Goal: Information Seeking & Learning: Check status

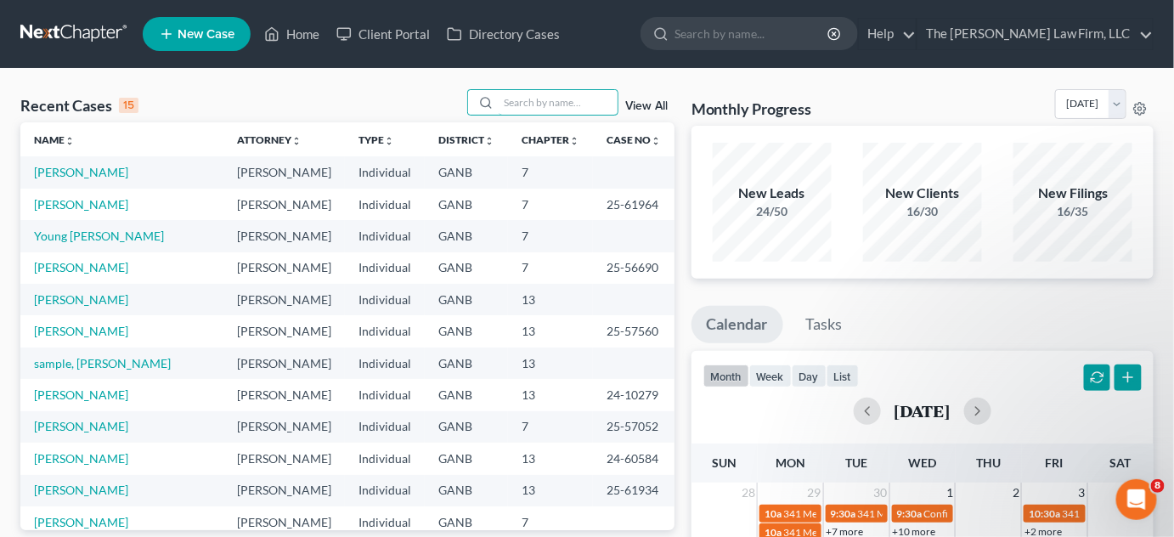
drag, startPoint x: 514, startPoint y: 109, endPoint x: 515, endPoint y: 96, distance: 12.8
click at [517, 105] on input "search" at bounding box center [558, 102] width 119 height 25
type input "dykes"
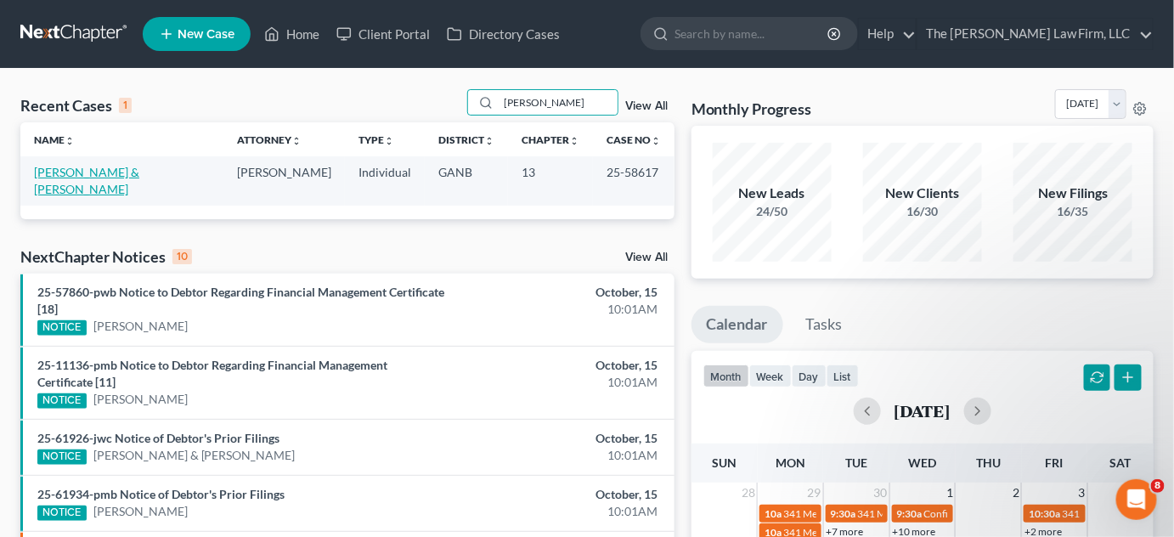
click at [74, 176] on link "[PERSON_NAME] & [PERSON_NAME]" at bounding box center [86, 180] width 105 height 31
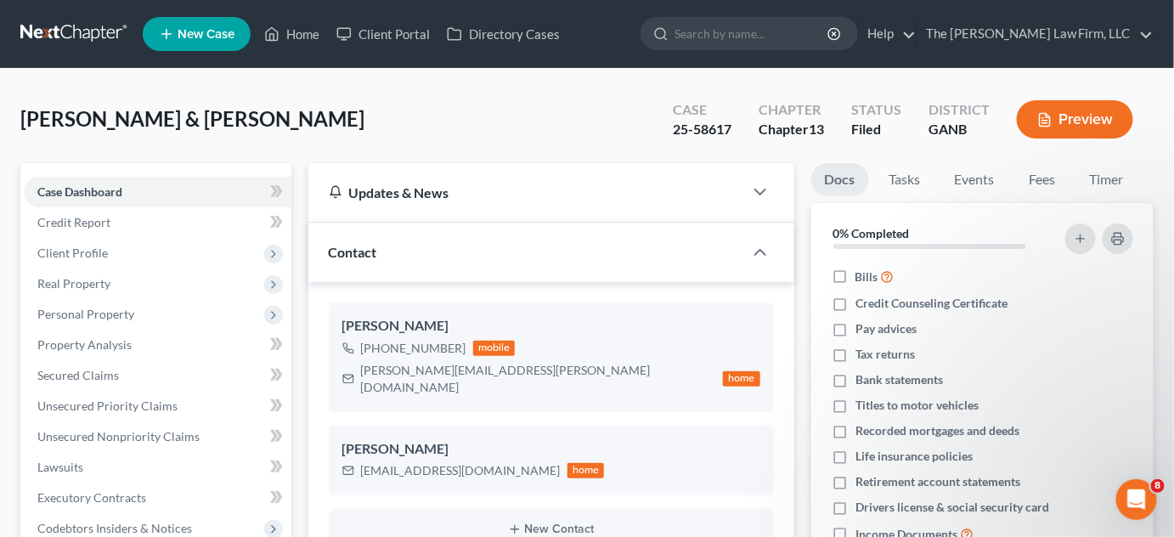
click at [76, 254] on span "Client Profile" at bounding box center [72, 253] width 71 height 14
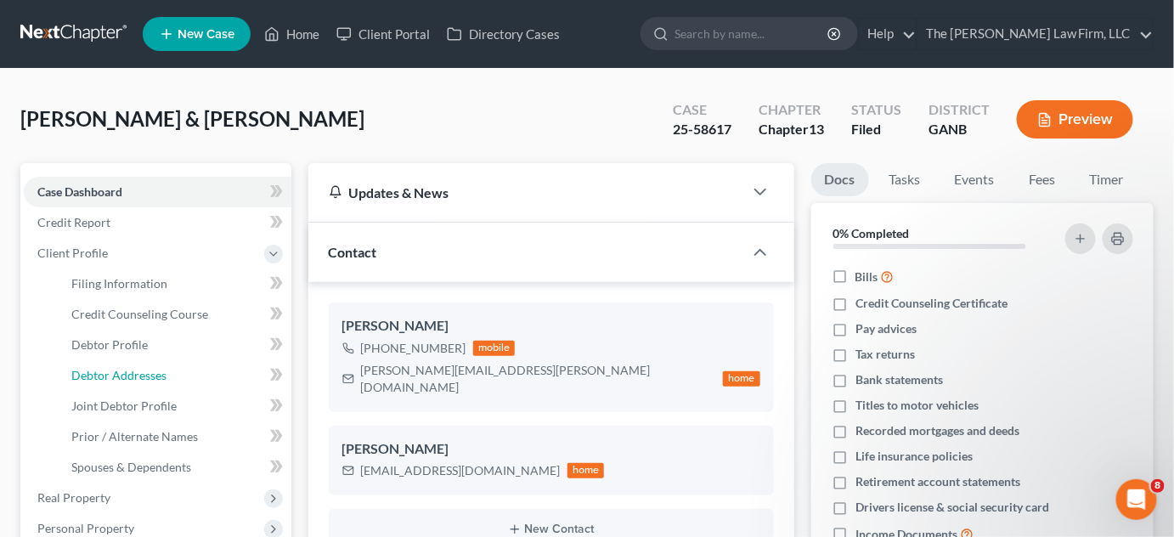
click at [130, 381] on span "Debtor Addresses" at bounding box center [118, 375] width 95 height 14
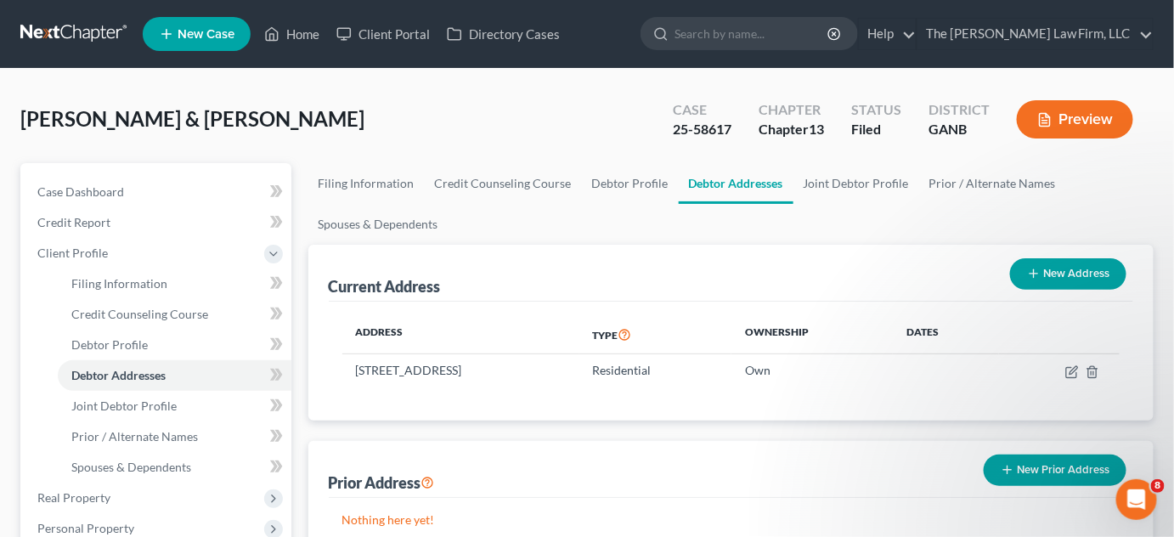
drag, startPoint x: 1087, startPoint y: 172, endPoint x: 119, endPoint y: 382, distance: 990.2
click at [1087, 172] on ul "Filing Information Credit Counseling Course Debtor Profile Debtor Addresses Joi…" at bounding box center [731, 204] width 846 height 82
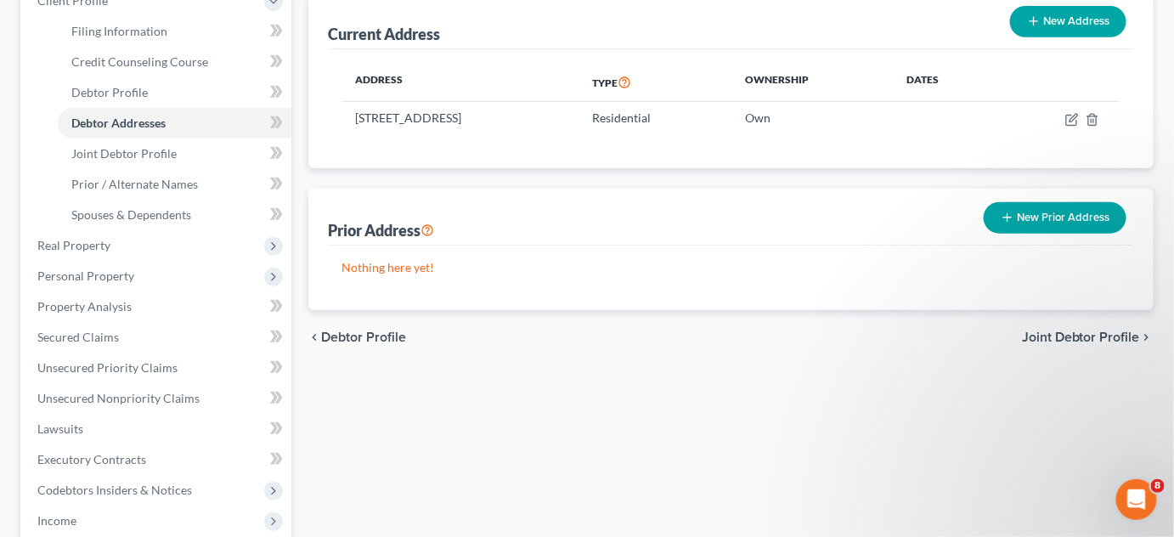
scroll to position [514, 0]
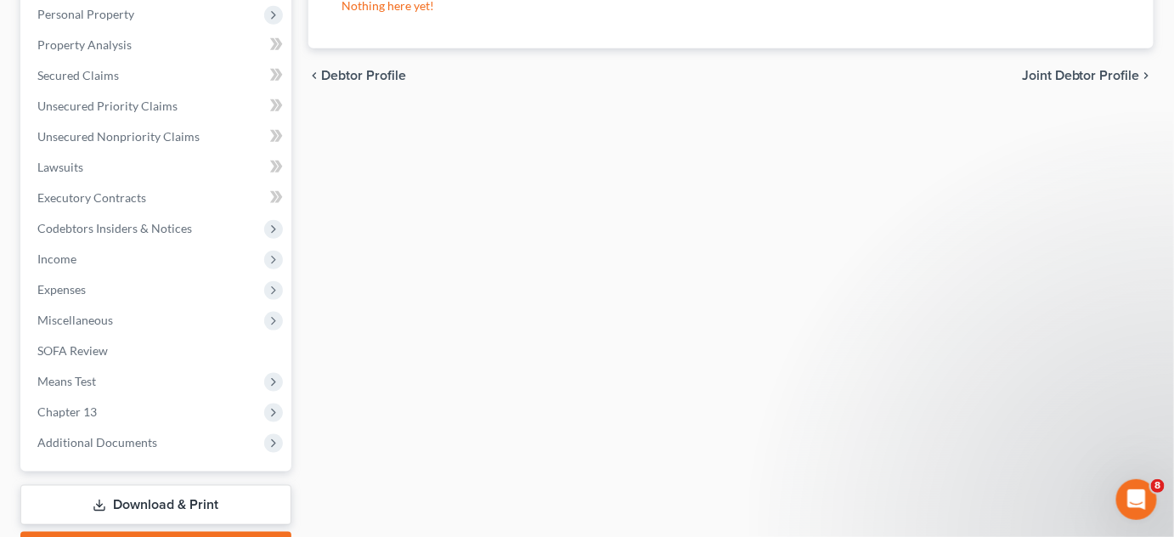
click at [88, 429] on span "Additional Documents" at bounding box center [158, 442] width 268 height 31
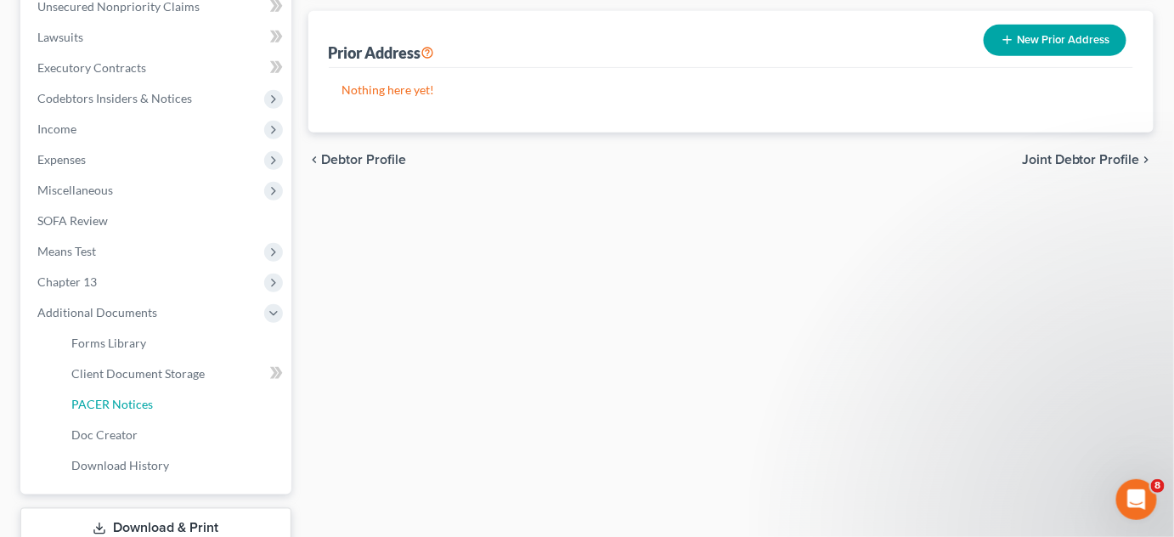
click at [109, 399] on span "PACER Notices" at bounding box center [112, 404] width 82 height 14
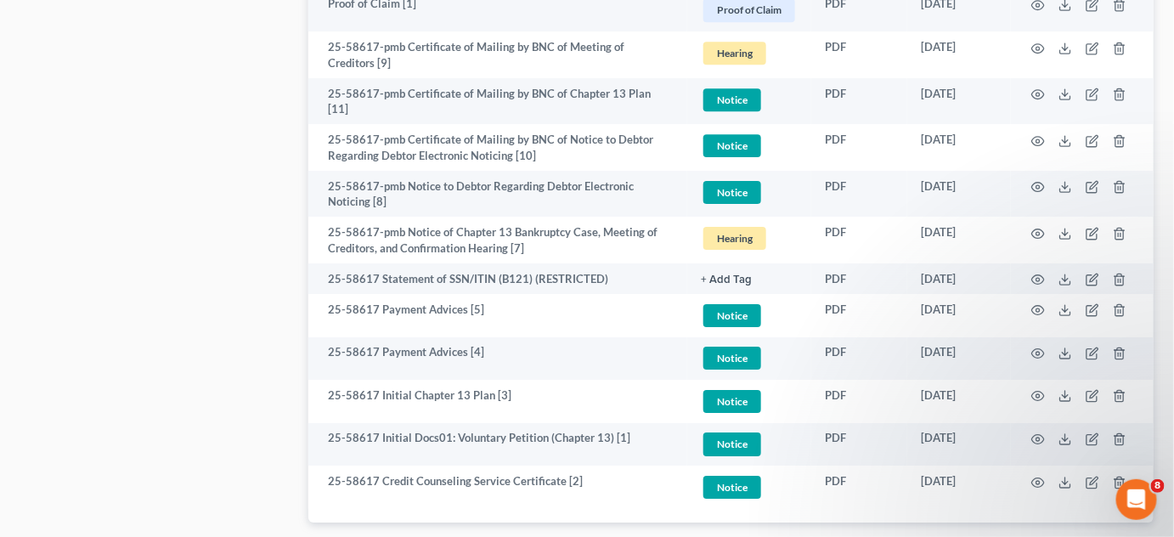
scroll to position [1712, 0]
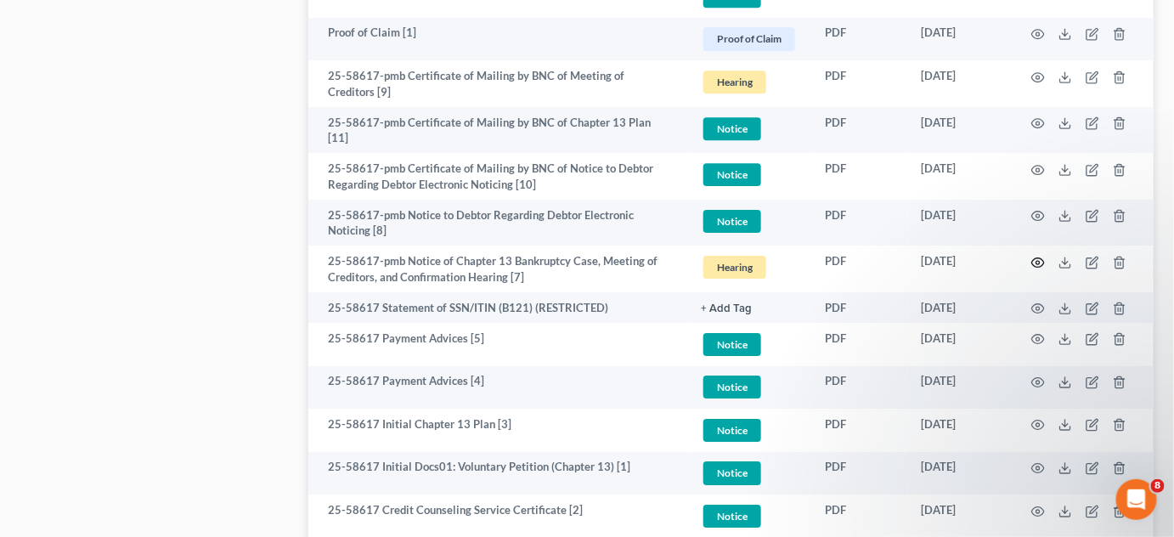
click at [1041, 257] on icon "button" at bounding box center [1038, 261] width 13 height 9
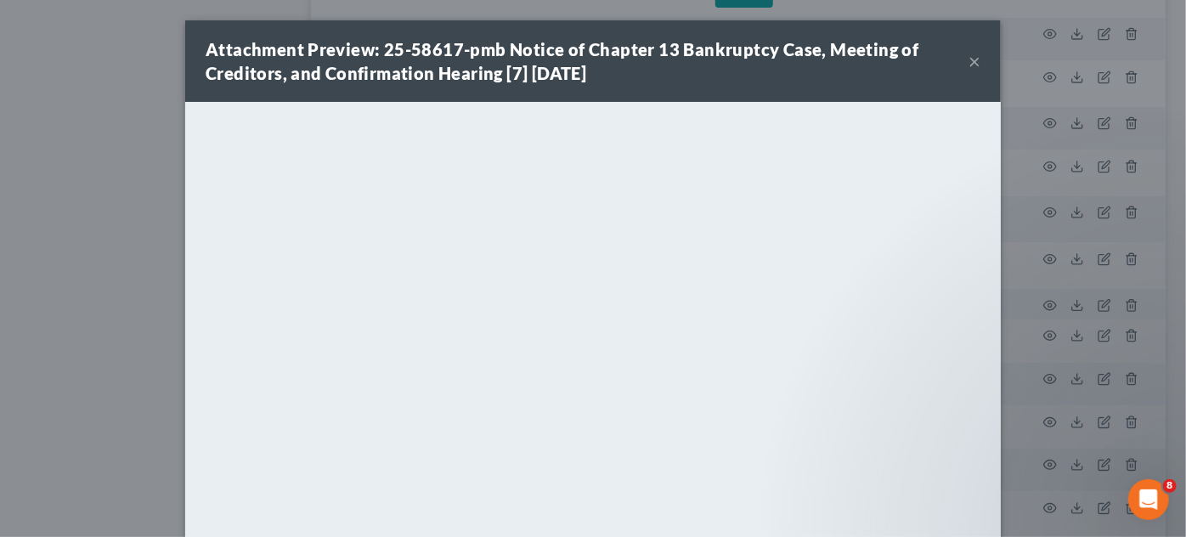
click at [78, 192] on div "Attachment Preview: 25-58617-pmb Notice of Chapter 13 Bankruptcy Case, Meeting …" at bounding box center [593, 268] width 1186 height 537
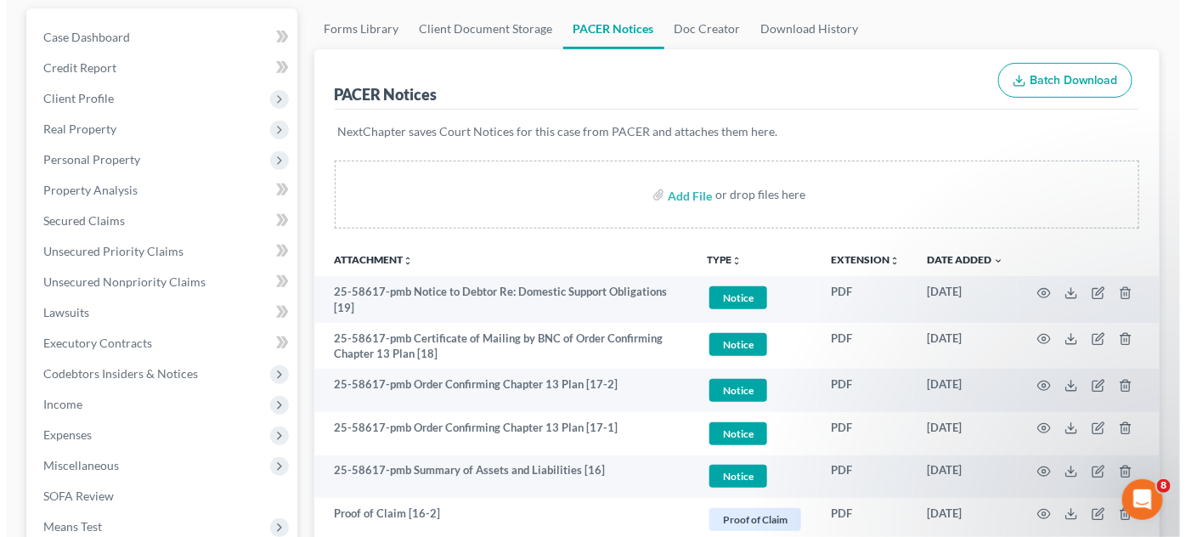
scroll to position [0, 0]
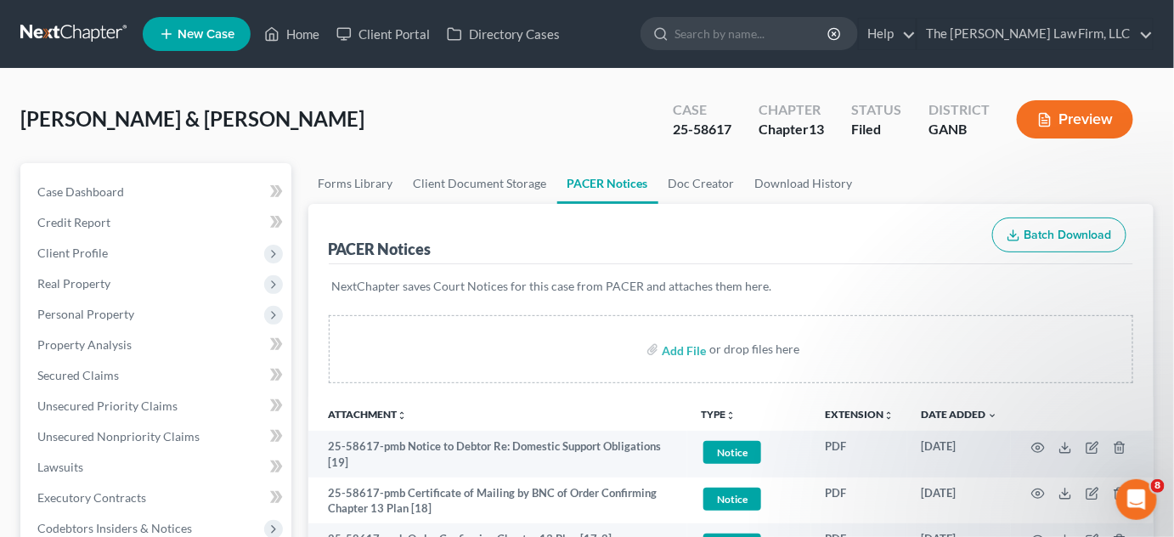
click at [788, 41] on input "search" at bounding box center [752, 33] width 155 height 31
type input "timmons"
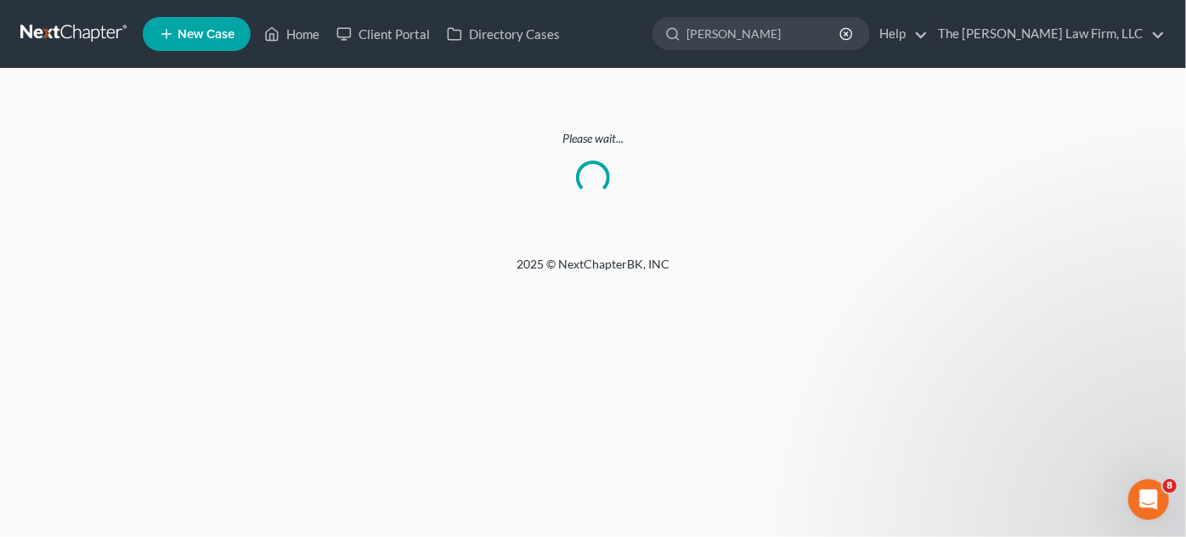
click at [68, 24] on link at bounding box center [74, 34] width 109 height 31
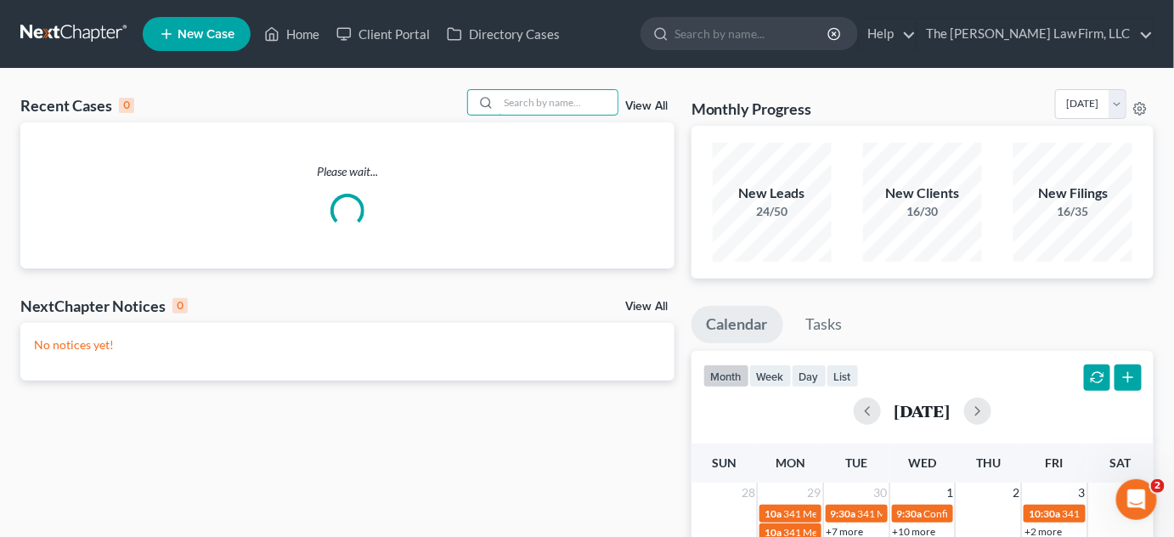
click at [538, 101] on input "search" at bounding box center [558, 102] width 119 height 25
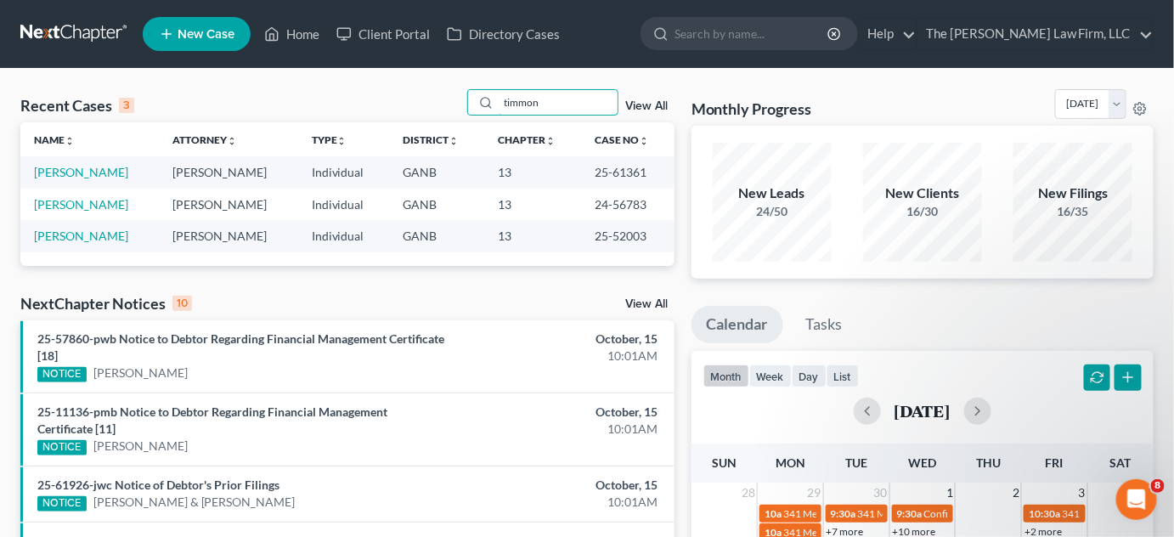
type input "timmon"
click at [93, 172] on link "[PERSON_NAME]" at bounding box center [81, 172] width 94 height 14
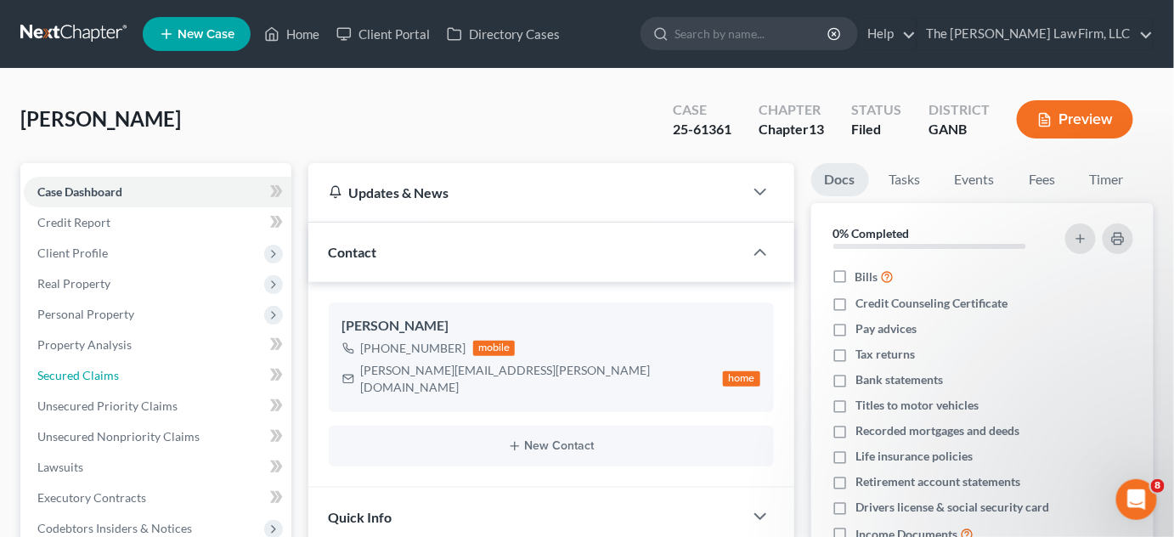
click at [82, 380] on span "Secured Claims" at bounding box center [78, 375] width 82 height 14
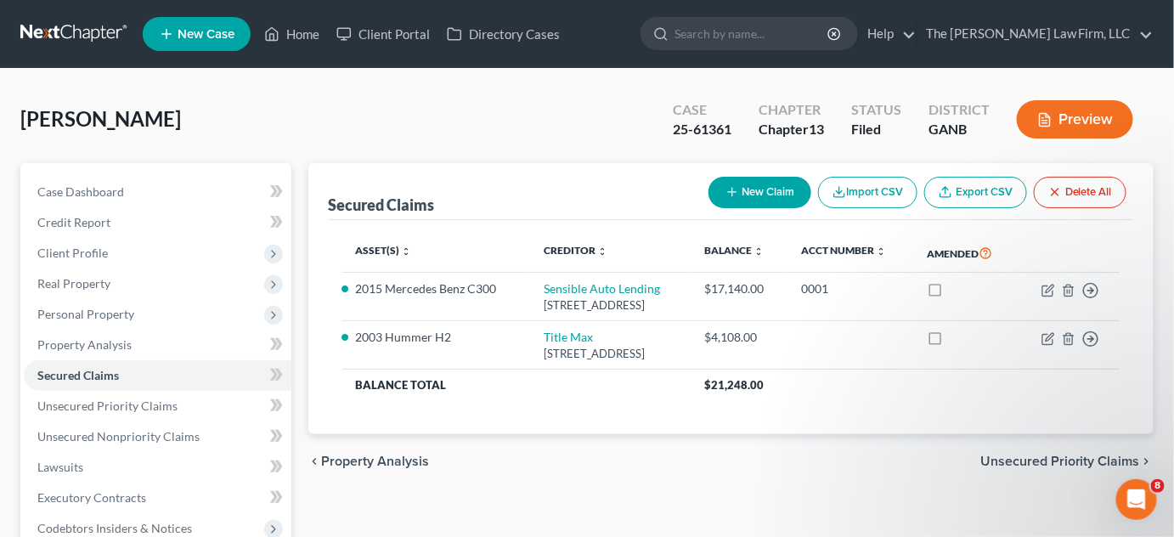
click at [757, 34] on input "search" at bounding box center [752, 33] width 155 height 31
type input "clark"
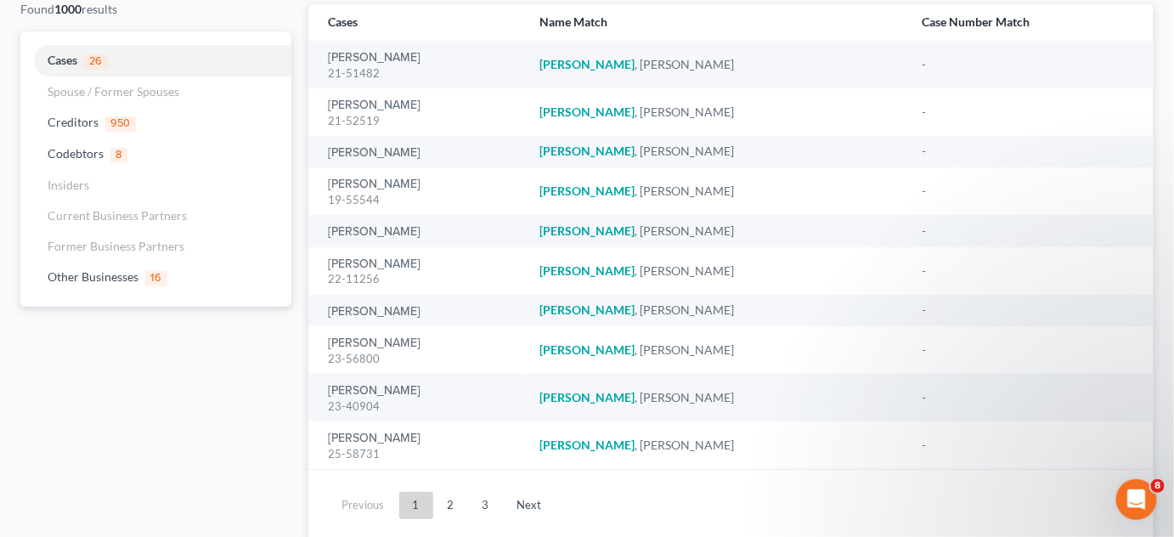
scroll to position [190, 0]
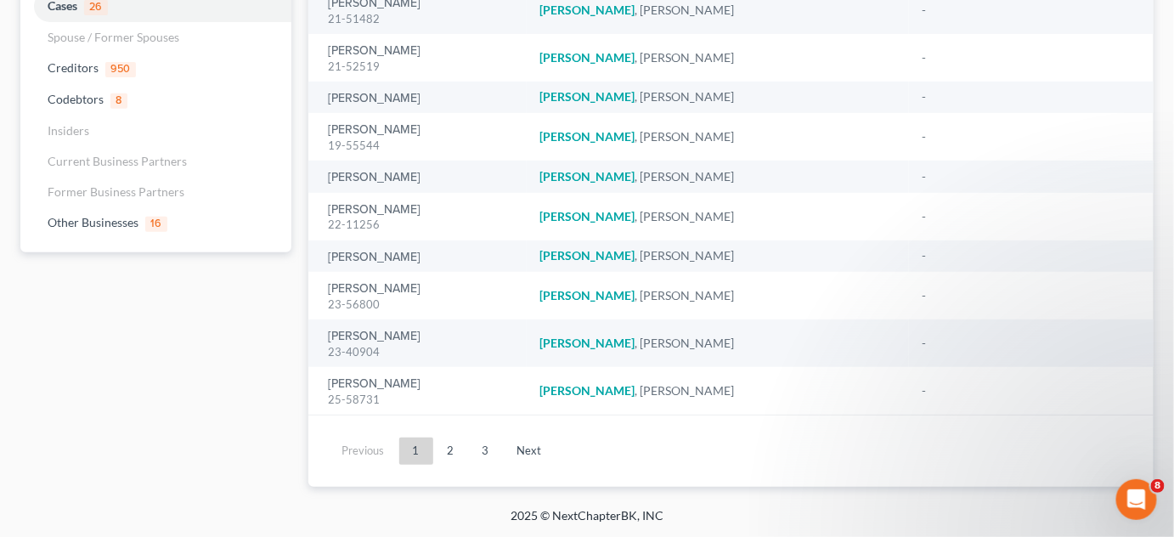
click at [448, 444] on link "2" at bounding box center [451, 451] width 34 height 27
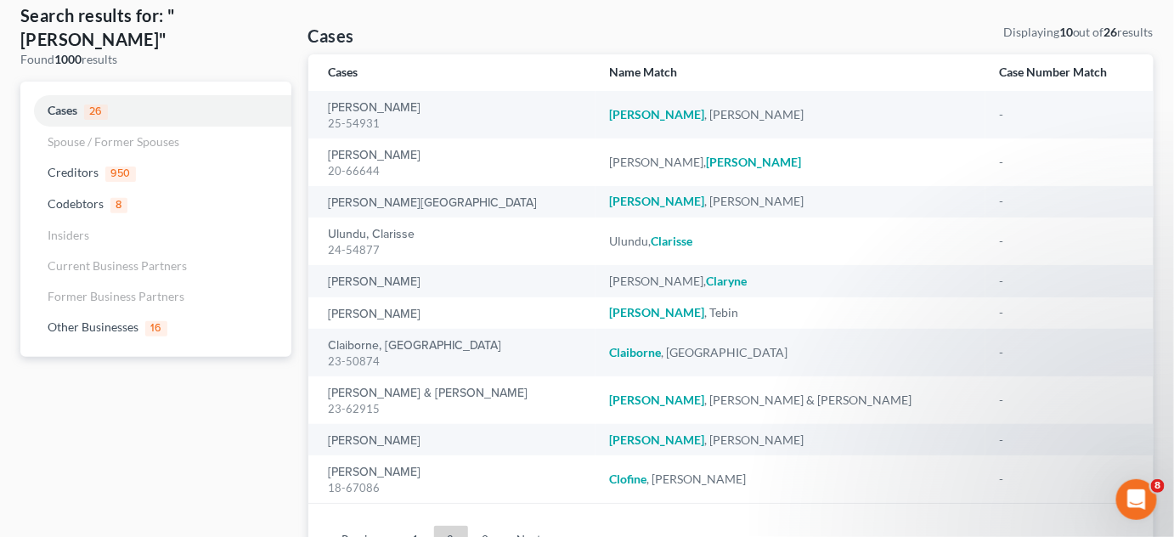
scroll to position [46, 0]
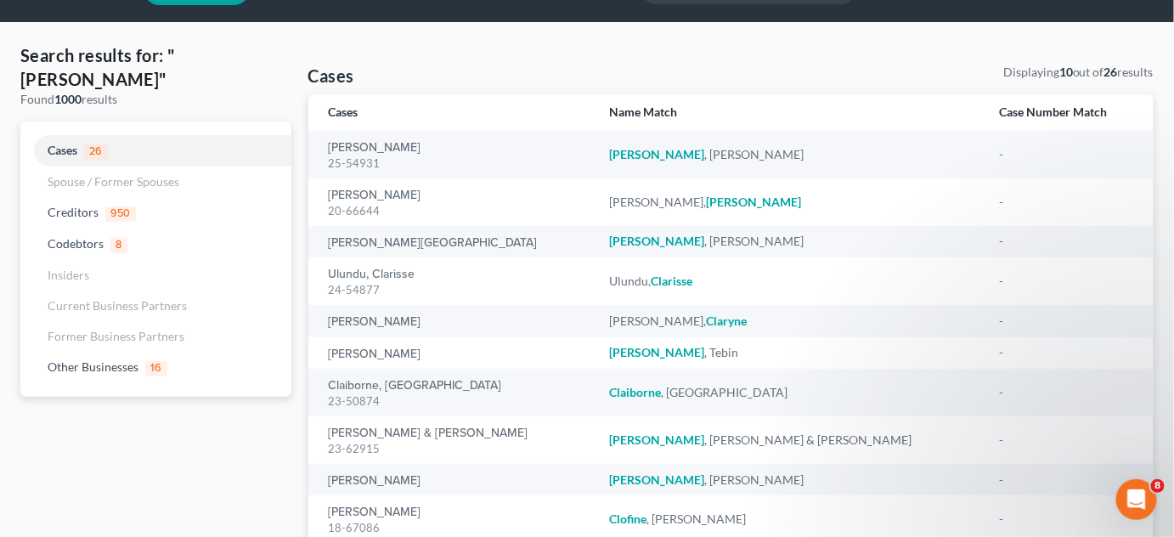
click at [342, 155] on div "25-54931" at bounding box center [456, 163] width 254 height 16
click at [342, 149] on link "[PERSON_NAME]" at bounding box center [375, 148] width 93 height 12
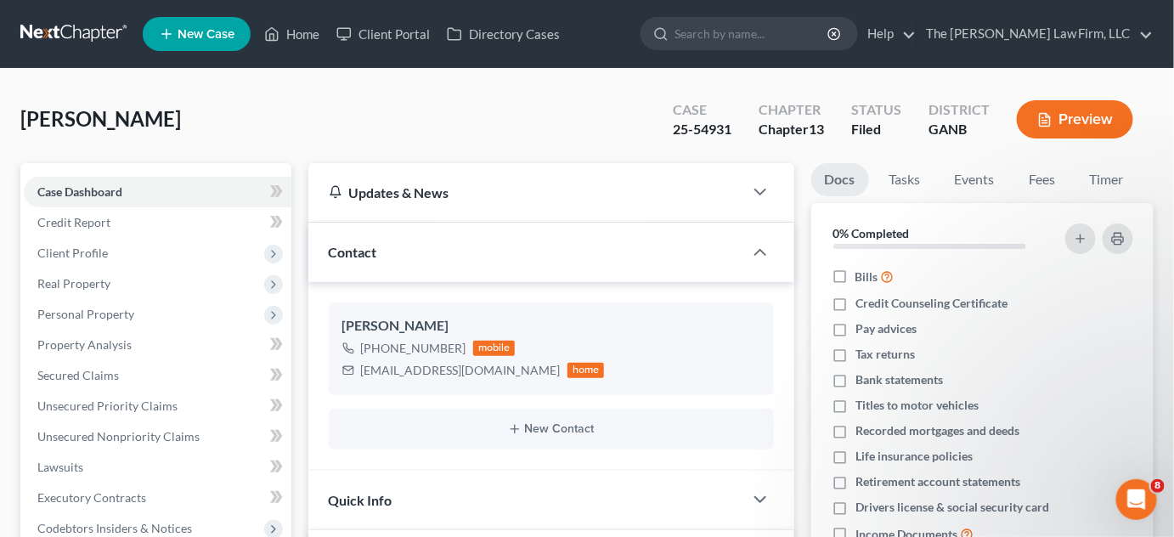
drag, startPoint x: 793, startPoint y: 25, endPoint x: 840, endPoint y: 14, distance: 48.8
click at [808, 23] on input "search" at bounding box center [752, 33] width 155 height 31
type input "dossevi"
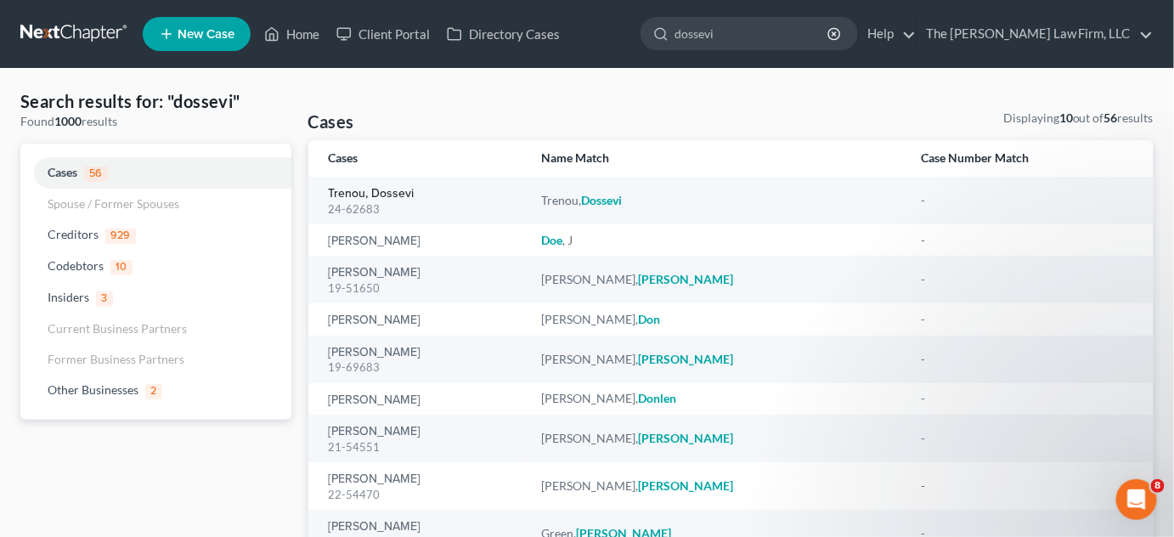
click at [344, 193] on link "Trenou, Dossevi" at bounding box center [372, 194] width 86 height 12
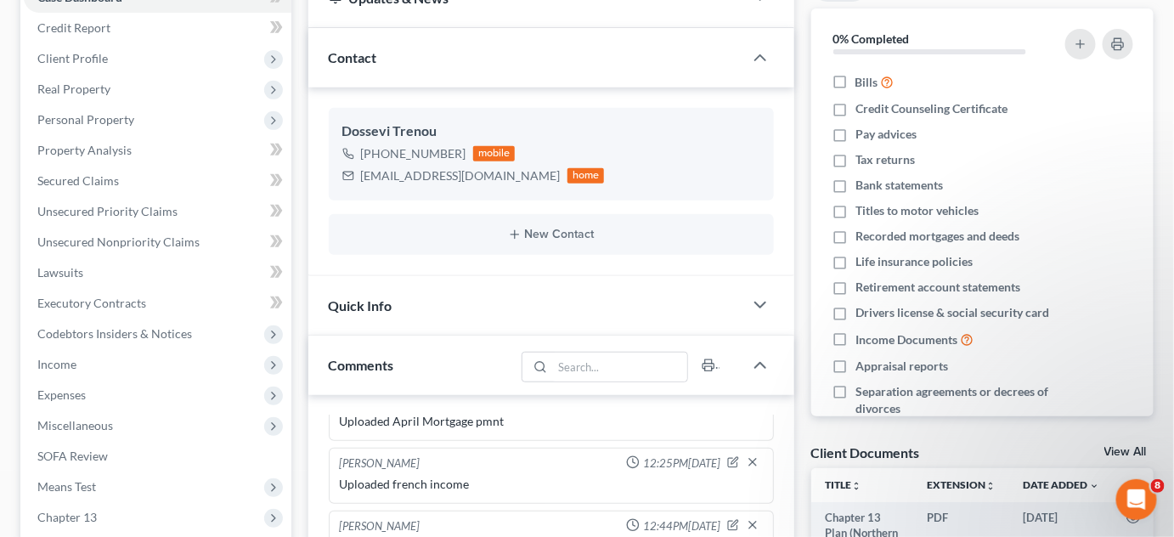
scroll to position [386, 0]
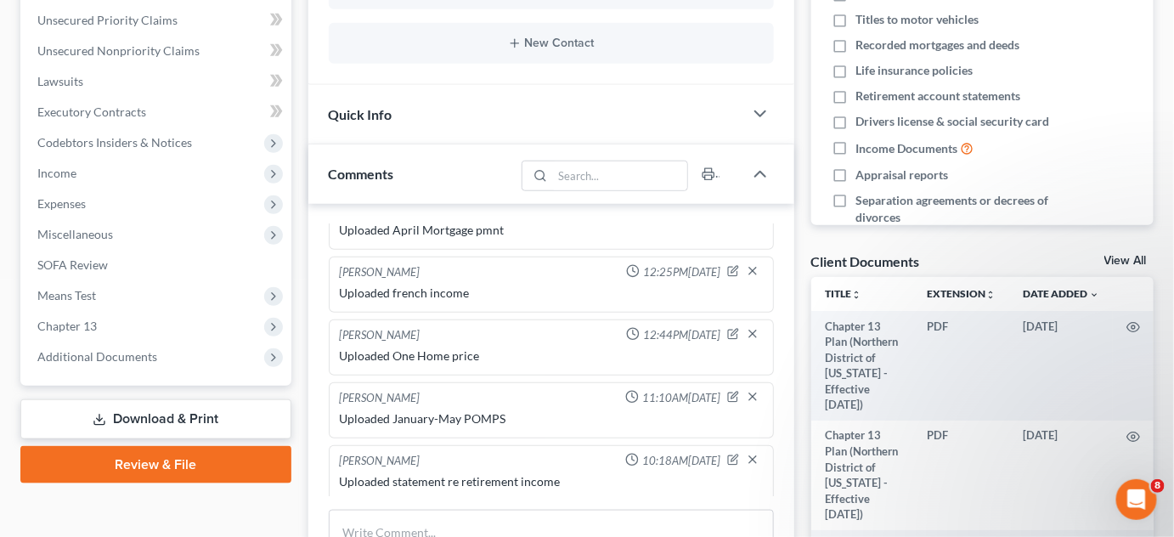
click at [135, 362] on span "Additional Documents" at bounding box center [97, 356] width 120 height 14
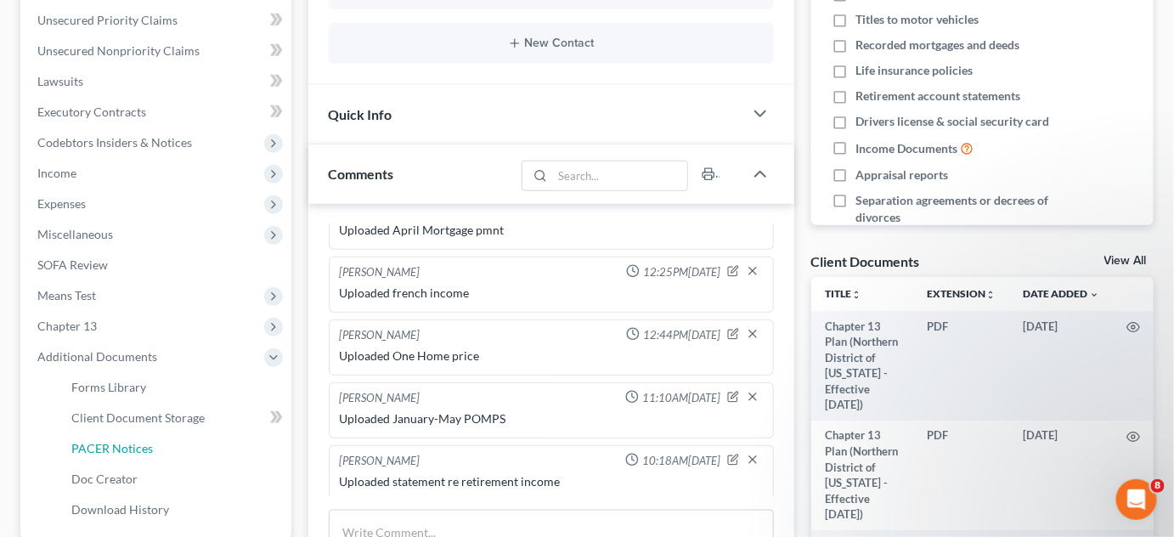
click at [100, 449] on span "PACER Notices" at bounding box center [112, 448] width 82 height 14
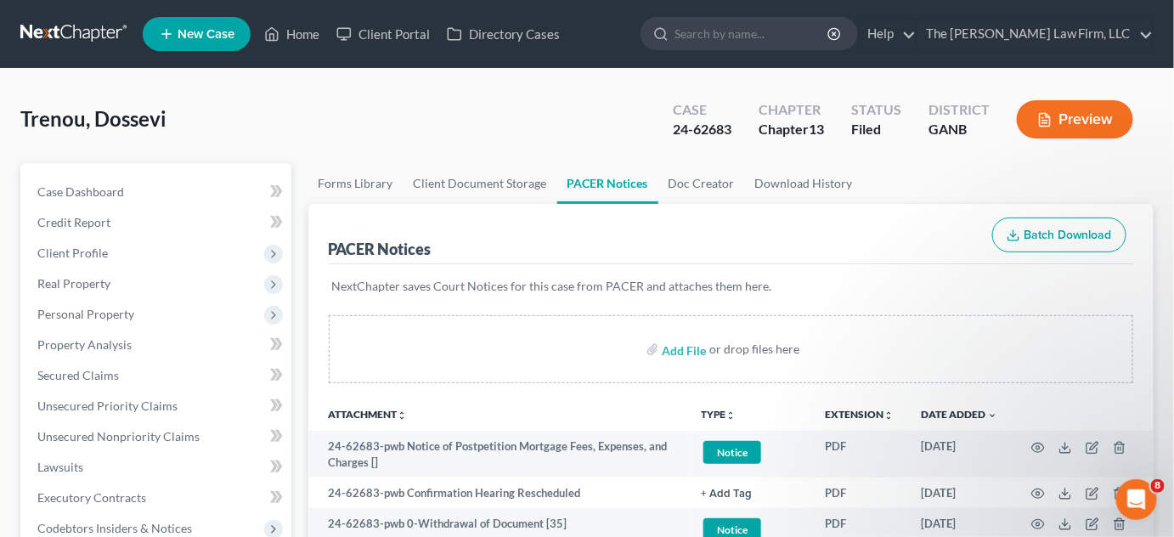
drag, startPoint x: 530, startPoint y: 136, endPoint x: 602, endPoint y: 173, distance: 81.3
click at [530, 136] on div "Trenou, Dossevi Upgraded Case 24-62683 Chapter Chapter 13 Status Filed District…" at bounding box center [586, 126] width 1133 height 74
click at [1038, 491] on icon "button" at bounding box center [1038, 494] width 14 height 14
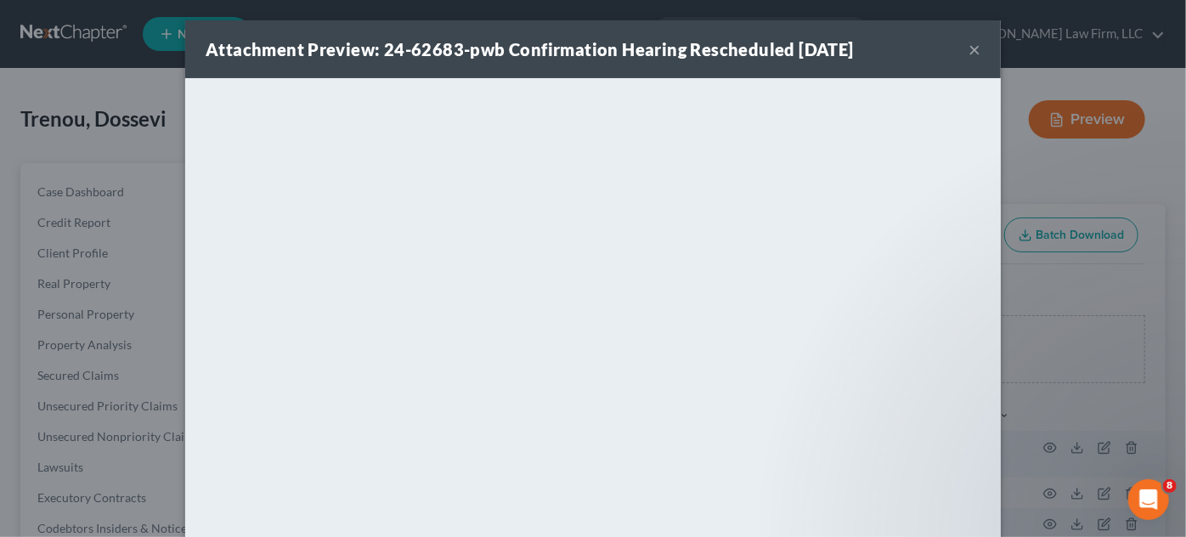
click at [73, 146] on div "Attachment Preview: 24-62683-pwb Confirmation Hearing Rescheduled 10/01/2025 × …" at bounding box center [593, 268] width 1186 height 537
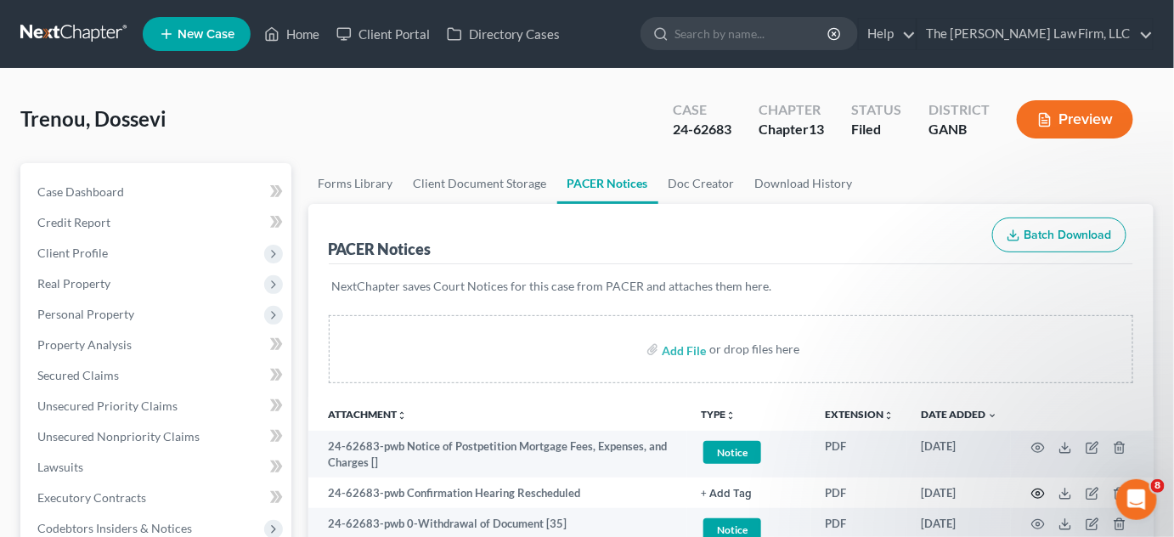
click at [1035, 491] on icon "button" at bounding box center [1038, 494] width 14 height 14
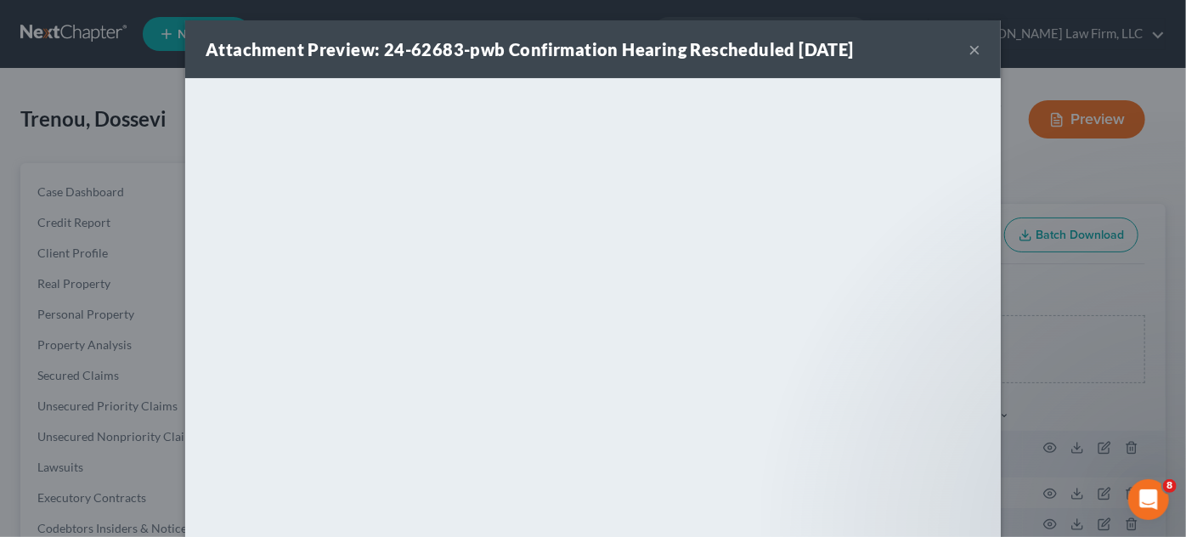
click at [1100, 178] on div "Attachment Preview: 24-62683-pwb Confirmation Hearing Rescheduled 10/01/2025 × …" at bounding box center [593, 268] width 1186 height 537
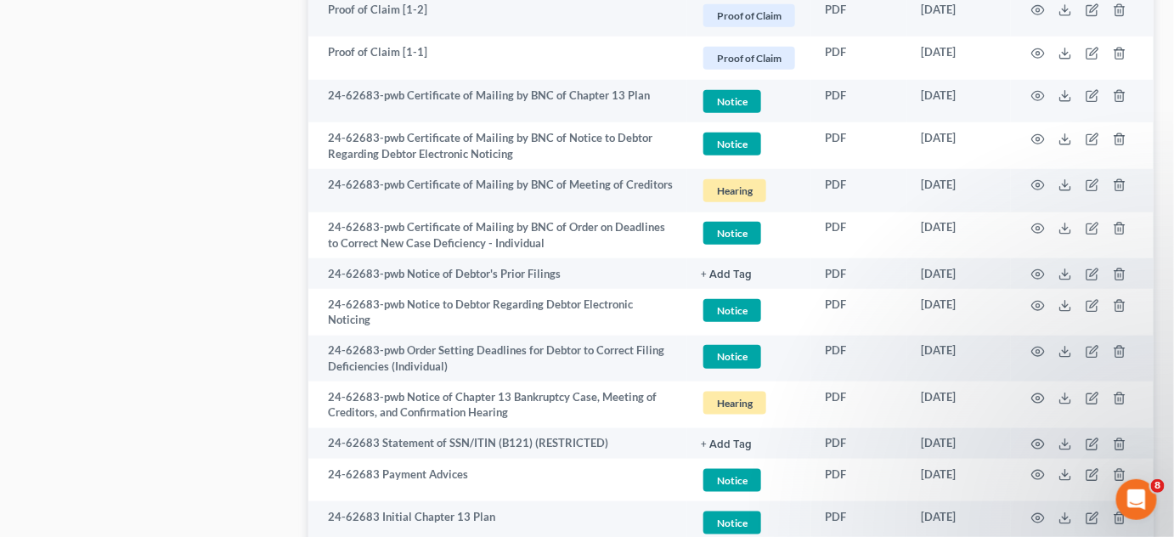
scroll to position [2798, 0]
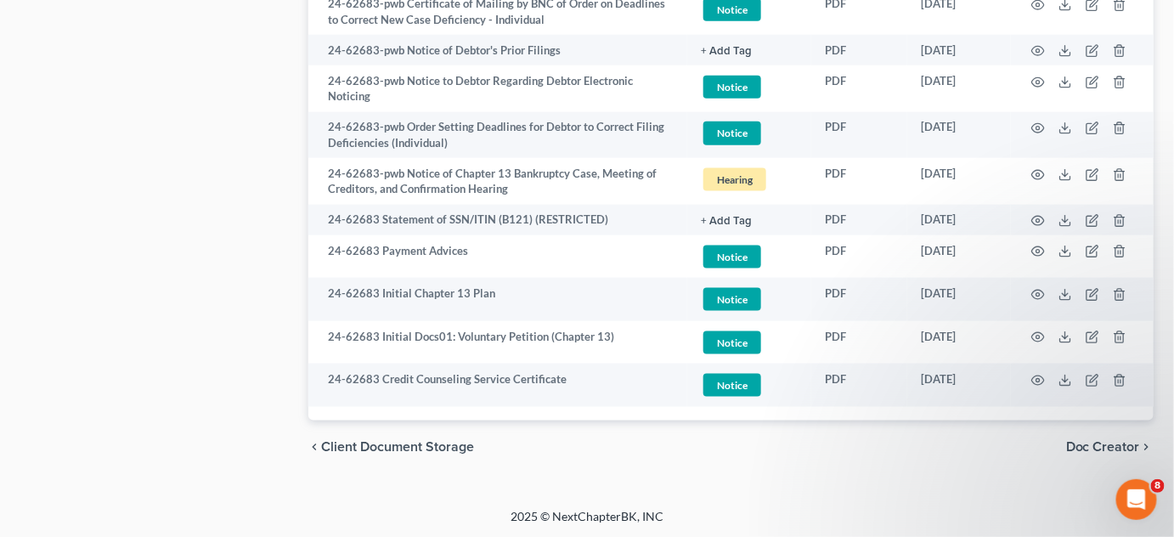
click at [902, 509] on div "2025 © NextChapterBK, INC" at bounding box center [587, 524] width 969 height 31
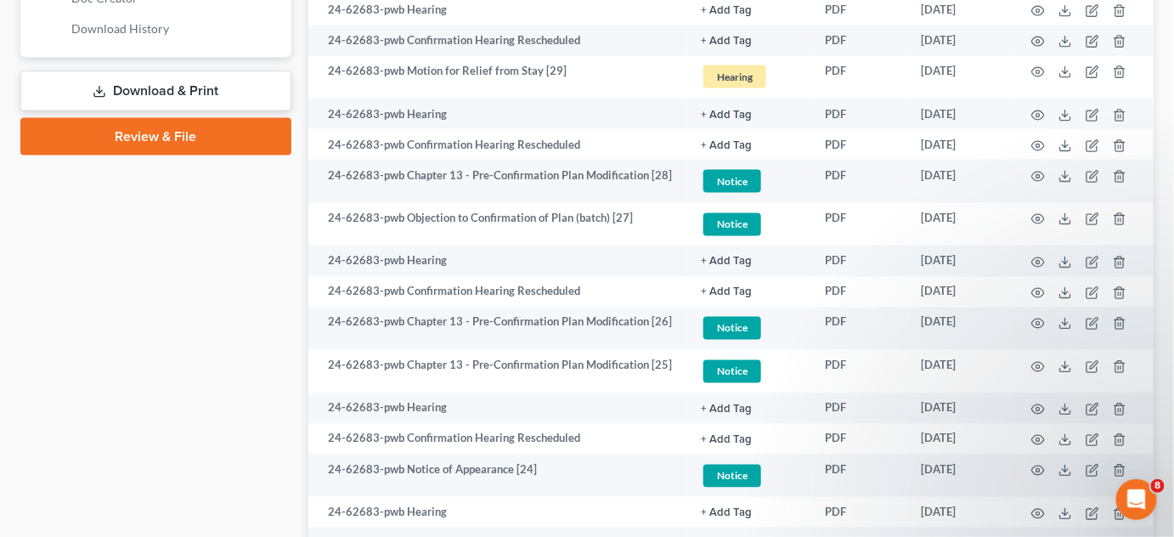
scroll to position [223, 0]
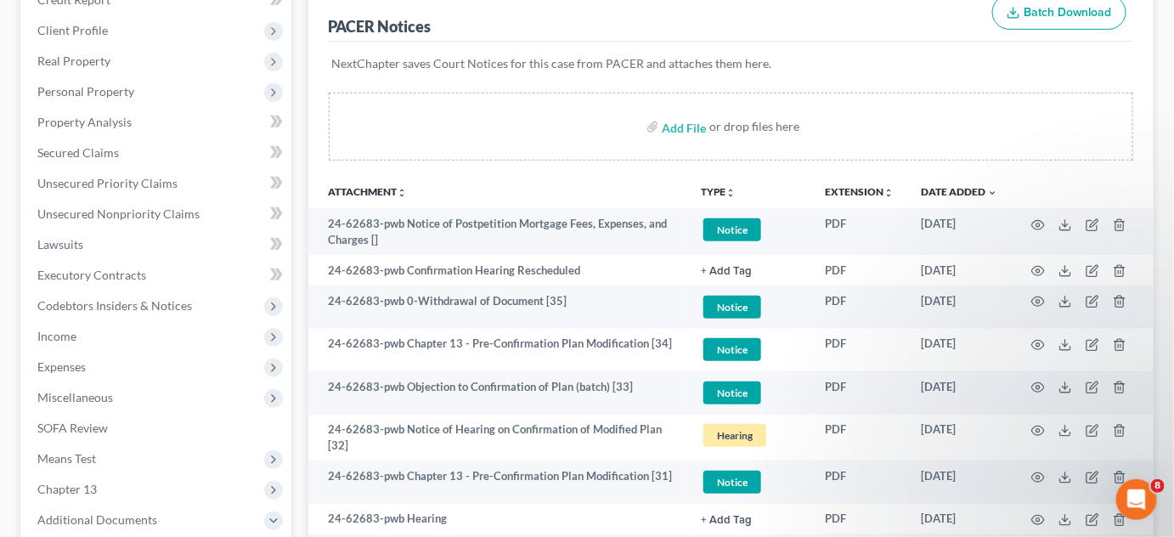
click at [84, 398] on span "Miscellaneous" at bounding box center [75, 397] width 76 height 14
click at [120, 428] on span "Attorney / Credit Counseling Fees" at bounding box center [160, 428] width 179 height 14
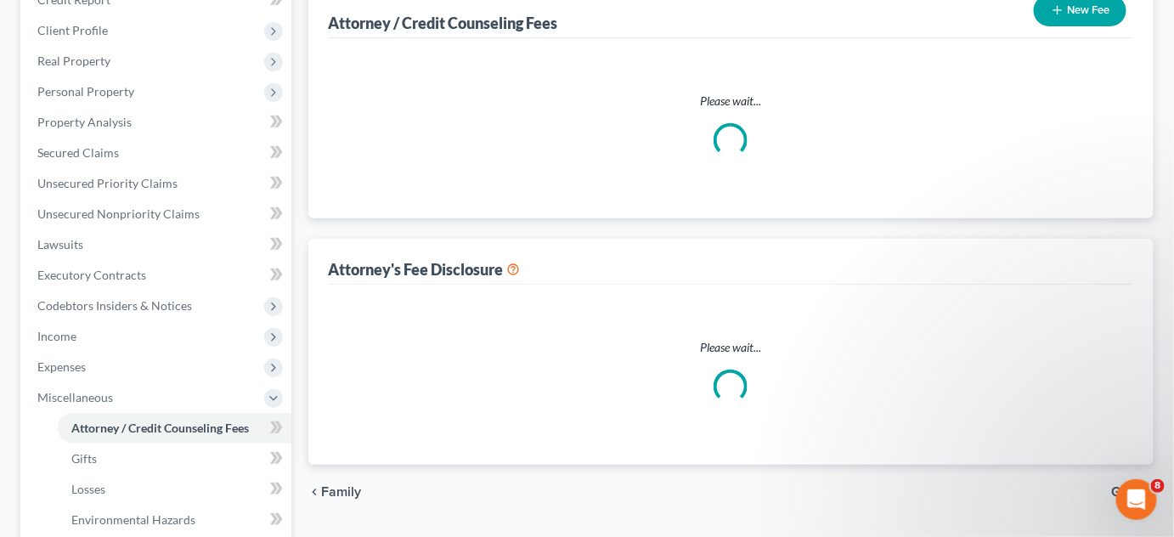
select select "2"
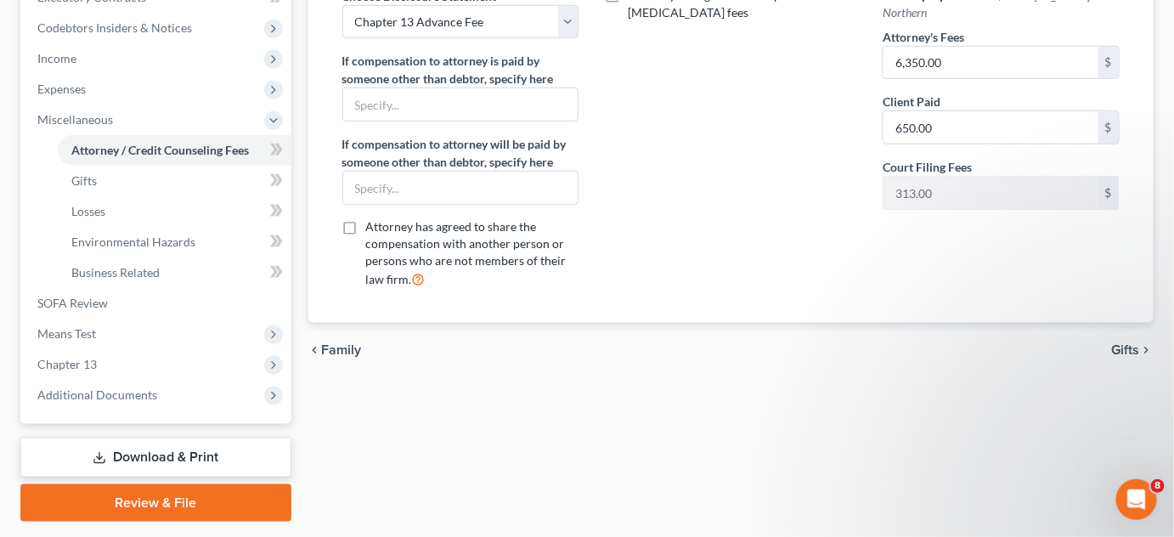
scroll to position [514, 0]
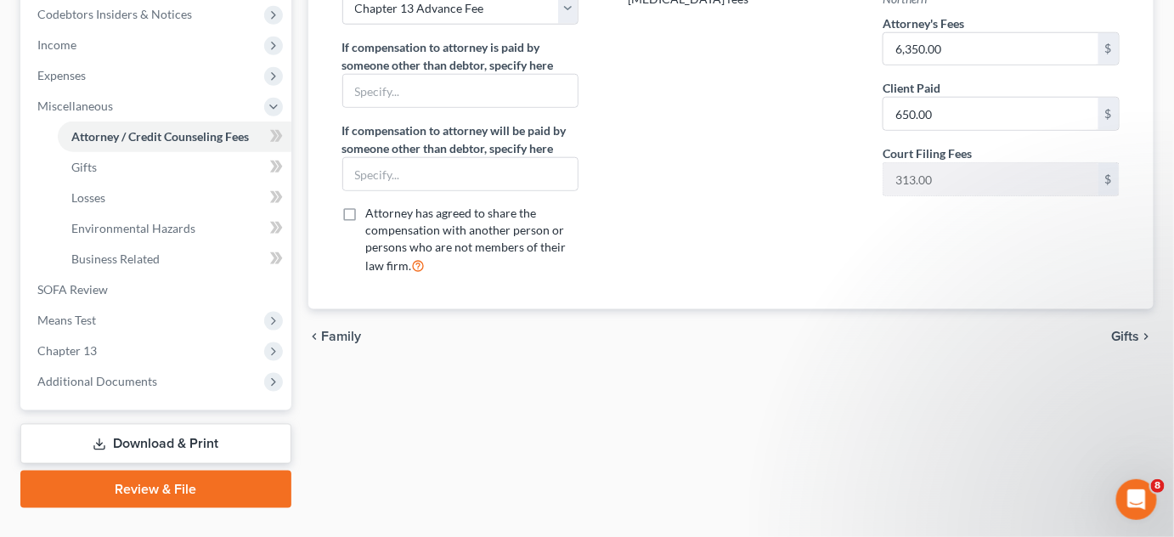
click at [854, 404] on div "Attorney / Credit Counseling Fees Gifts Losses Environmental Hazards Business R…" at bounding box center [731, 78] width 863 height 859
click at [56, 374] on span "Additional Documents" at bounding box center [97, 381] width 120 height 14
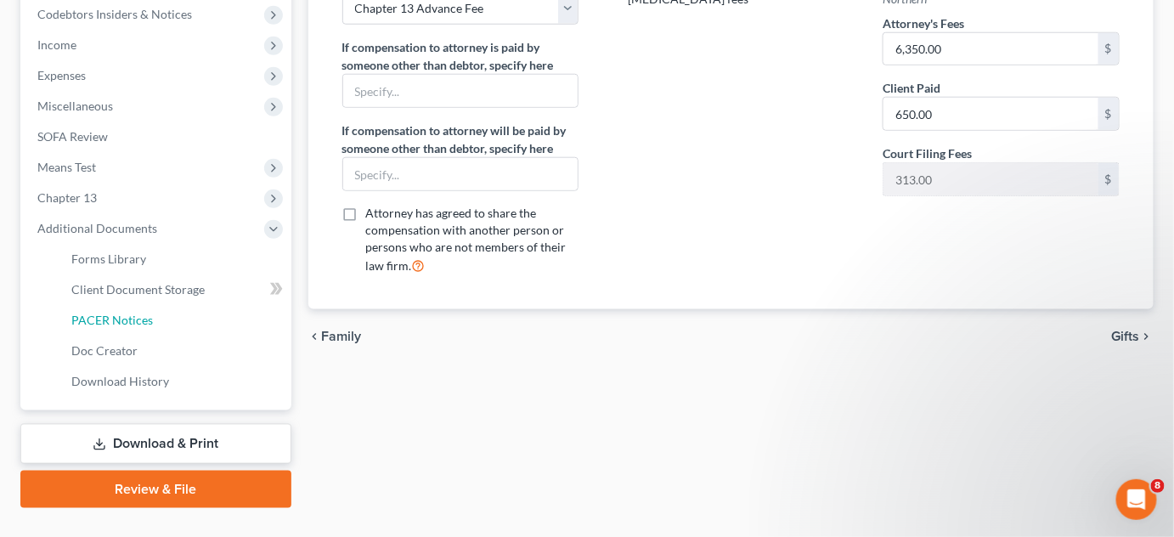
click at [122, 319] on span "PACER Notices" at bounding box center [112, 320] width 82 height 14
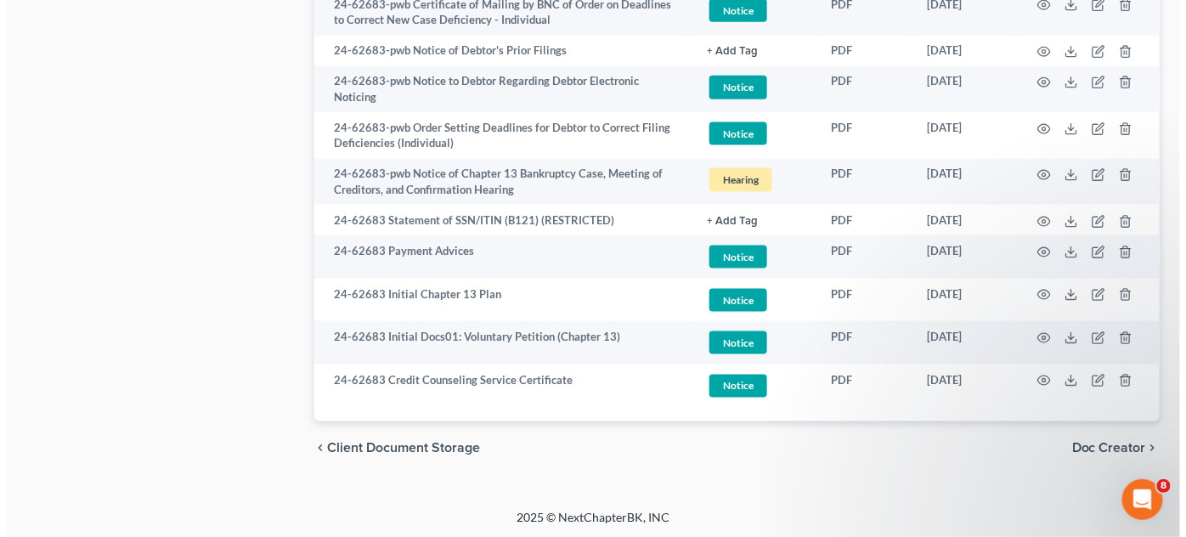
scroll to position [2715, 0]
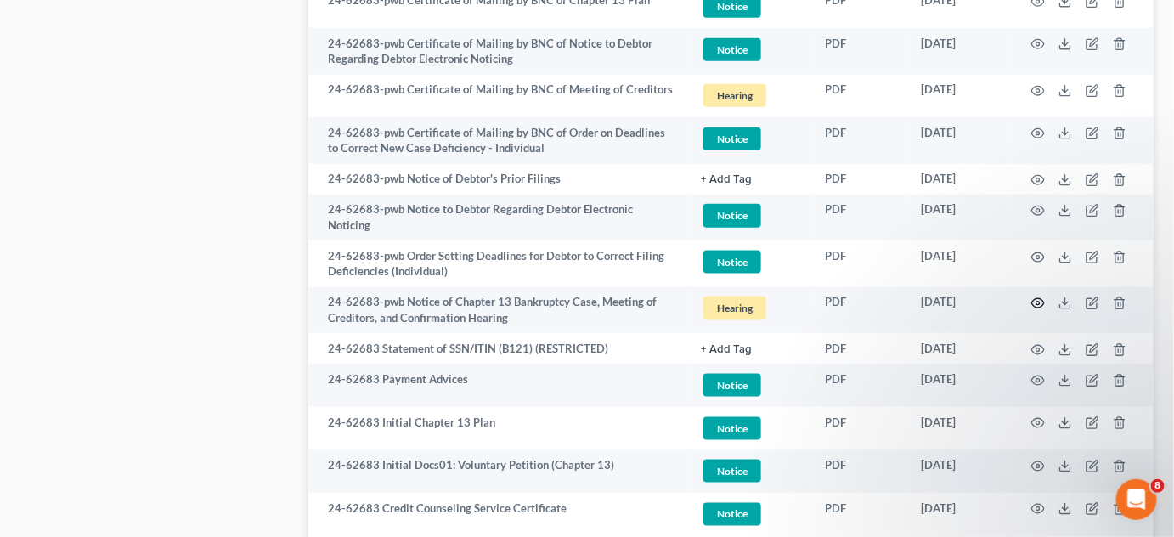
click at [1043, 299] on icon "button" at bounding box center [1038, 303] width 13 height 9
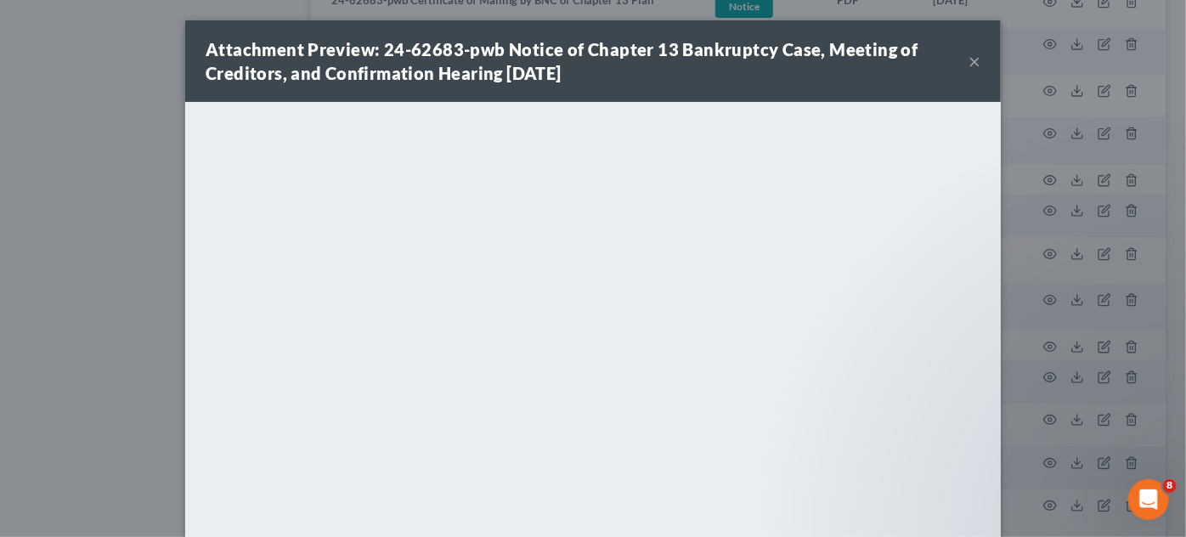
click at [85, 268] on div "Attachment Preview: 24-62683-pwb Notice of Chapter 13 Bankruptcy Case, Meeting …" at bounding box center [593, 268] width 1186 height 537
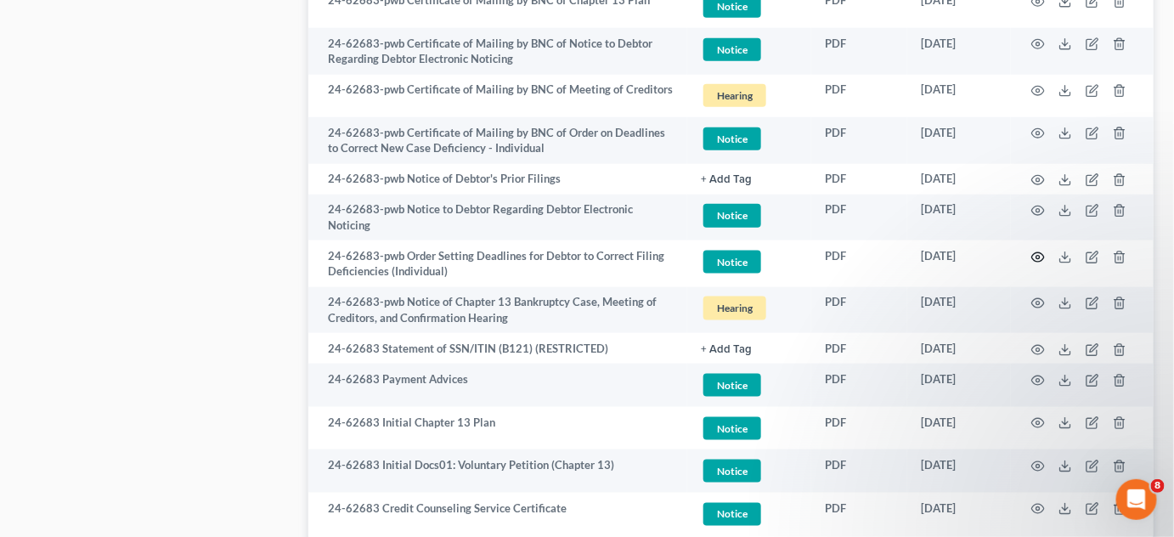
click at [1040, 256] on circle "button" at bounding box center [1038, 257] width 3 height 3
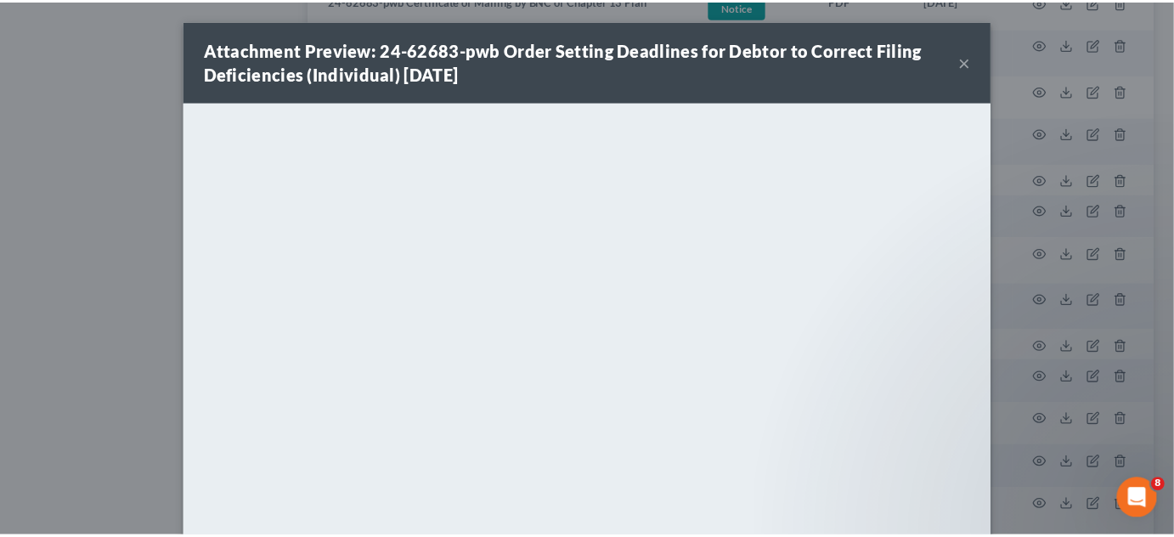
scroll to position [128, 0]
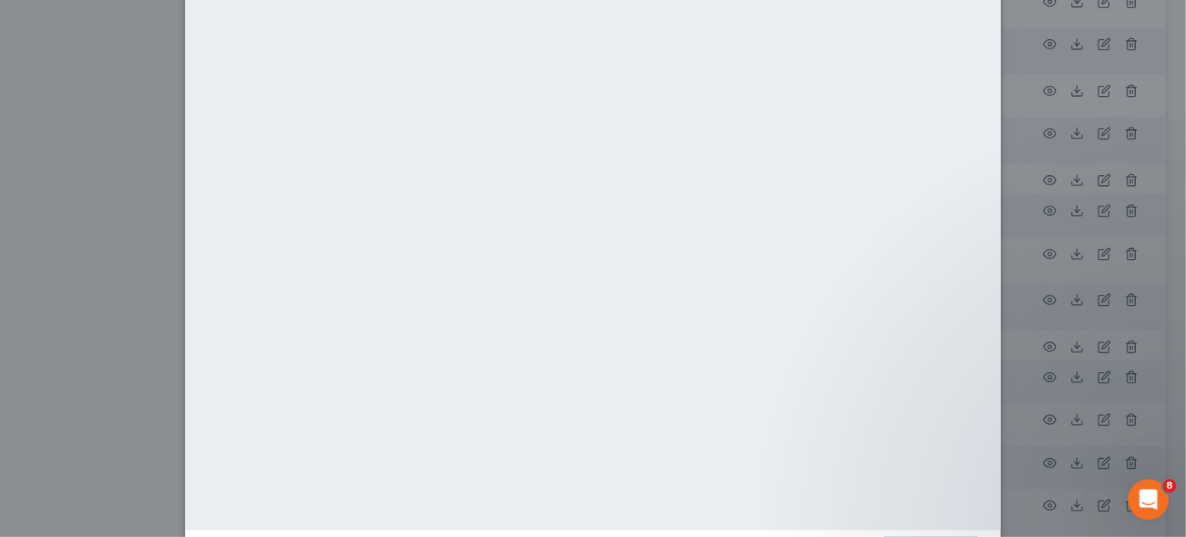
click at [59, 249] on div "Attachment Preview: 24-62683-pwb Order Setting Deadlines for Debtor to Correct …" at bounding box center [593, 268] width 1186 height 537
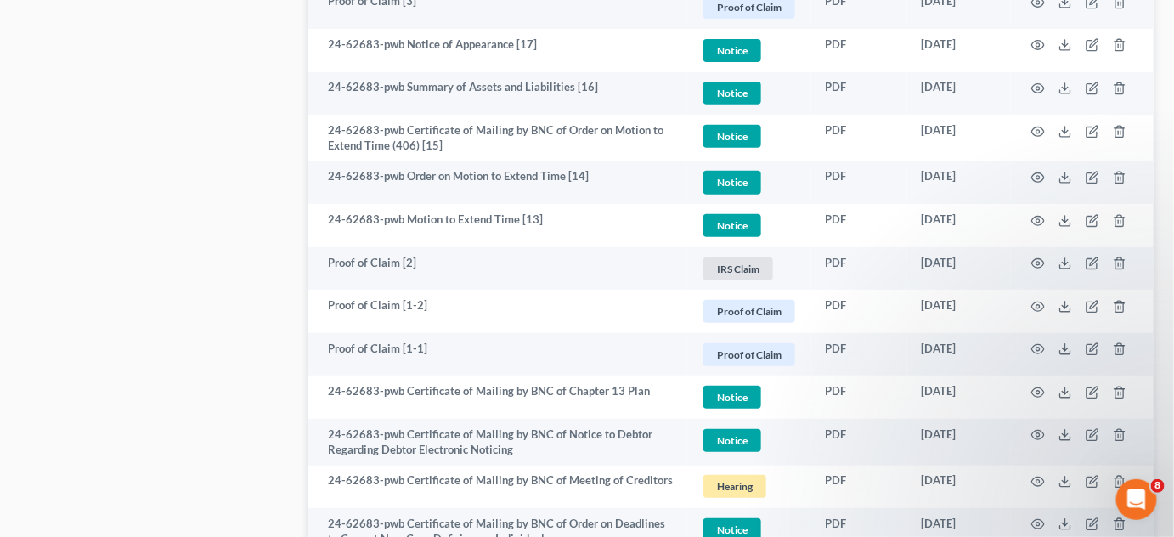
scroll to position [2329, 0]
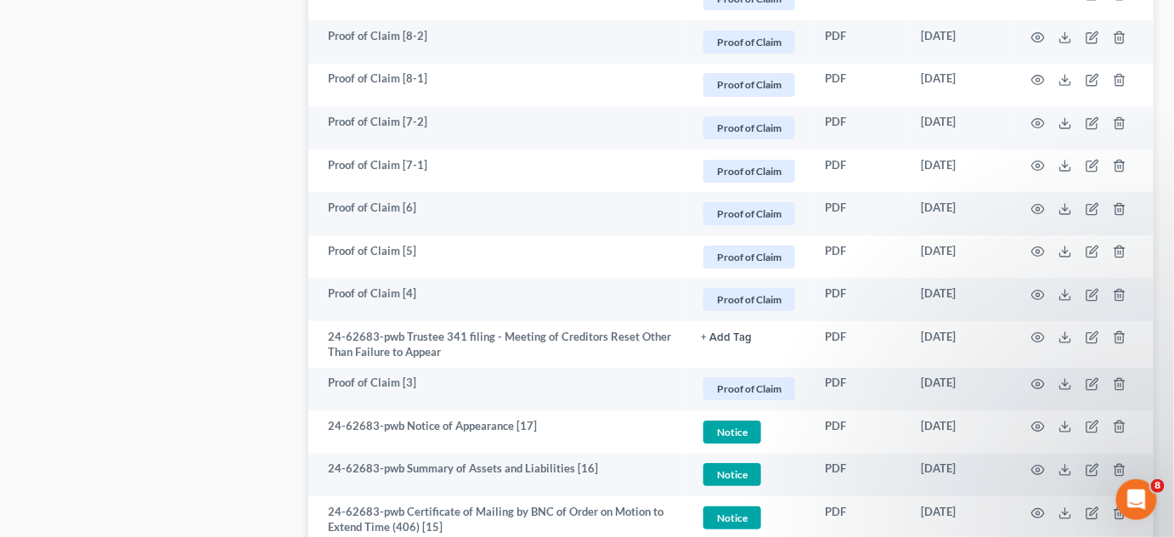
scroll to position [2071, 0]
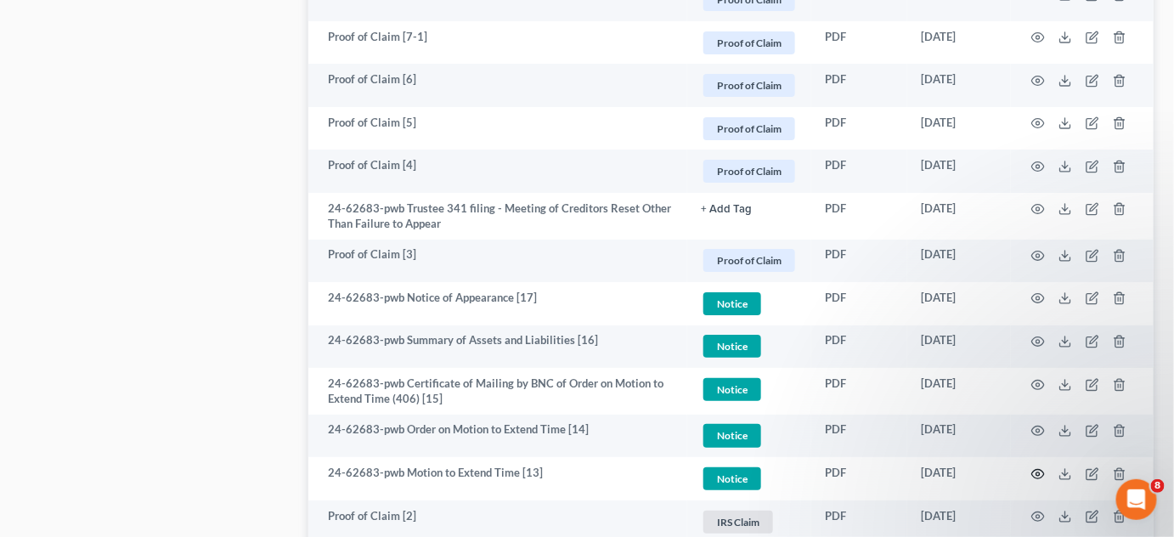
click at [1042, 468] on icon "button" at bounding box center [1038, 474] width 14 height 14
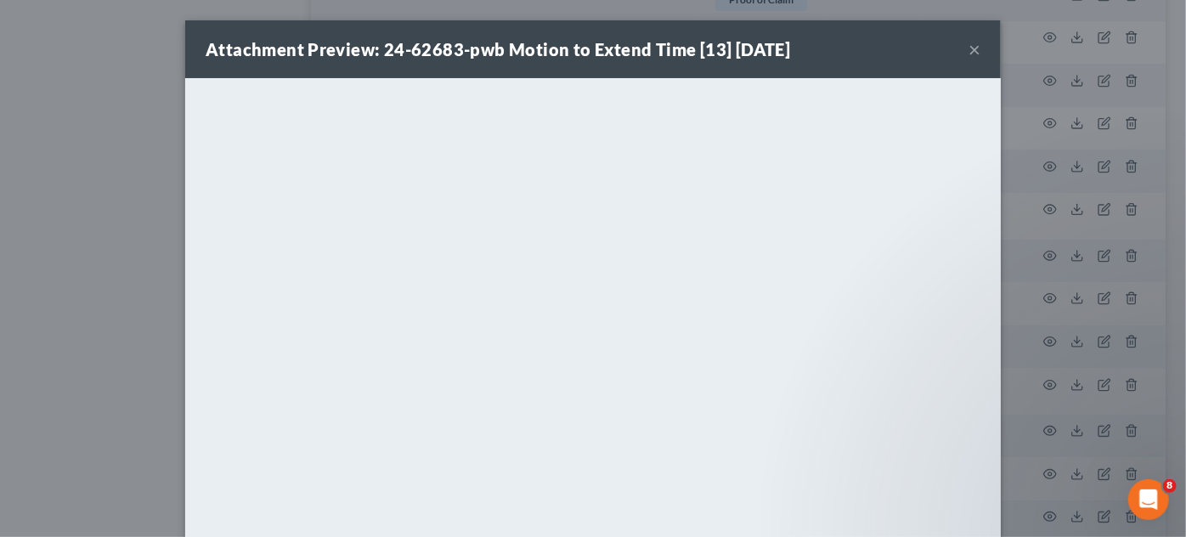
drag, startPoint x: 0, startPoint y: 214, endPoint x: 68, endPoint y: 229, distance: 69.7
click at [0, 214] on div "Attachment Preview: 24-62683-pwb Motion to Extend Time [13] 12/17/2024 × <objec…" at bounding box center [593, 268] width 1186 height 537
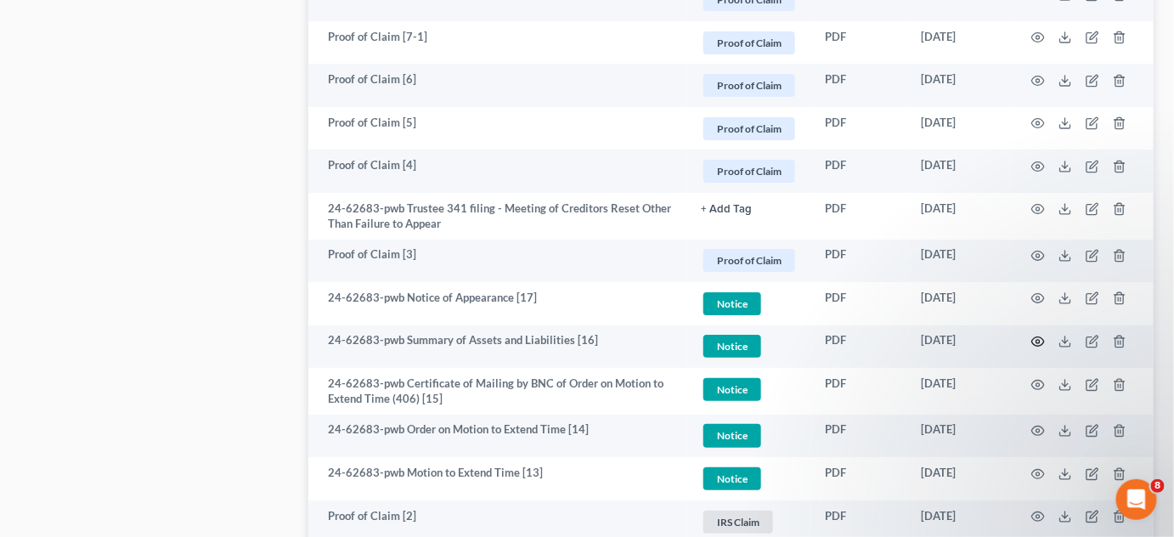
click at [1039, 340] on circle "button" at bounding box center [1038, 341] width 3 height 3
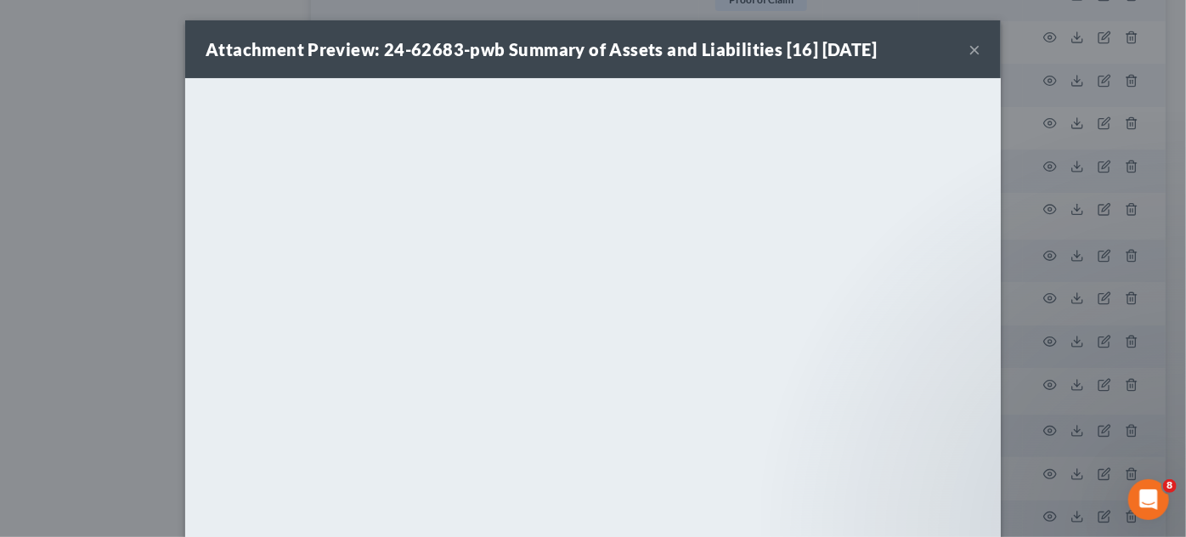
click at [0, 318] on div "Attachment Preview: 24-62683-pwb Summary of Assets and Liabilities [16] 12/27/2…" at bounding box center [593, 268] width 1186 height 537
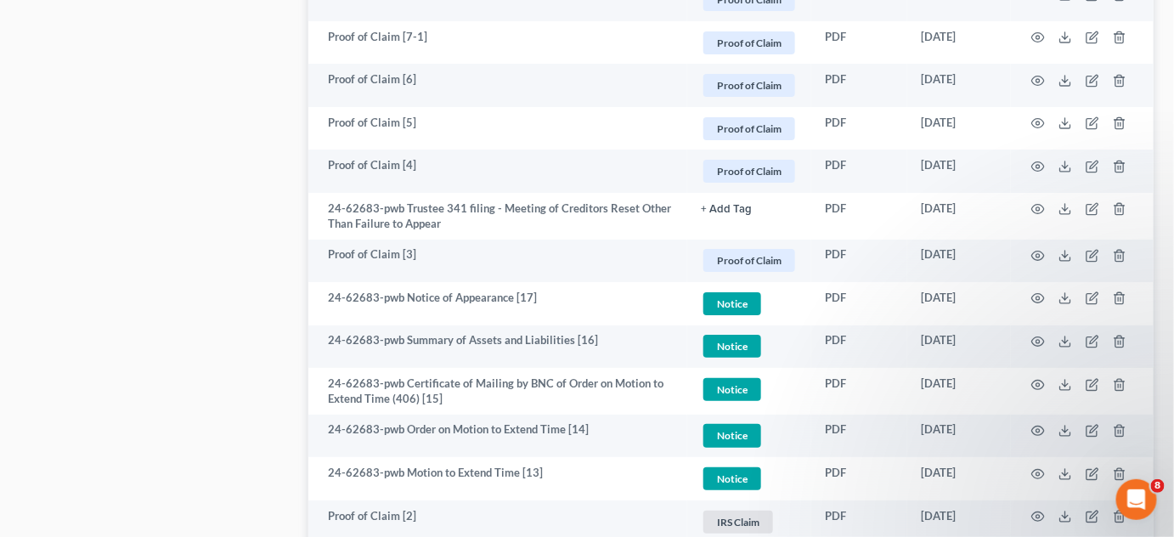
drag, startPoint x: 8, startPoint y: 277, endPoint x: 469, endPoint y: 277, distance: 460.5
click at [1037, 340] on circle "button" at bounding box center [1038, 341] width 3 height 3
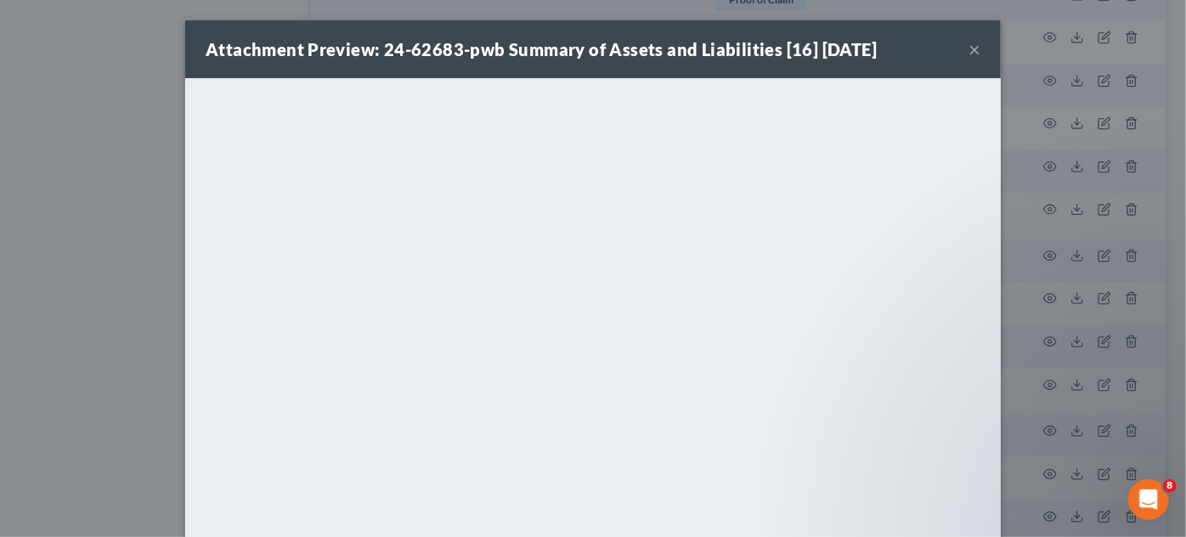
click at [104, 293] on div "Attachment Preview: 24-62683-pwb Summary of Assets and Liabilities [16] 12/27/2…" at bounding box center [593, 268] width 1186 height 537
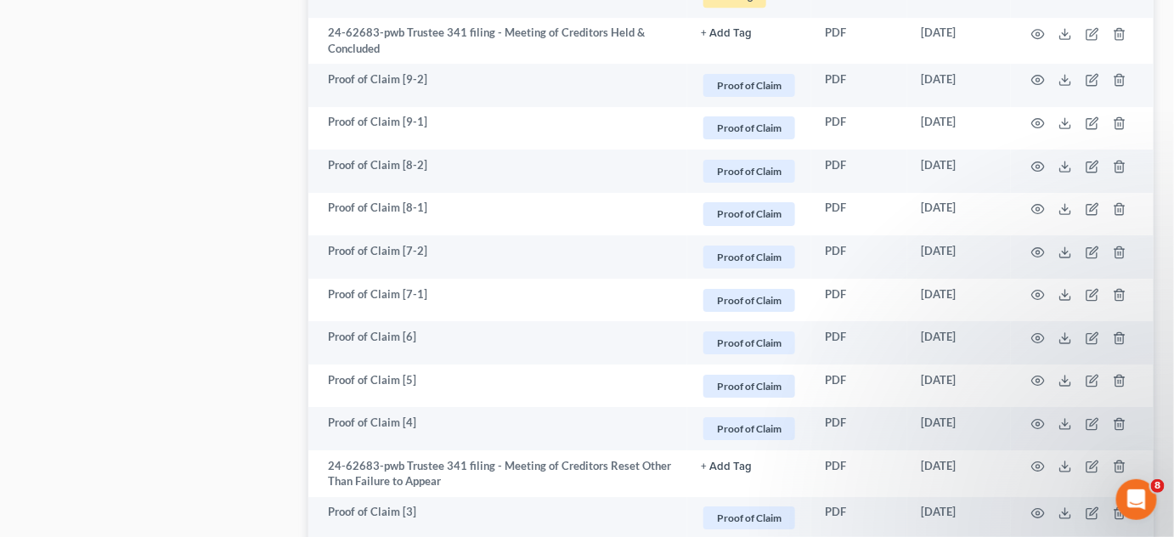
scroll to position [1686, 0]
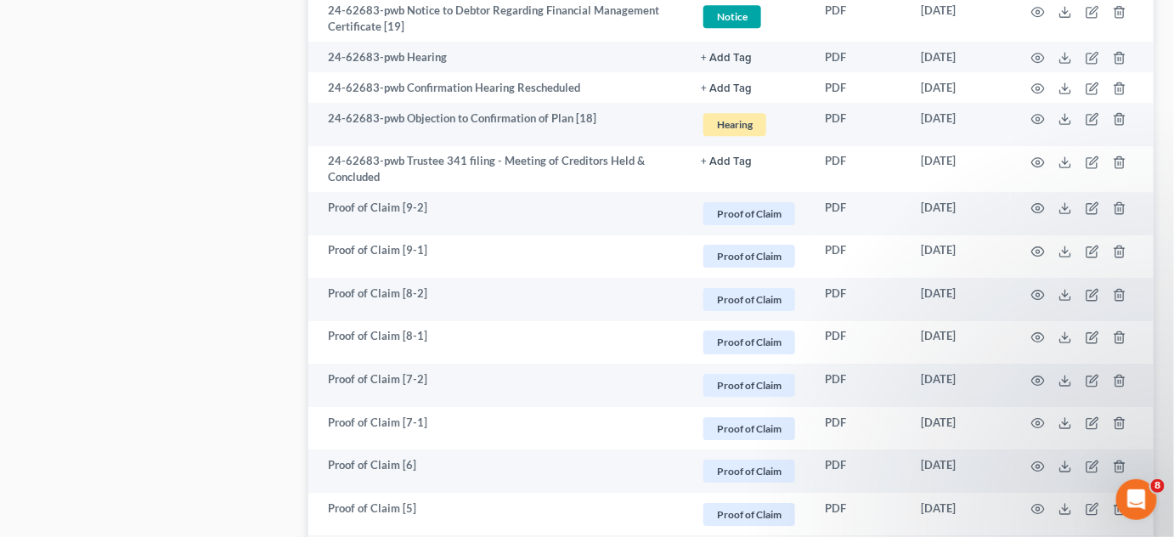
click at [14, 74] on div "Case Dashboard Payments Invoices Payments Payments Credit Report Client Profile" at bounding box center [156, 55] width 288 height 3156
click at [1038, 88] on icon "button" at bounding box center [1038, 89] width 14 height 14
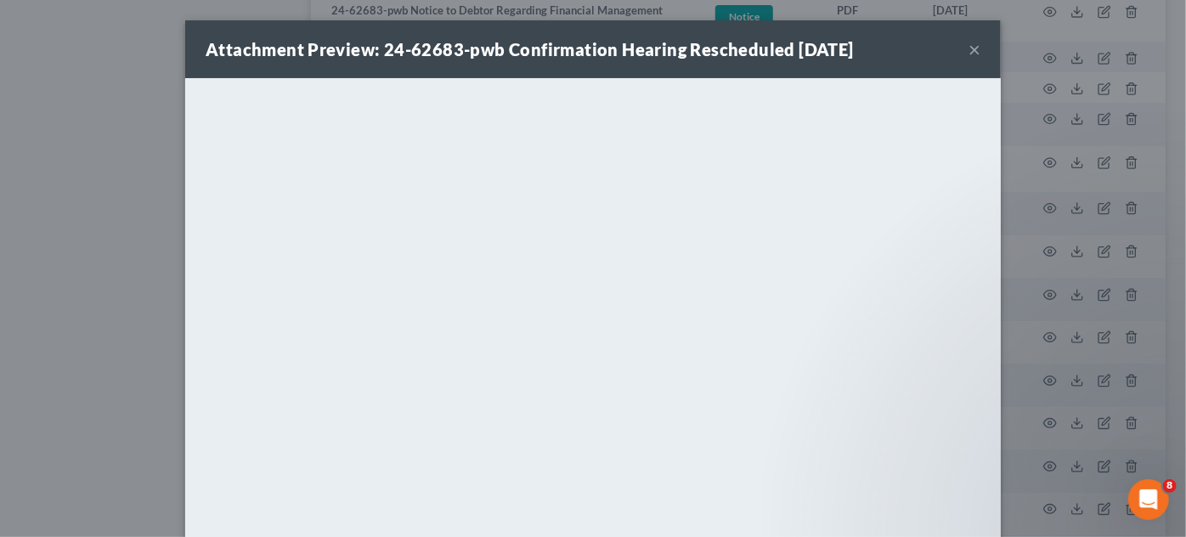
click at [0, 312] on div "Attachment Preview: 24-62683-pwb Confirmation Hearing Rescheduled 02/26/2025 × …" at bounding box center [593, 268] width 1186 height 537
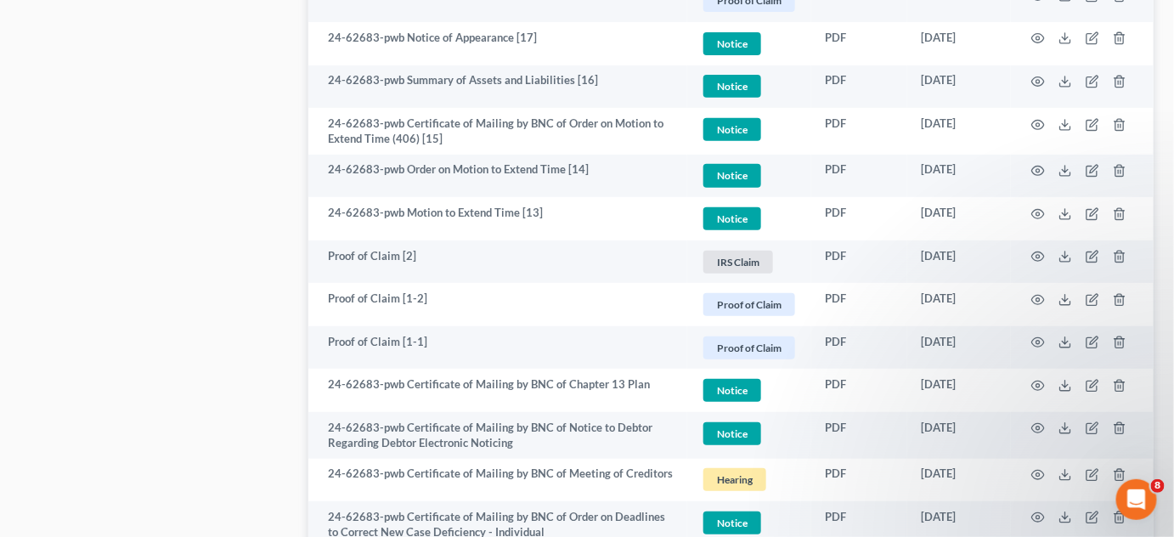
scroll to position [2715, 0]
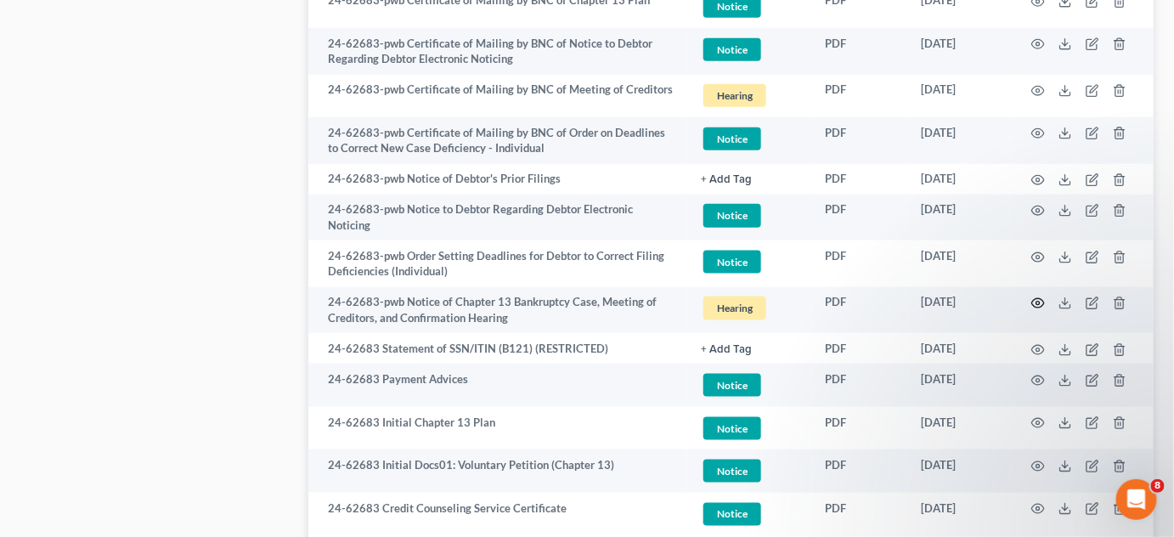
click at [1038, 297] on icon "button" at bounding box center [1038, 304] width 14 height 14
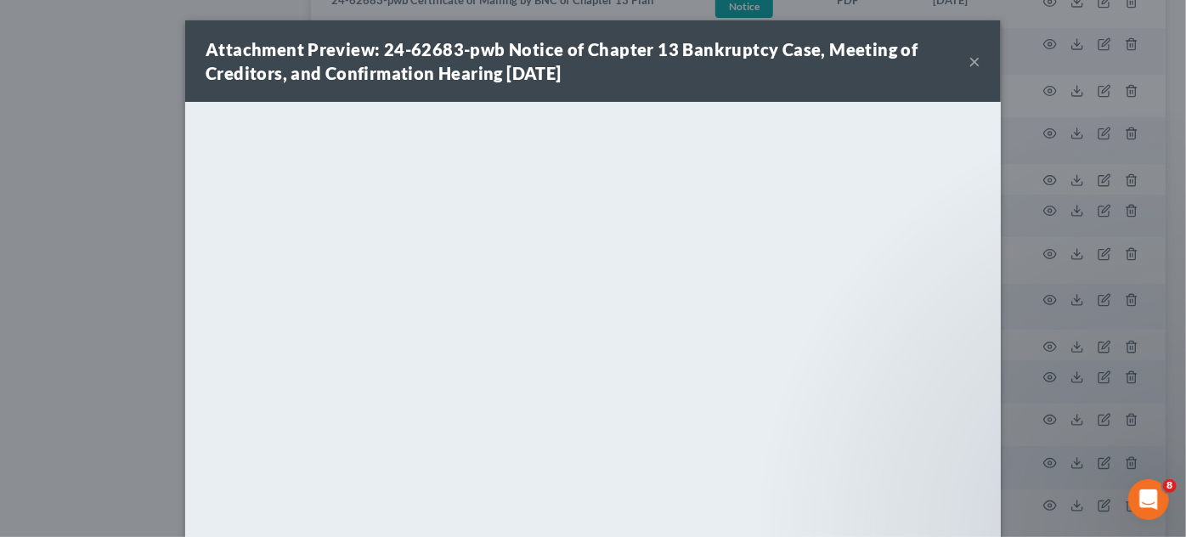
click at [45, 291] on div "Attachment Preview: 24-62683-pwb Notice of Chapter 13 Bankruptcy Case, Meeting …" at bounding box center [593, 268] width 1186 height 537
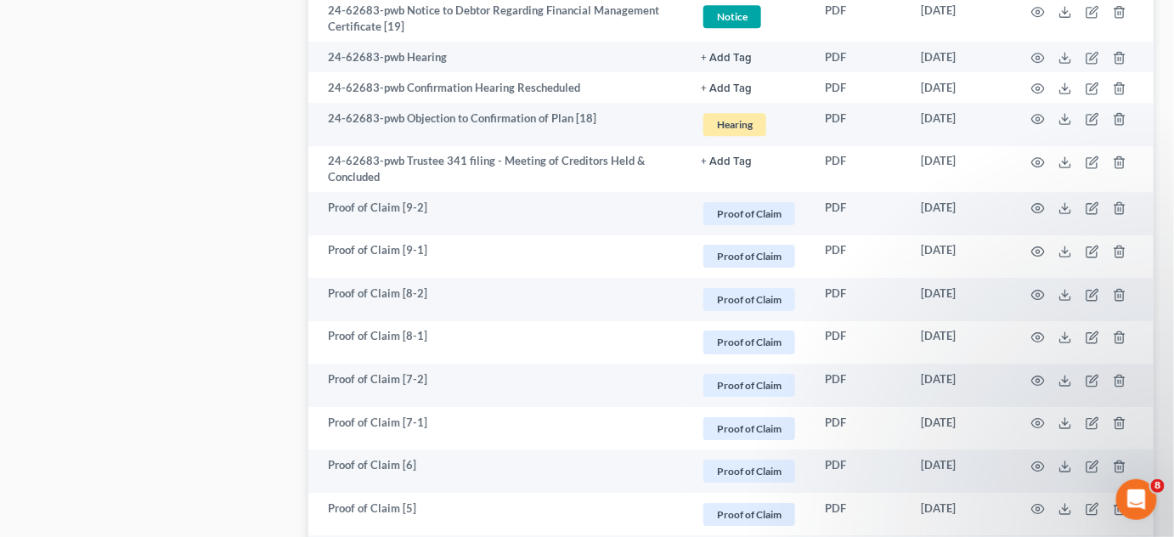
scroll to position [1557, 0]
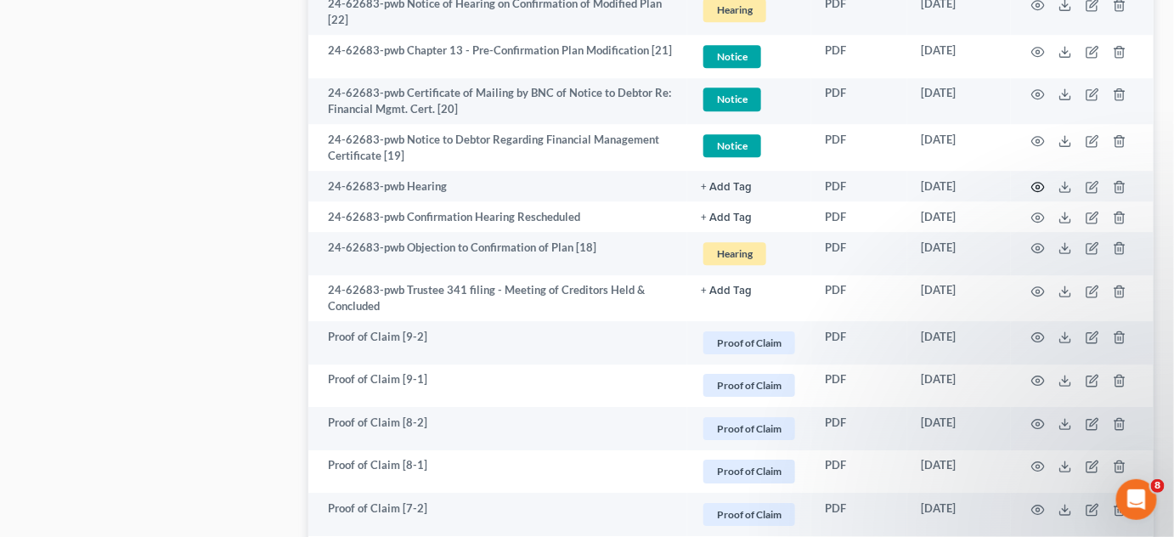
click at [1040, 185] on circle "button" at bounding box center [1038, 186] width 3 height 3
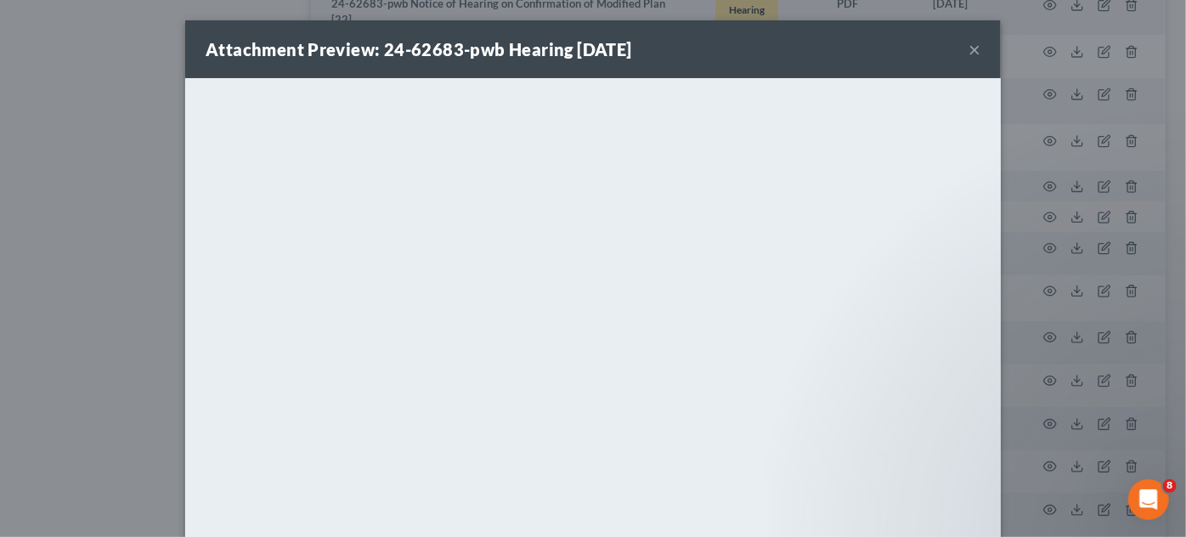
click at [68, 262] on div "Attachment Preview: 24-62683-pwb Hearing 02/26/2025 × <object ng-attr-data='htt…" at bounding box center [593, 268] width 1186 height 537
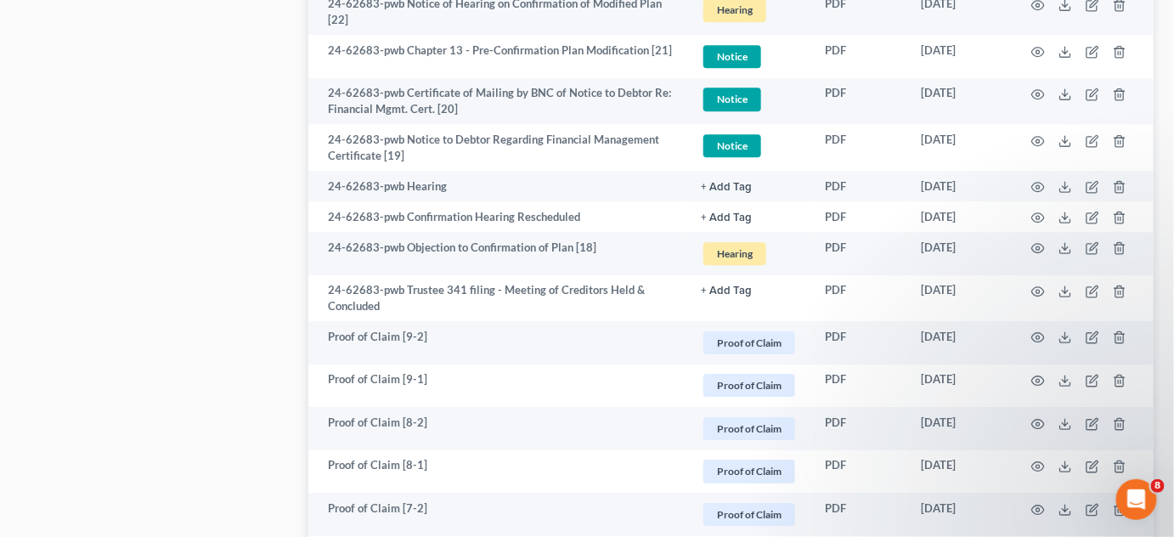
scroll to position [1427, 0]
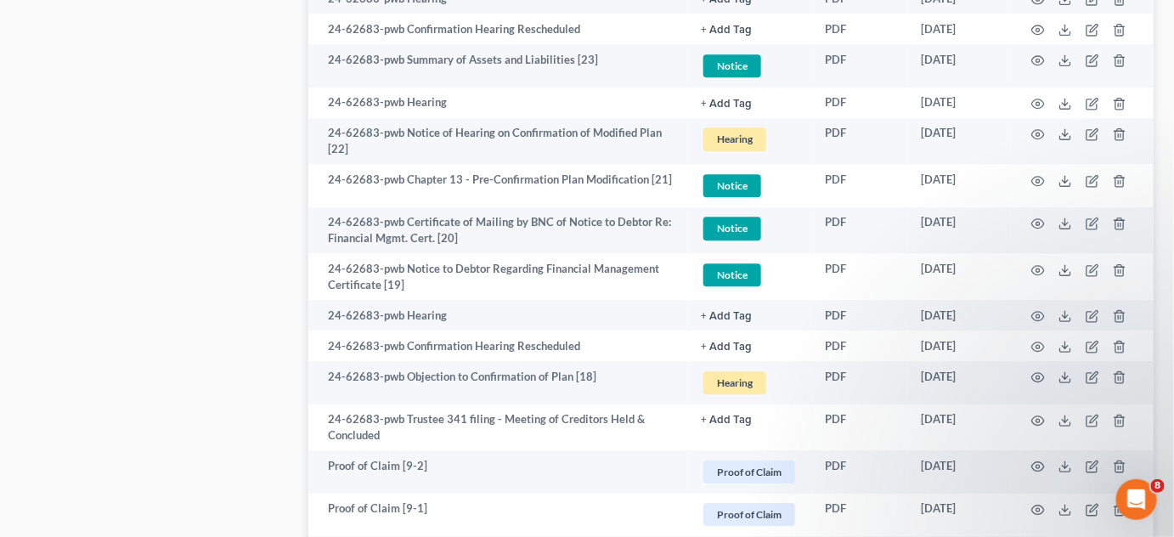
drag, startPoint x: 44, startPoint y: 135, endPoint x: 431, endPoint y: 116, distance: 387.0
click at [58, 130] on div "Case Dashboard Payments Invoices Payments Payments Credit Report Client Profile" at bounding box center [156, 314] width 288 height 3156
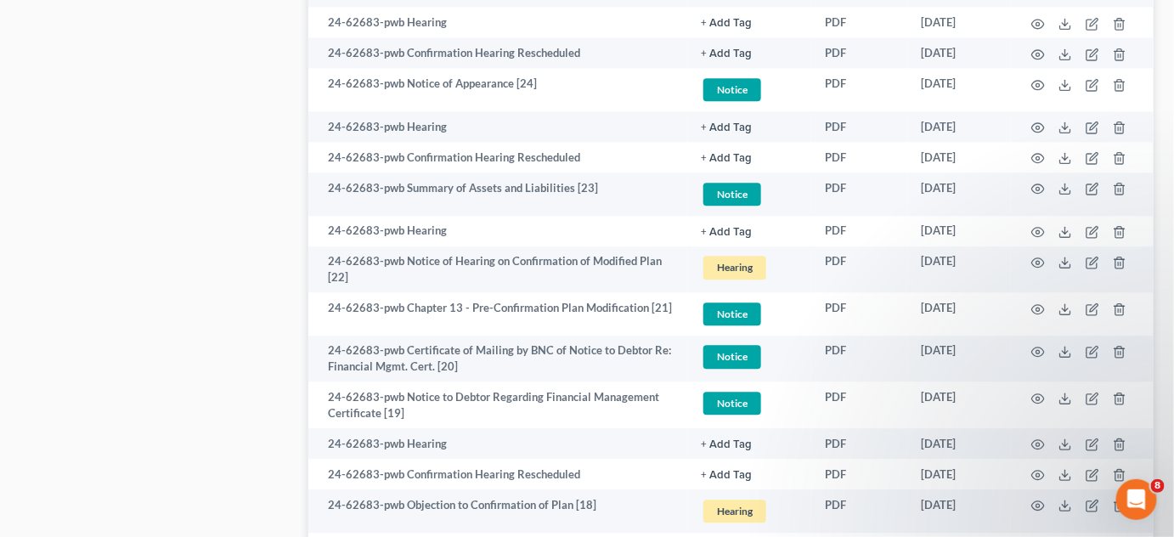
click at [242, 145] on div "Case Dashboard Payments Invoices Payments Payments Credit Report Client Profile" at bounding box center [156, 442] width 288 height 3156
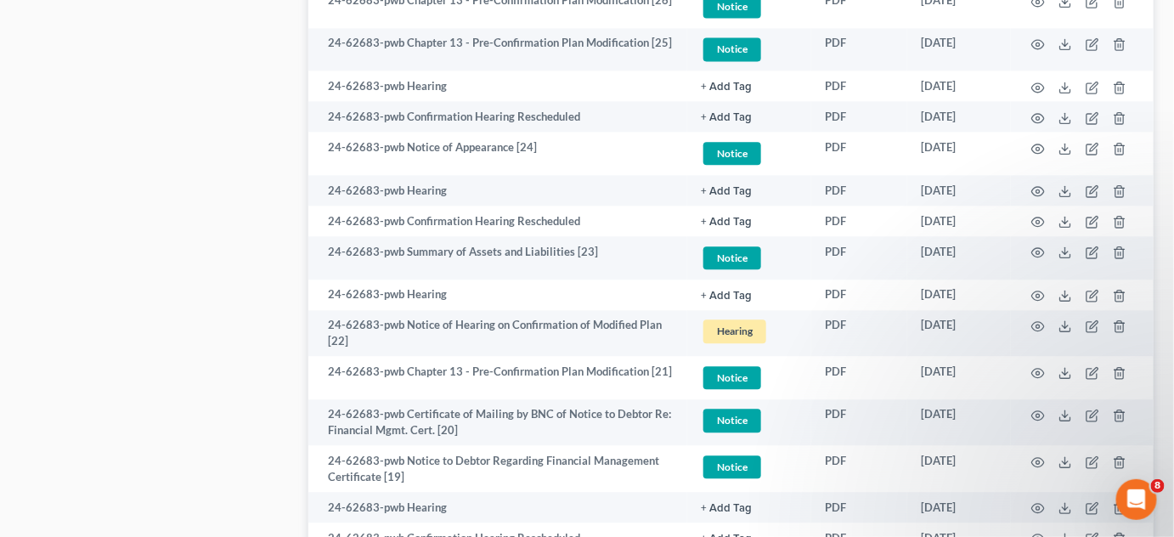
scroll to position [1171, 0]
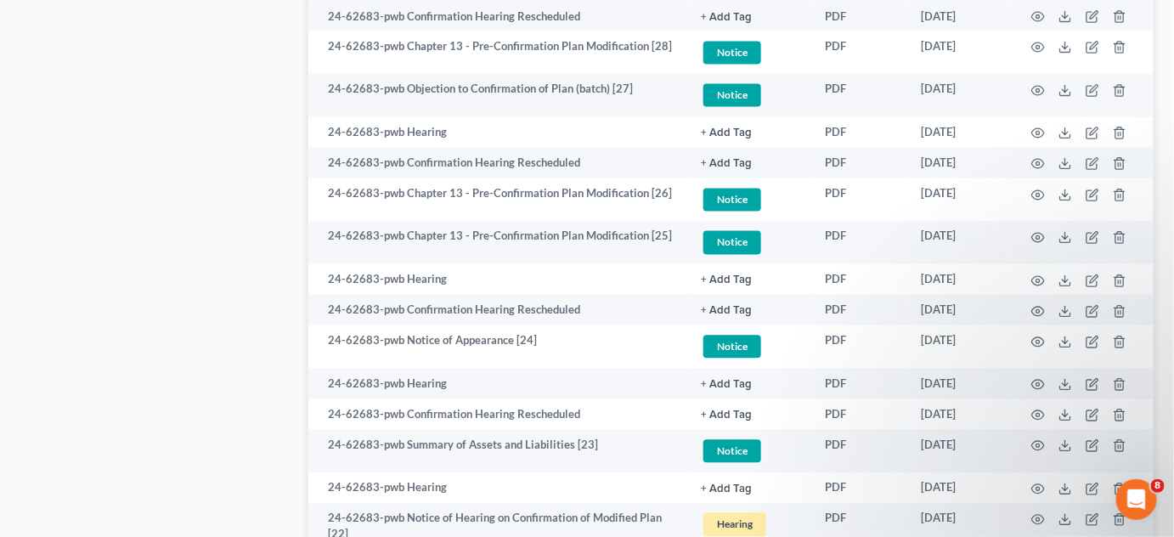
drag, startPoint x: 185, startPoint y: 86, endPoint x: 759, endPoint y: 115, distance: 574.2
click at [1039, 89] on icon "button" at bounding box center [1038, 91] width 14 height 14
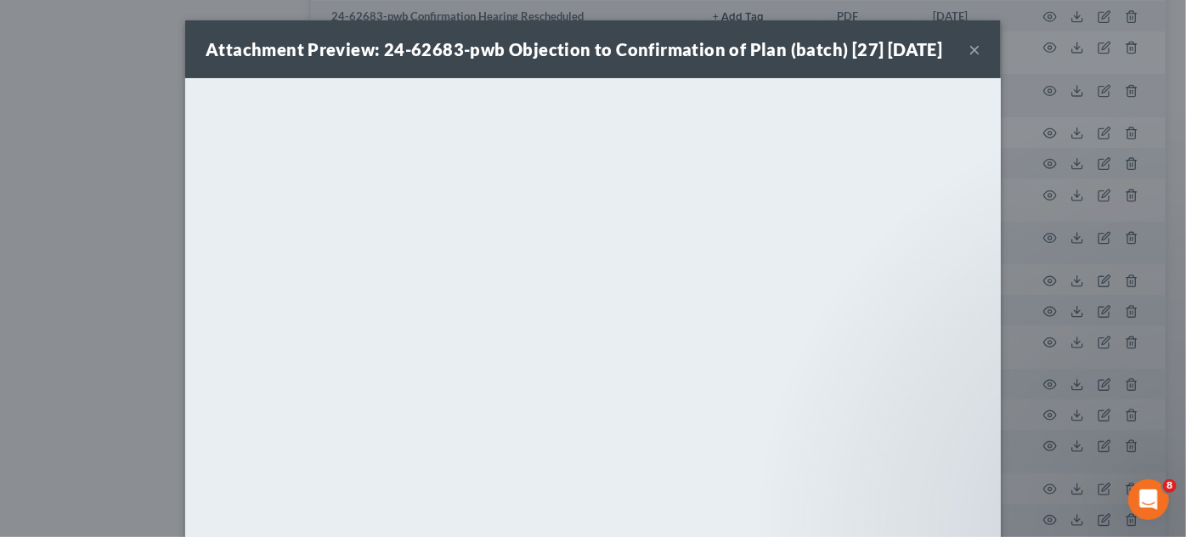
click at [969, 59] on button "×" at bounding box center [975, 49] width 12 height 20
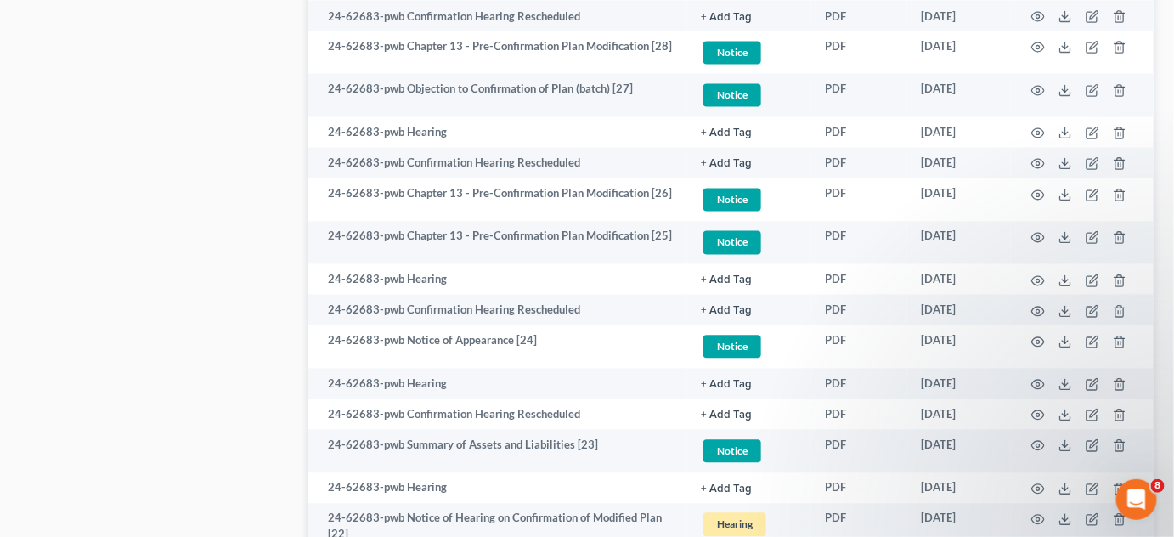
click at [1037, 46] on circle "button" at bounding box center [1038, 47] width 3 height 3
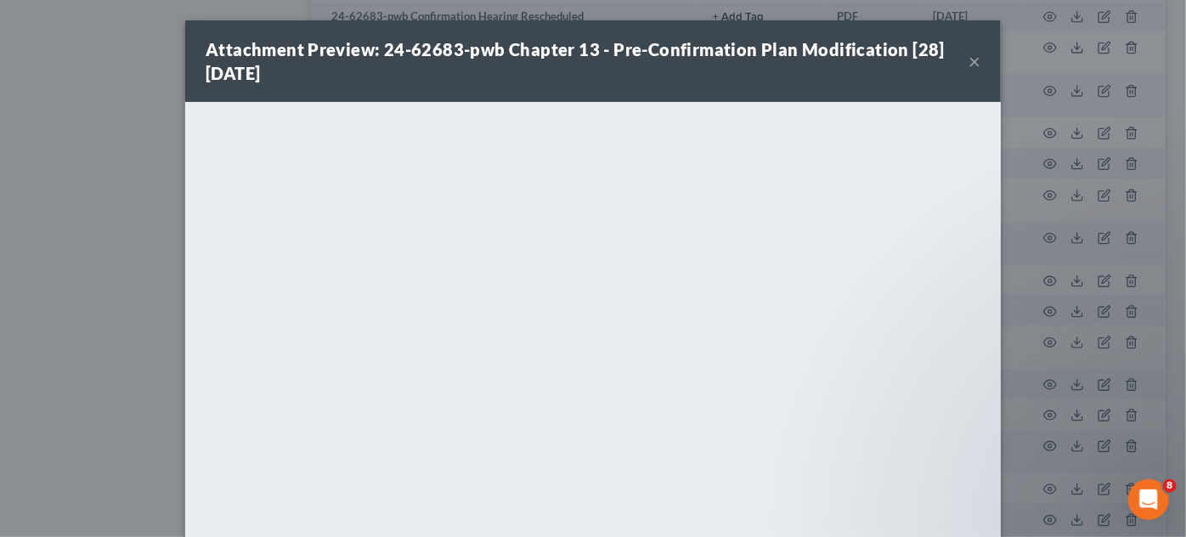
click at [969, 59] on button "×" at bounding box center [975, 61] width 12 height 20
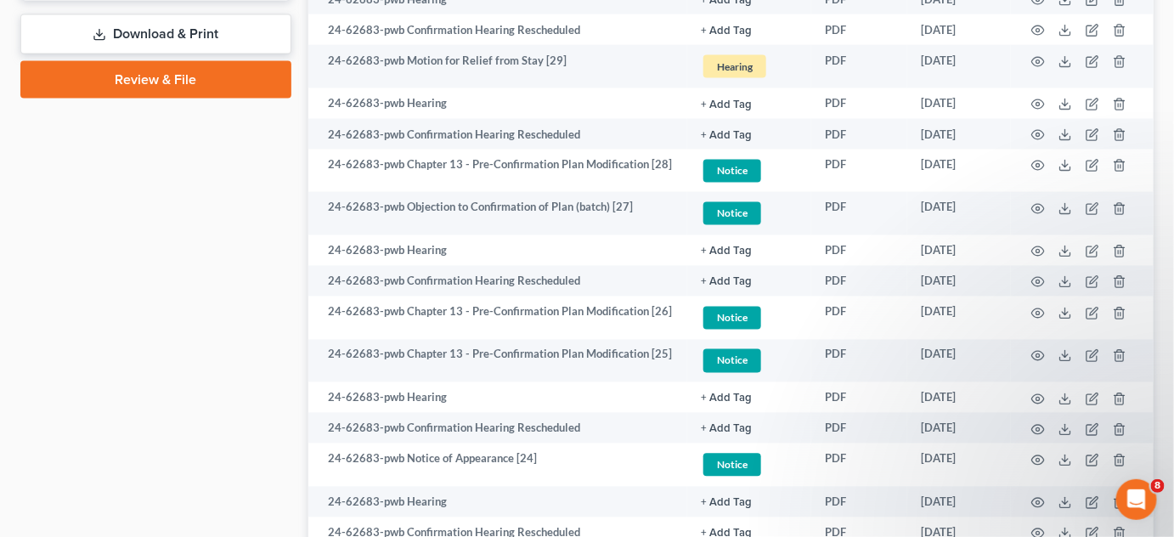
scroll to position [913, 0]
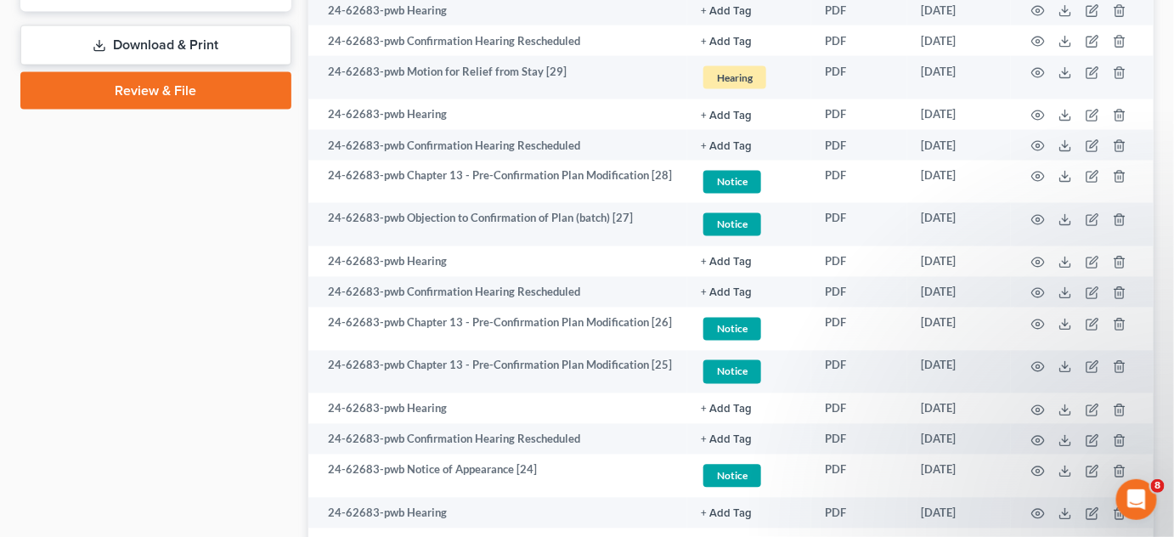
click at [1035, 67] on icon "button" at bounding box center [1038, 73] width 14 height 14
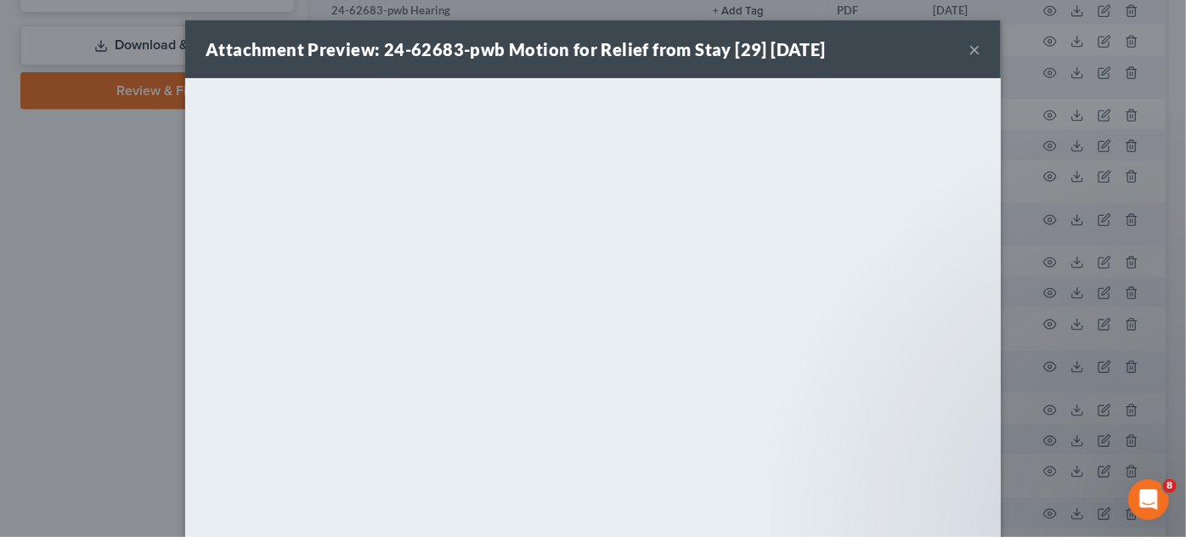
click at [969, 47] on button "×" at bounding box center [975, 49] width 12 height 20
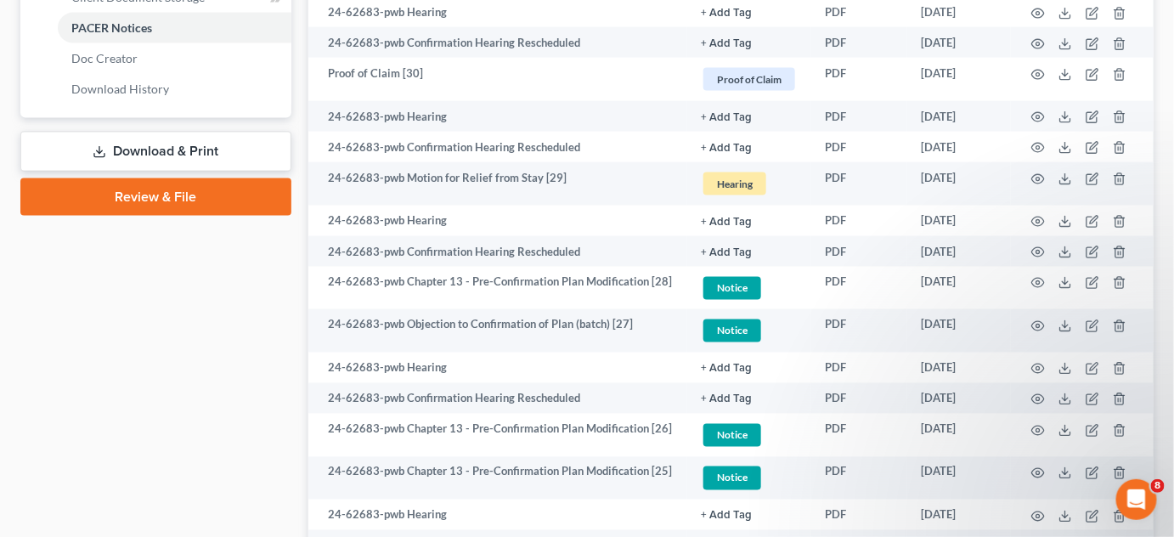
scroll to position [784, 0]
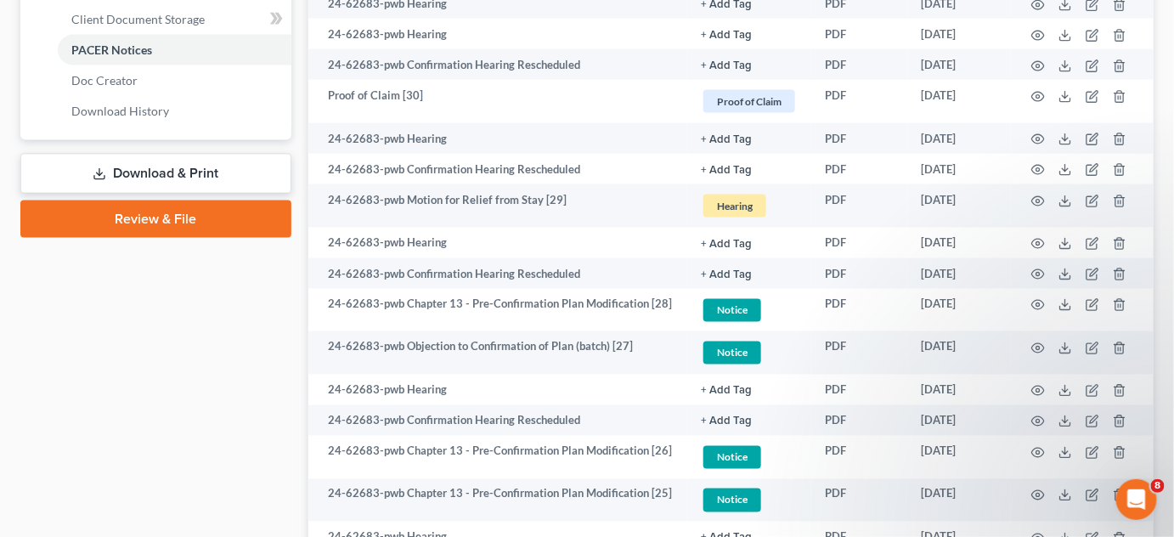
drag, startPoint x: 167, startPoint y: 296, endPoint x: 697, endPoint y: 112, distance: 560.2
click at [1040, 168] on circle "button" at bounding box center [1038, 169] width 3 height 3
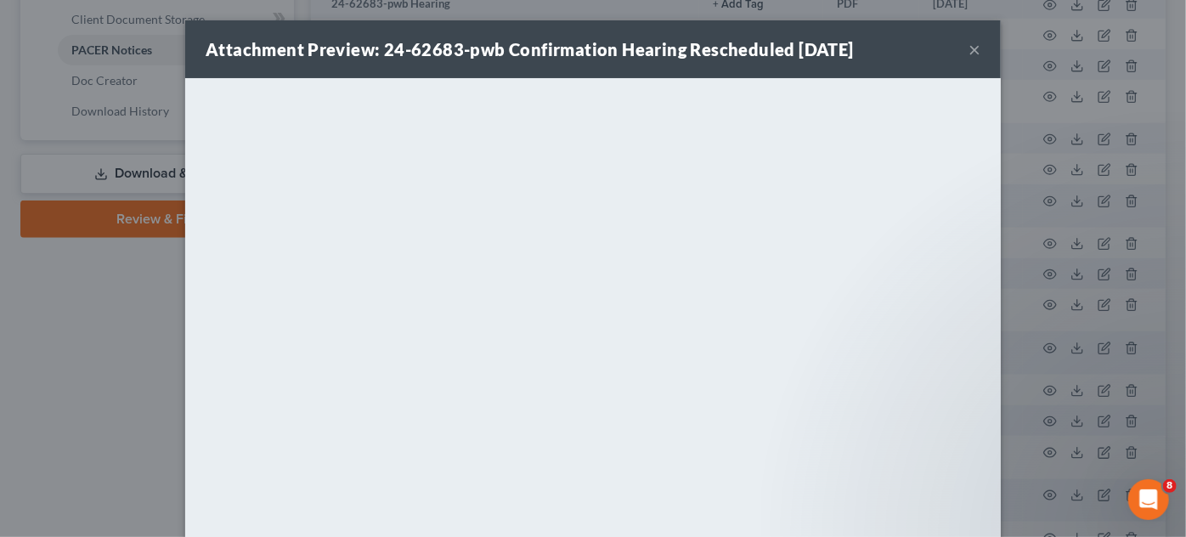
click at [0, 325] on div "Attachment Preview: 24-62683-pwb Confirmation Hearing Rescheduled 08/06/2025 × …" at bounding box center [593, 268] width 1186 height 537
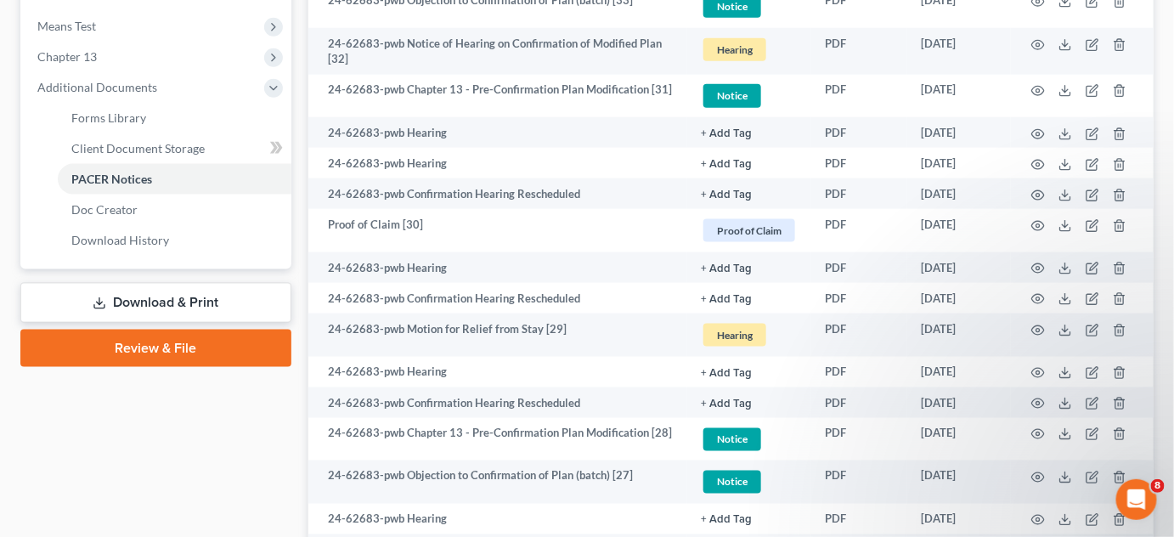
scroll to position [527, 0]
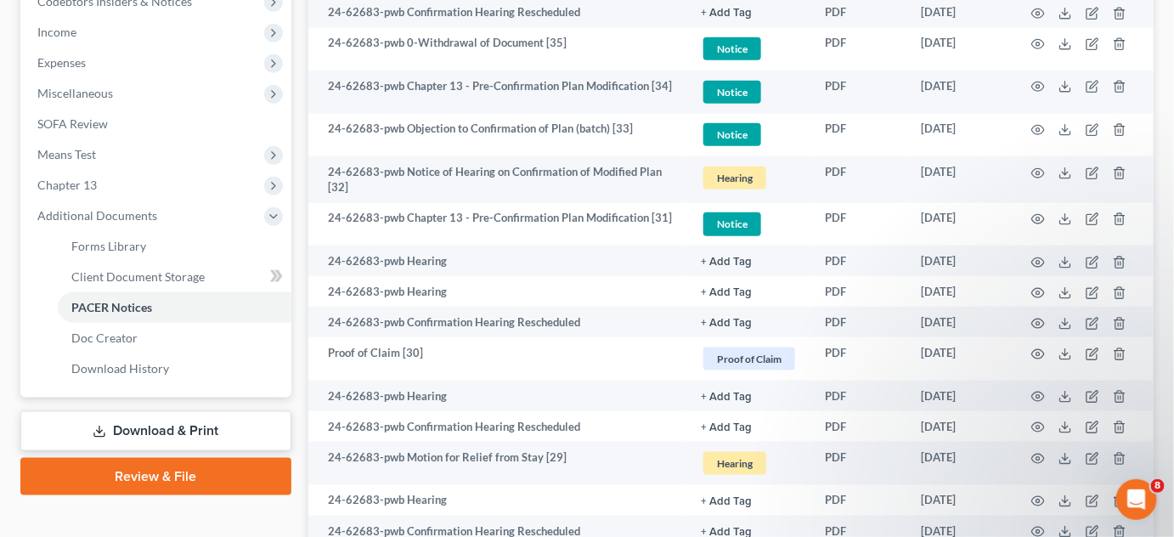
drag, startPoint x: 297, startPoint y: 135, endPoint x: 630, endPoint y: 97, distance: 335.2
click at [1041, 40] on icon "button" at bounding box center [1038, 44] width 14 height 14
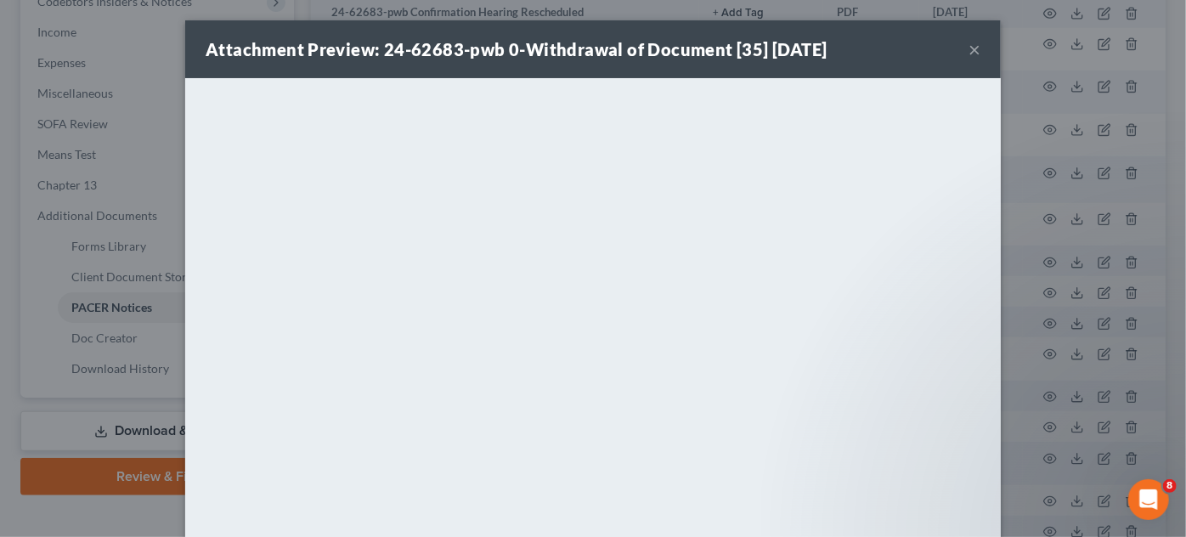
click at [1016, 239] on div "Attachment Preview: 24-62683-pwb 0-Withdrawal of Document [35] 09/30/2025 × <ob…" at bounding box center [593, 268] width 1186 height 537
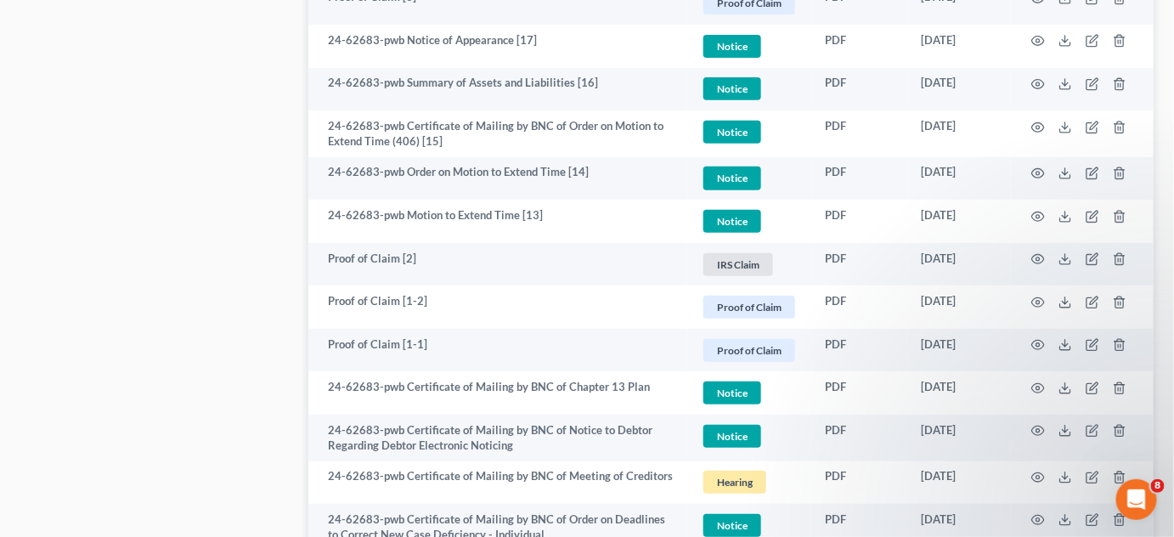
scroll to position [2200, 0]
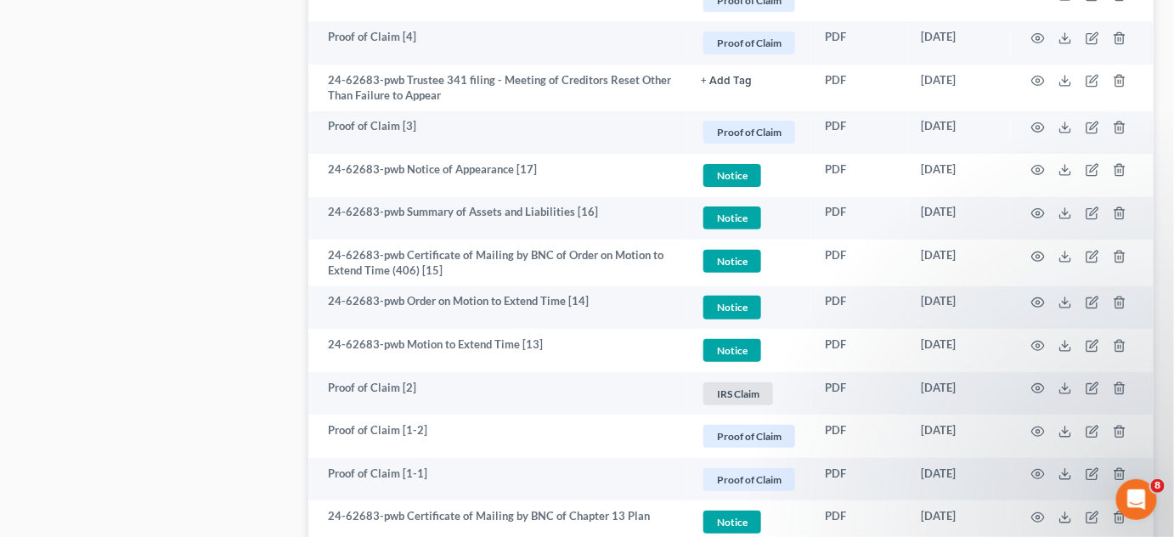
drag, startPoint x: 79, startPoint y: 251, endPoint x: 1136, endPoint y: 189, distance: 1058.7
click at [1037, 79] on circle "button" at bounding box center [1038, 80] width 3 height 3
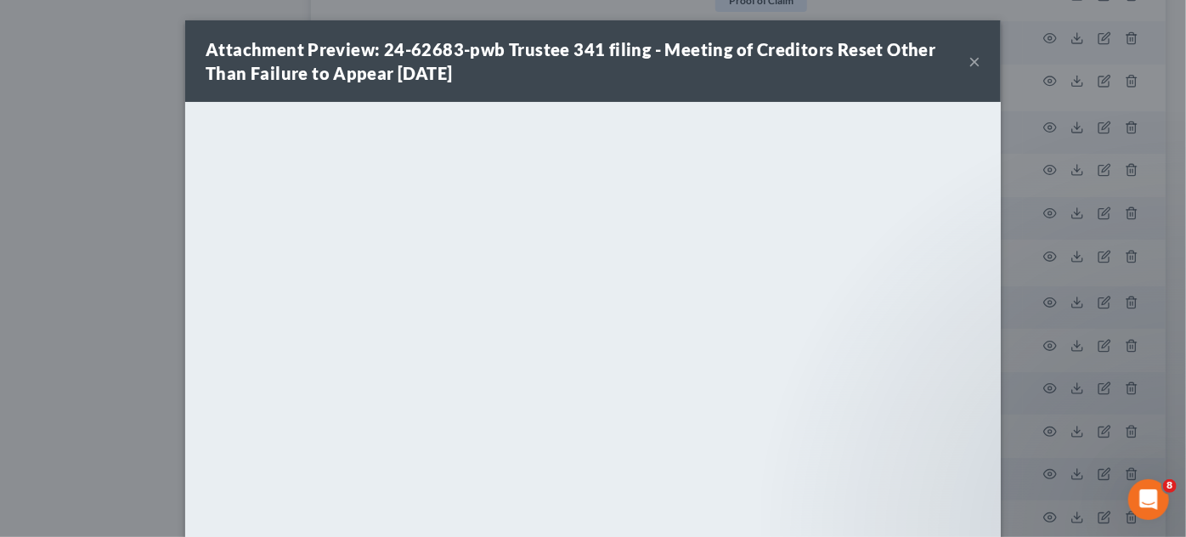
drag, startPoint x: 93, startPoint y: 271, endPoint x: 102, endPoint y: 277, distance: 10.4
click at [93, 271] on div "Attachment Preview: 24-62683-pwb Trustee 341 filing - Meeting of Creditors Rese…" at bounding box center [593, 268] width 1186 height 537
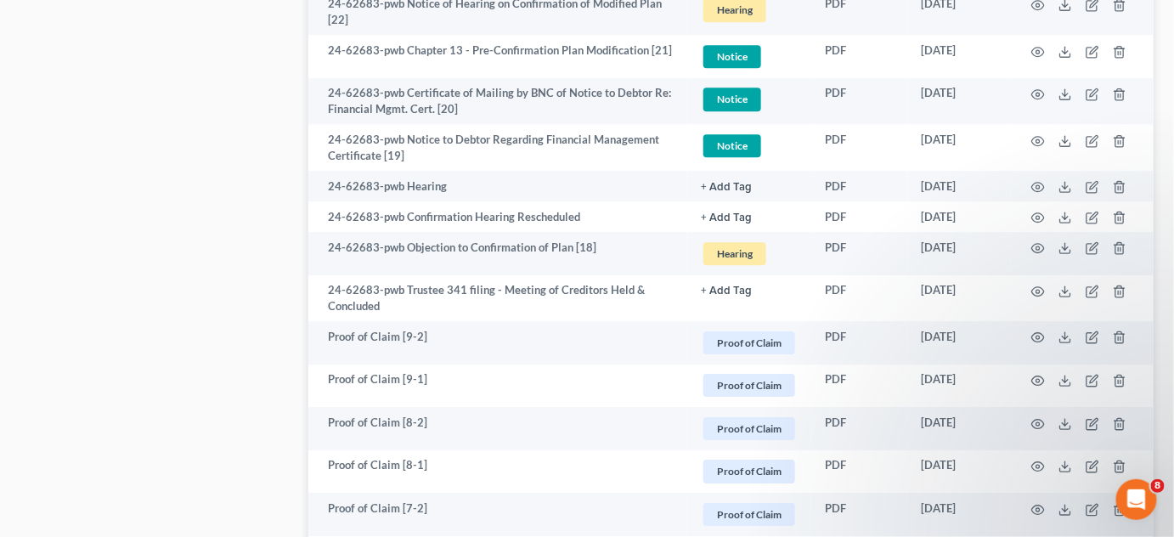
scroll to position [1427, 0]
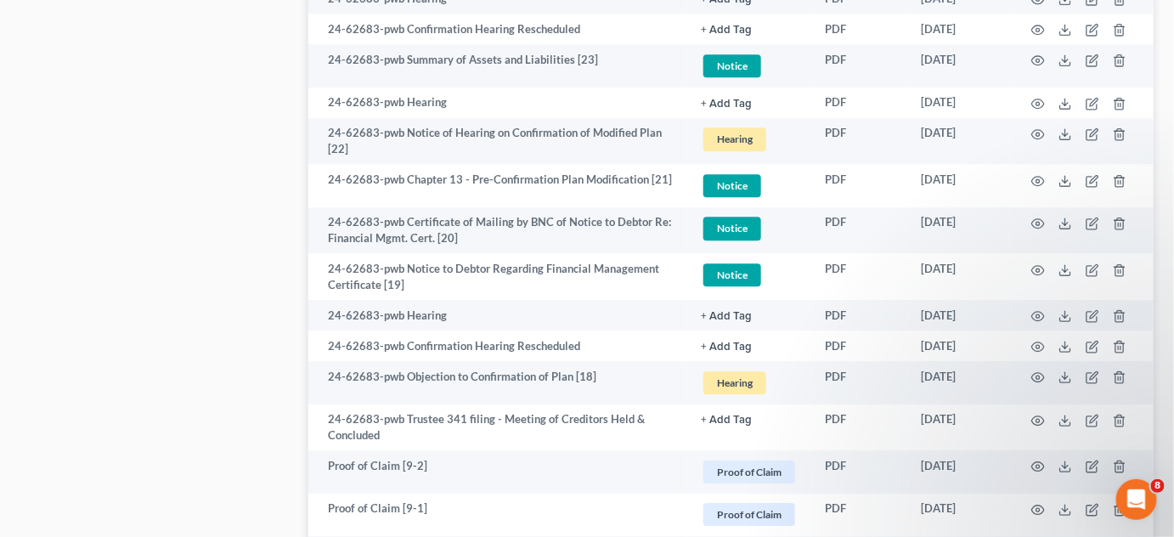
drag, startPoint x: 0, startPoint y: 285, endPoint x: 367, endPoint y: 261, distance: 367.8
click at [0, 285] on div "Trenou, Dossevi Upgraded Case 24-62683 Chapter Chapter 13 Status Filed District…" at bounding box center [587, 283] width 1174 height 3285
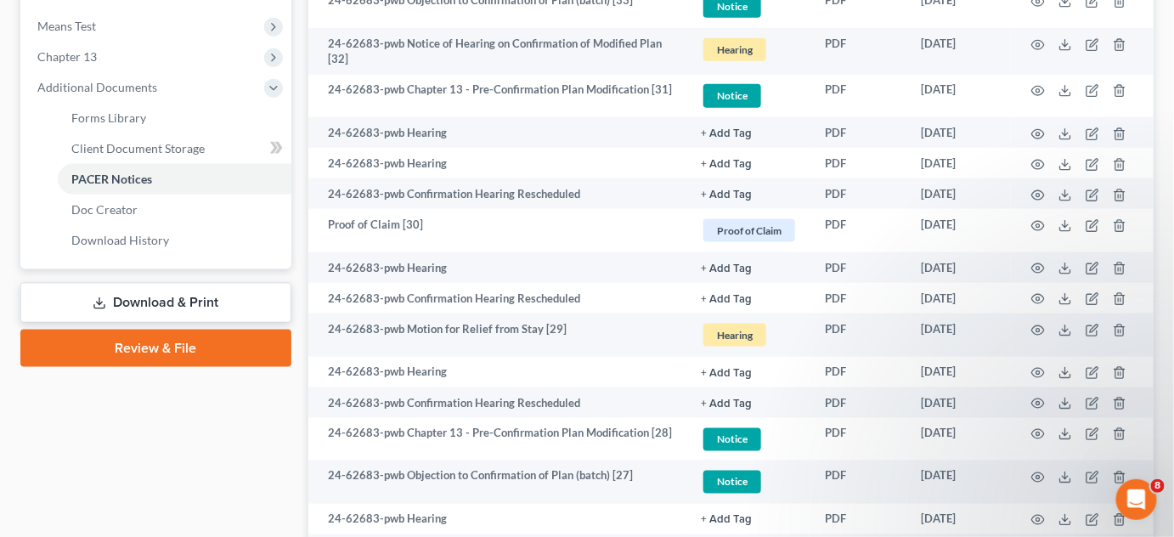
scroll to position [527, 0]
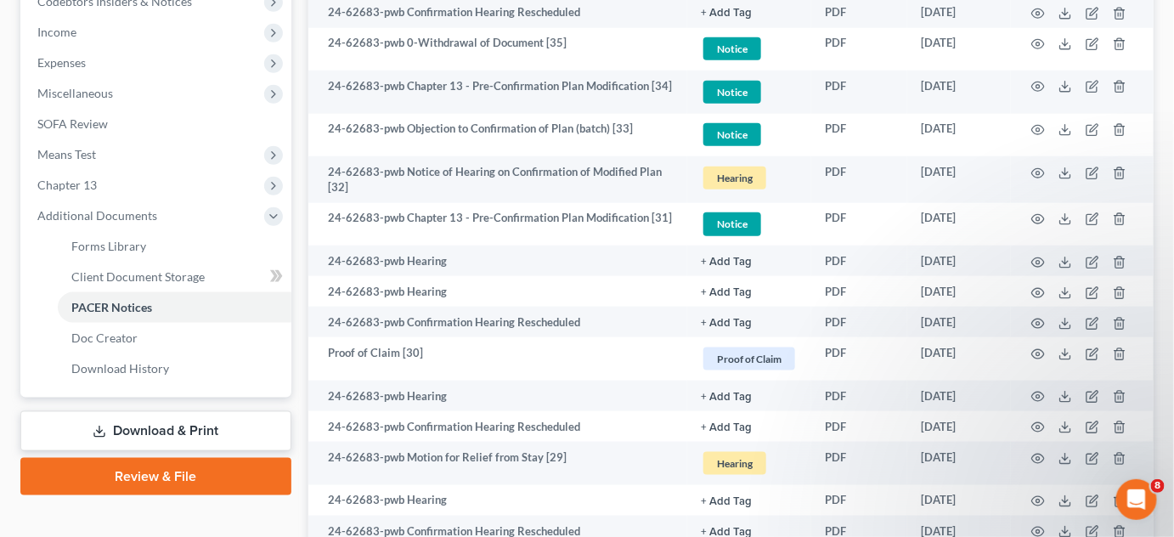
click at [1040, 214] on icon "button" at bounding box center [1038, 219] width 14 height 14
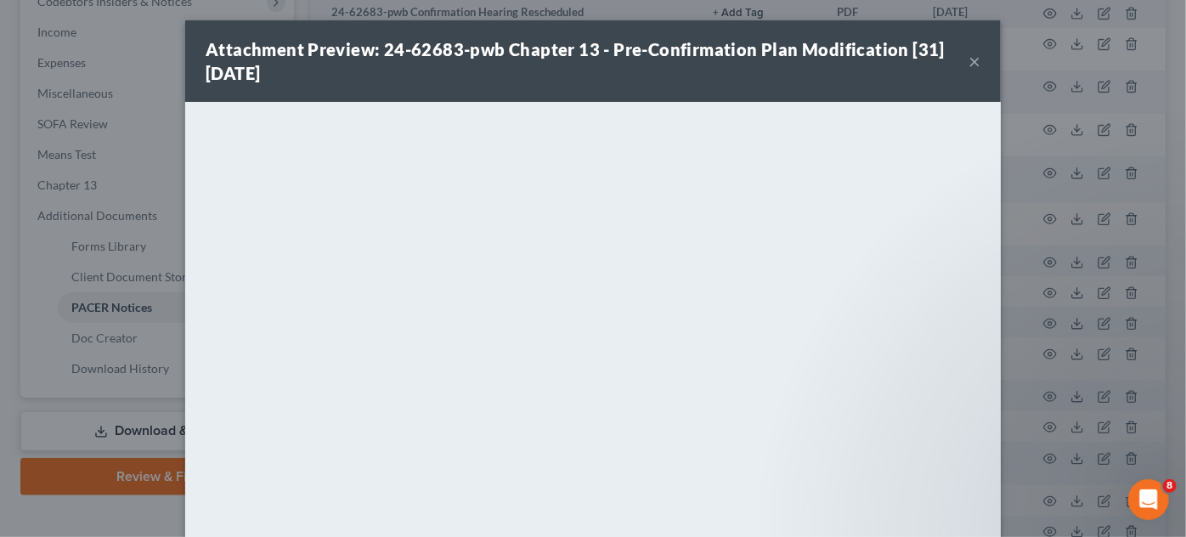
click at [1040, 214] on div "Attachment Preview: 24-62683-pwb Chapter 13 - Pre-Confirmation Plan Modificatio…" at bounding box center [593, 268] width 1186 height 537
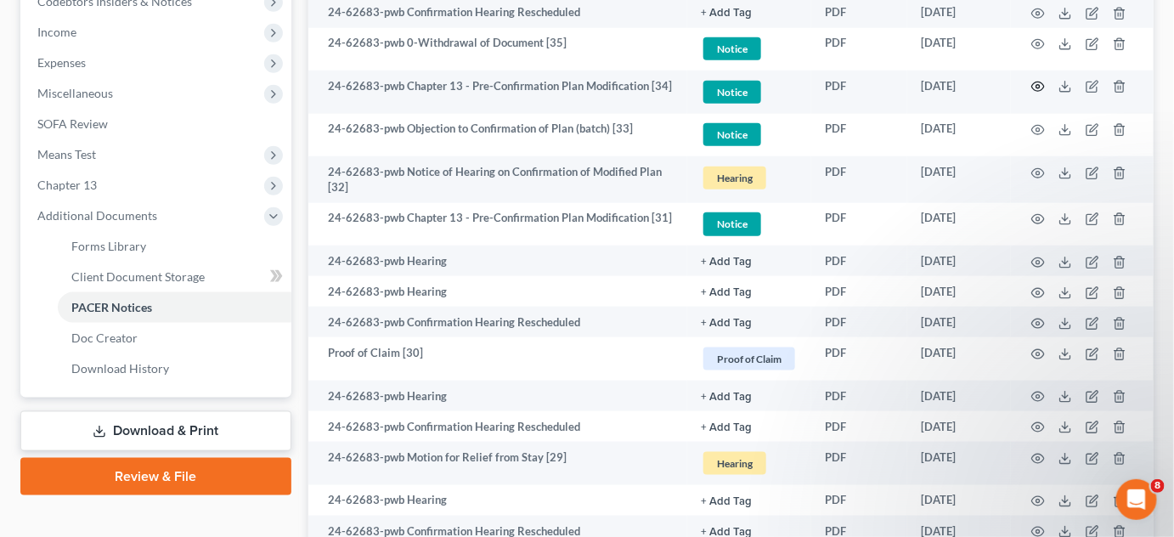
click at [1041, 85] on icon "button" at bounding box center [1038, 87] width 14 height 14
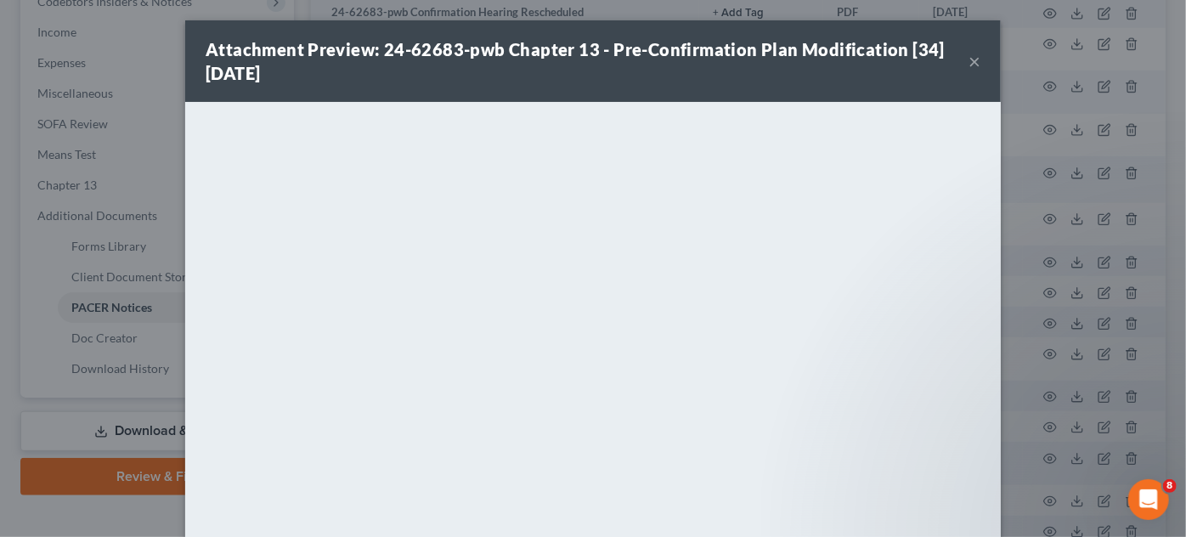
click at [1041, 85] on div "Attachment Preview: 24-62683-pwb Chapter 13 - Pre-Confirmation Plan Modificatio…" at bounding box center [593, 268] width 1186 height 537
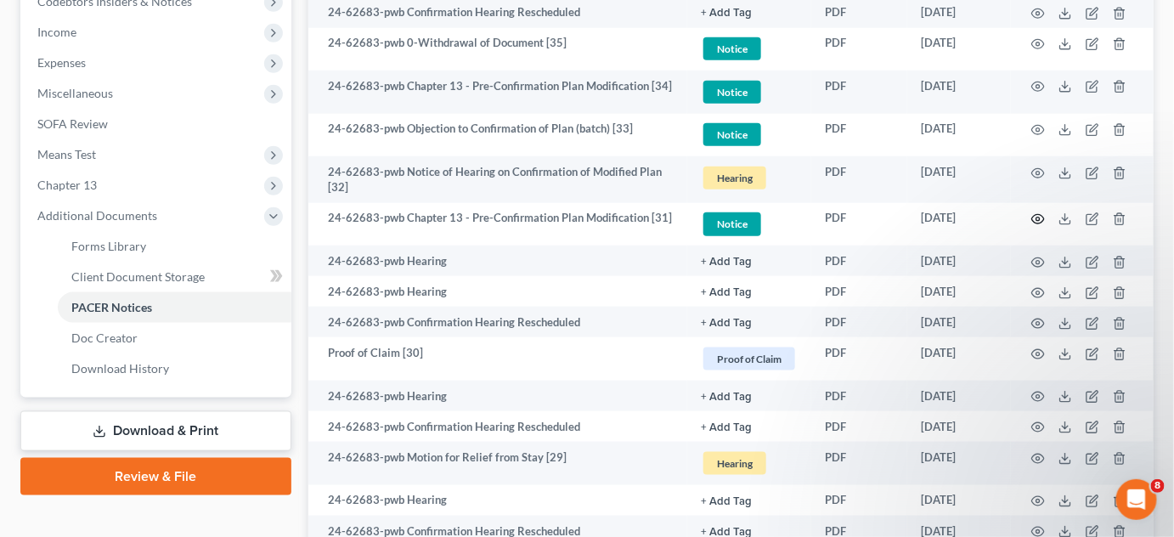
click at [1039, 217] on icon "button" at bounding box center [1038, 219] width 14 height 14
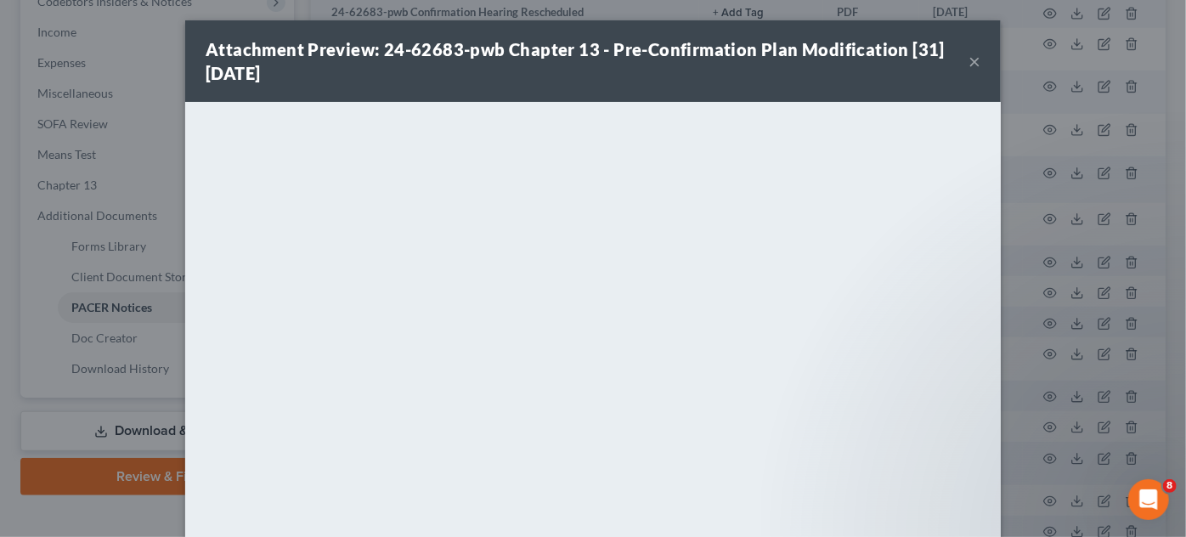
click at [1012, 270] on div "Attachment Preview: 24-62683-pwb Chapter 13 - Pre-Confirmation Plan Modificatio…" at bounding box center [593, 268] width 1186 height 537
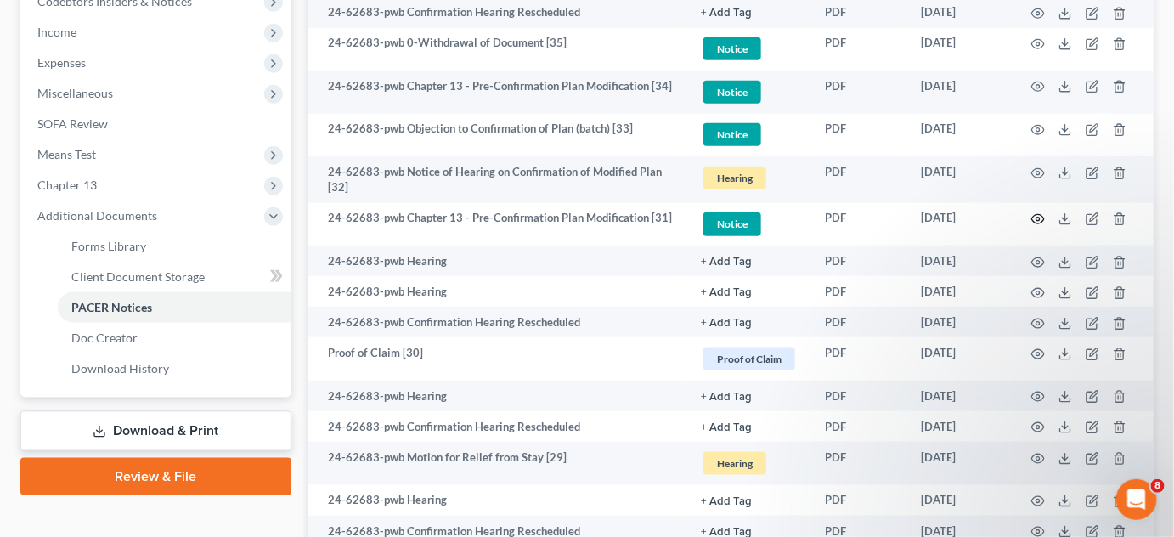
click at [1033, 218] on icon "button" at bounding box center [1038, 219] width 13 height 9
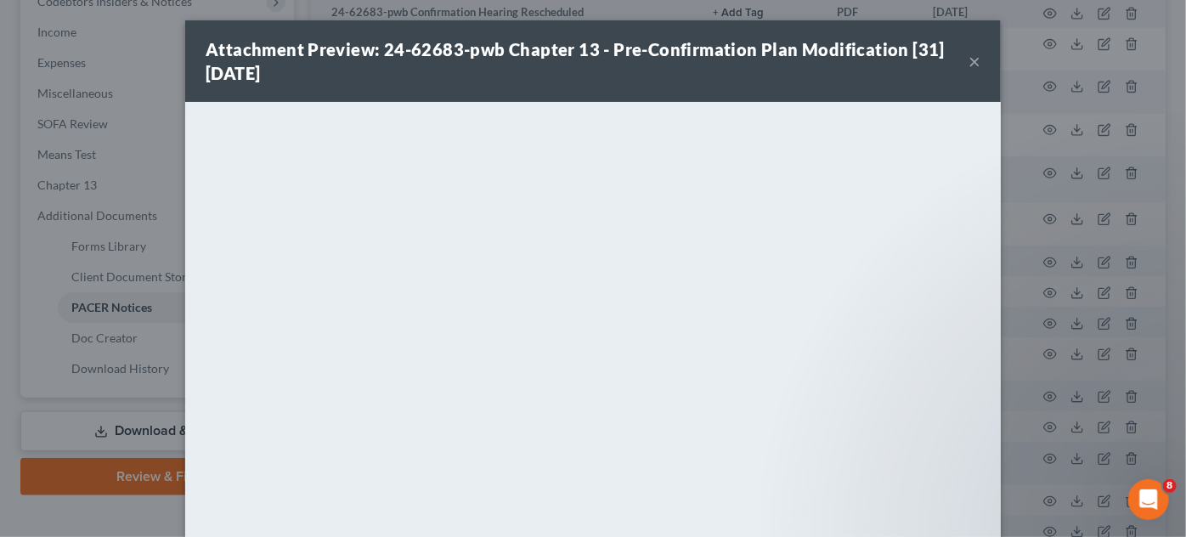
click at [1015, 282] on div "Attachment Preview: 24-62683-pwb Chapter 13 - Pre-Confirmation Plan Modificatio…" at bounding box center [593, 268] width 1186 height 537
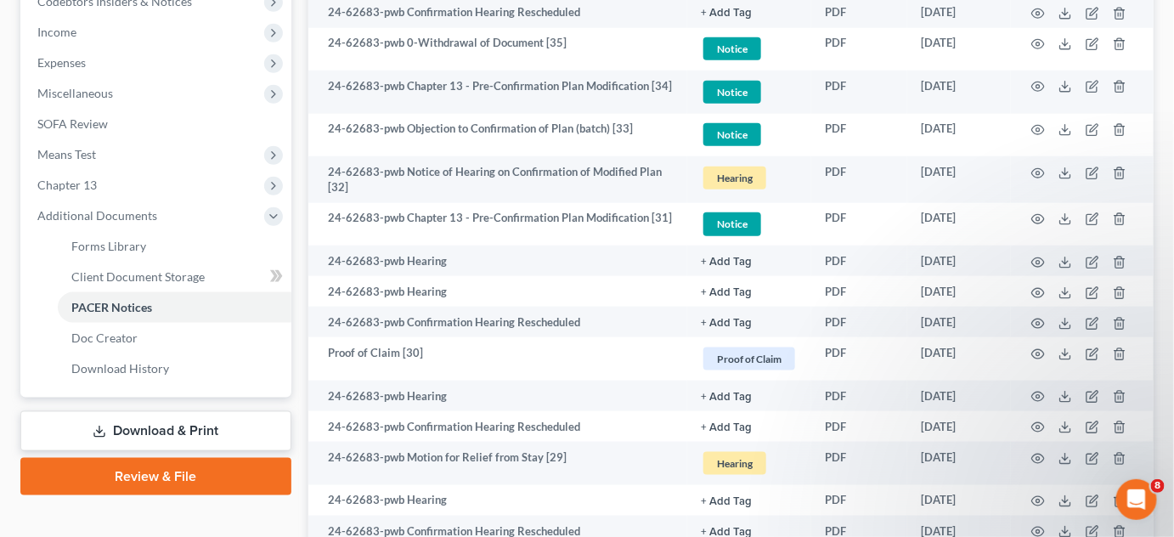
scroll to position [398, 0]
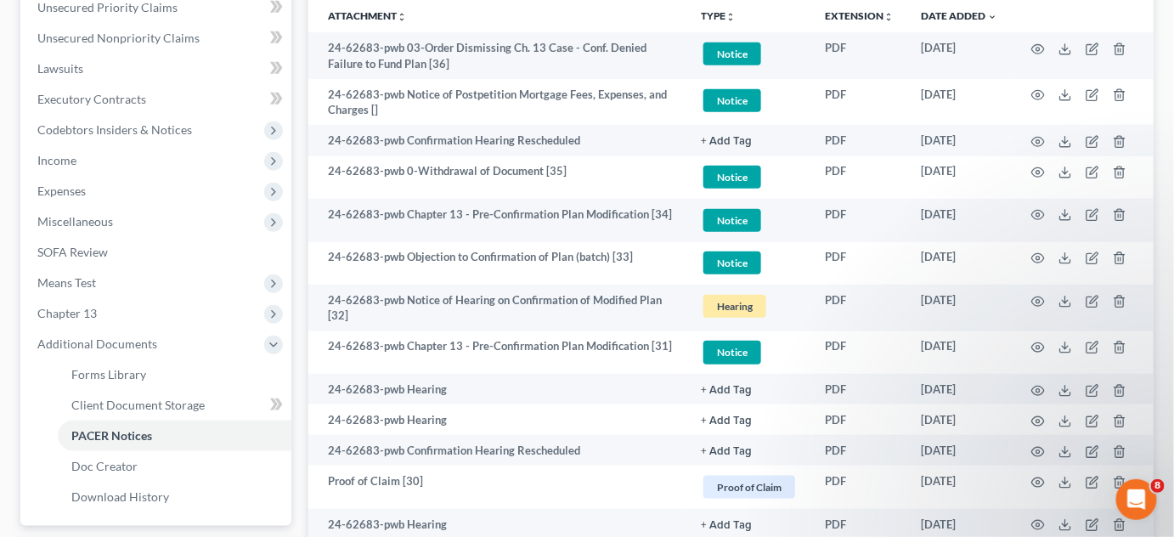
drag, startPoint x: 301, startPoint y: 206, endPoint x: 366, endPoint y: 203, distance: 65.5
click at [1041, 213] on icon "button" at bounding box center [1038, 215] width 14 height 14
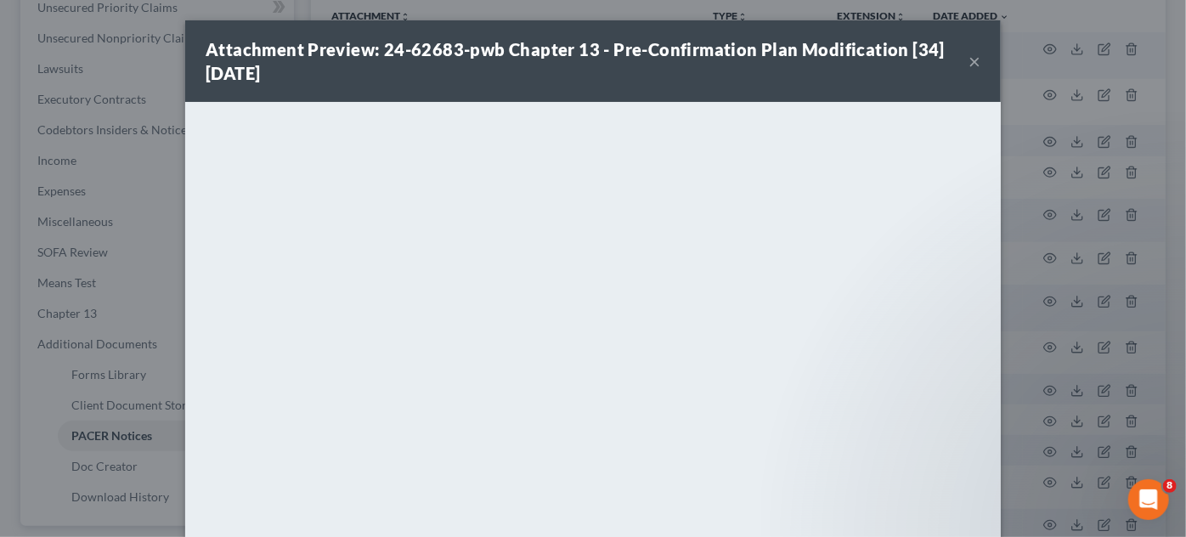
click at [1054, 255] on div "Attachment Preview: 24-62683-pwb Chapter 13 - Pre-Confirmation Plan Modificatio…" at bounding box center [593, 268] width 1186 height 537
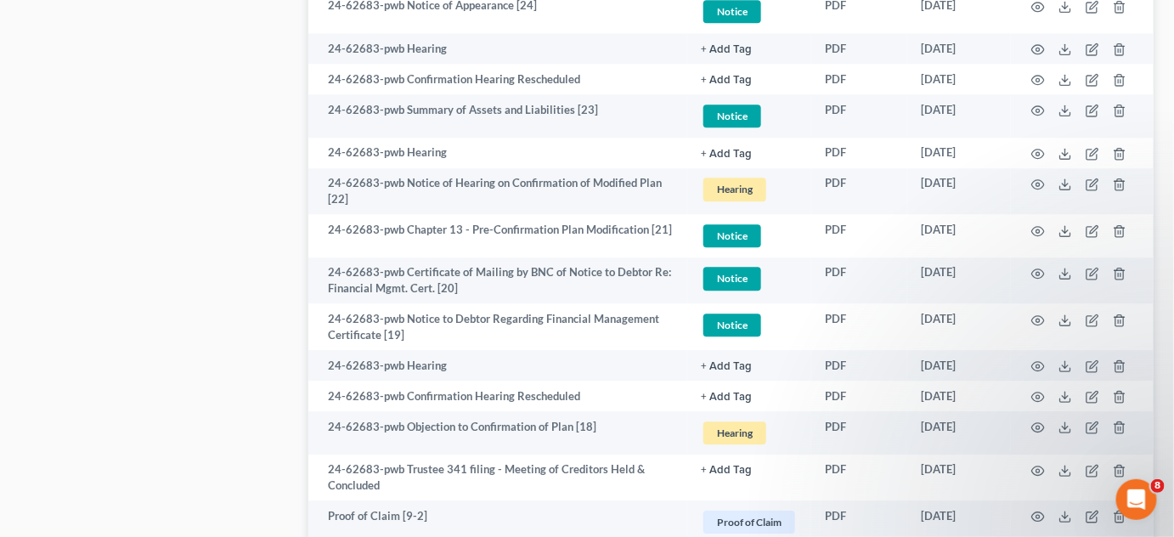
scroll to position [1299, 0]
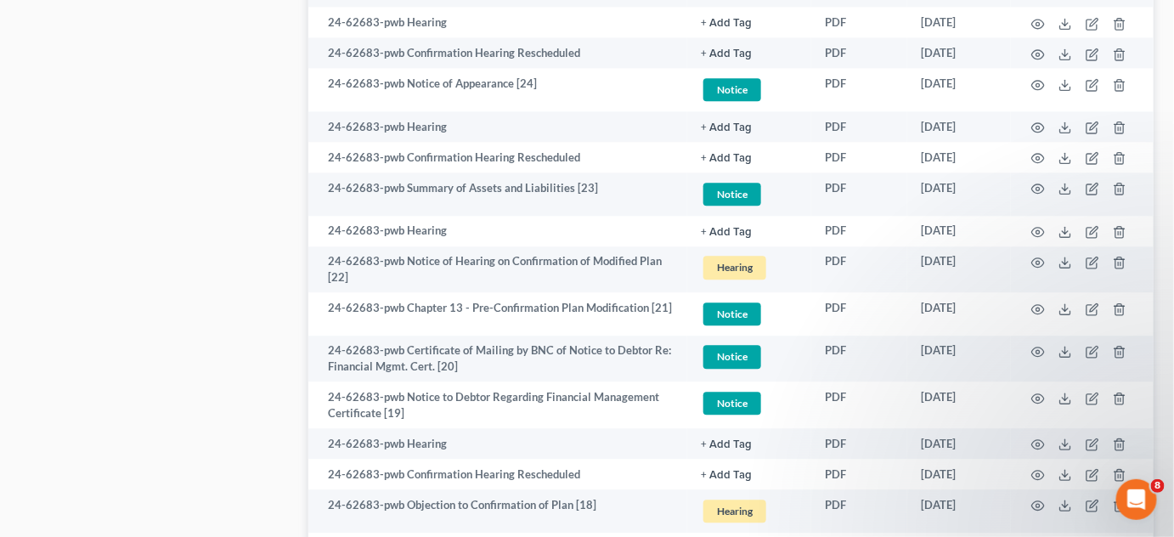
drag, startPoint x: 69, startPoint y: 144, endPoint x: 99, endPoint y: 143, distance: 29.7
click at [69, 144] on div "Case Dashboard Payments Invoices Payments Payments Credit Report Client Profile" at bounding box center [156, 442] width 288 height 3156
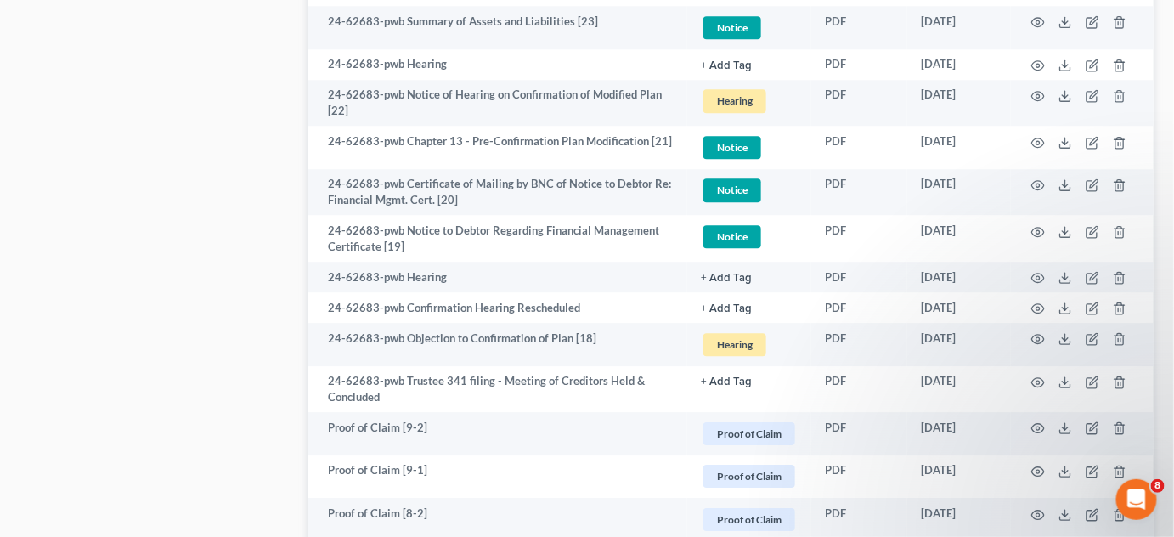
scroll to position [1557, 0]
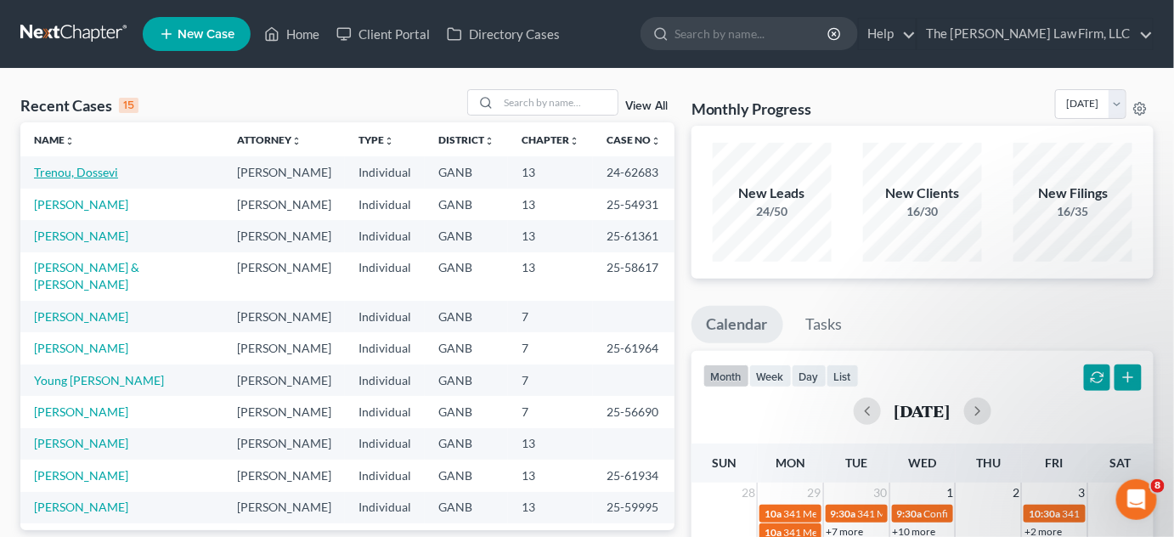
click at [65, 176] on link "Trenou, Dossevi" at bounding box center [76, 172] width 84 height 14
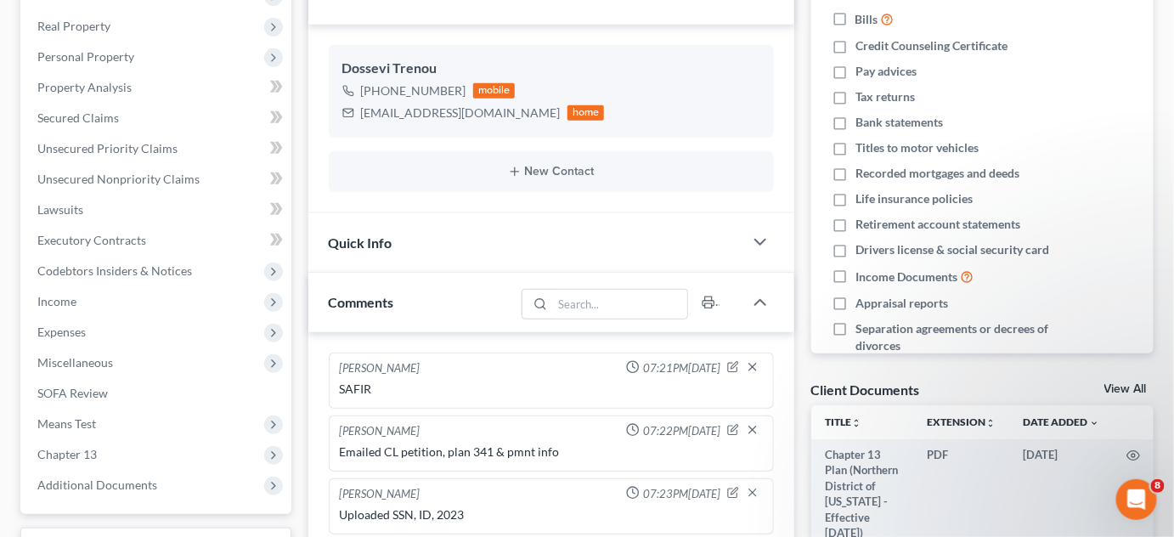
click at [152, 481] on span "Additional Documents" at bounding box center [97, 485] width 120 height 14
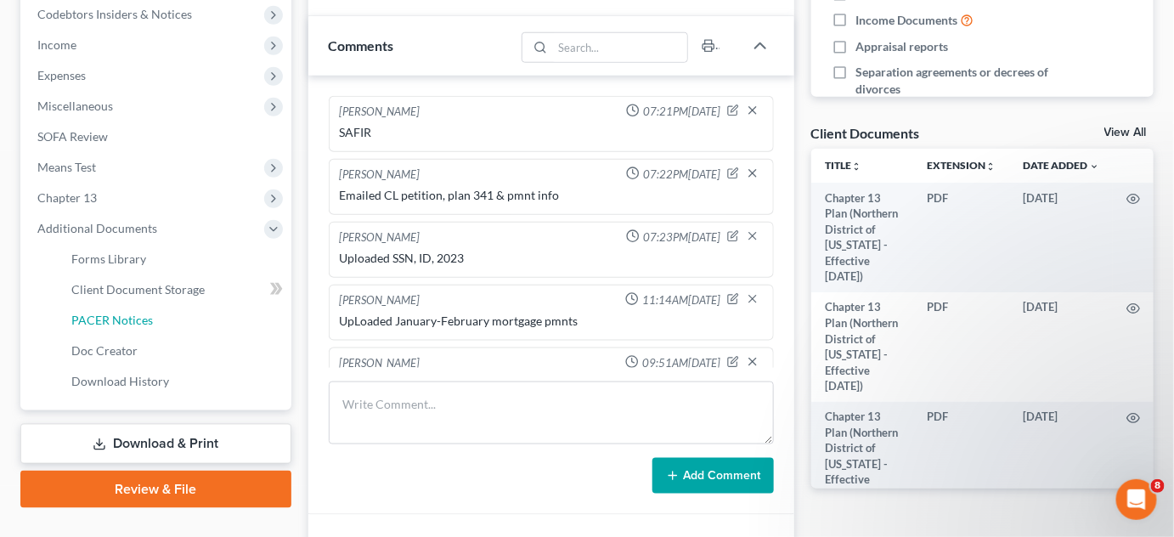
click at [121, 318] on span "PACER Notices" at bounding box center [112, 320] width 82 height 14
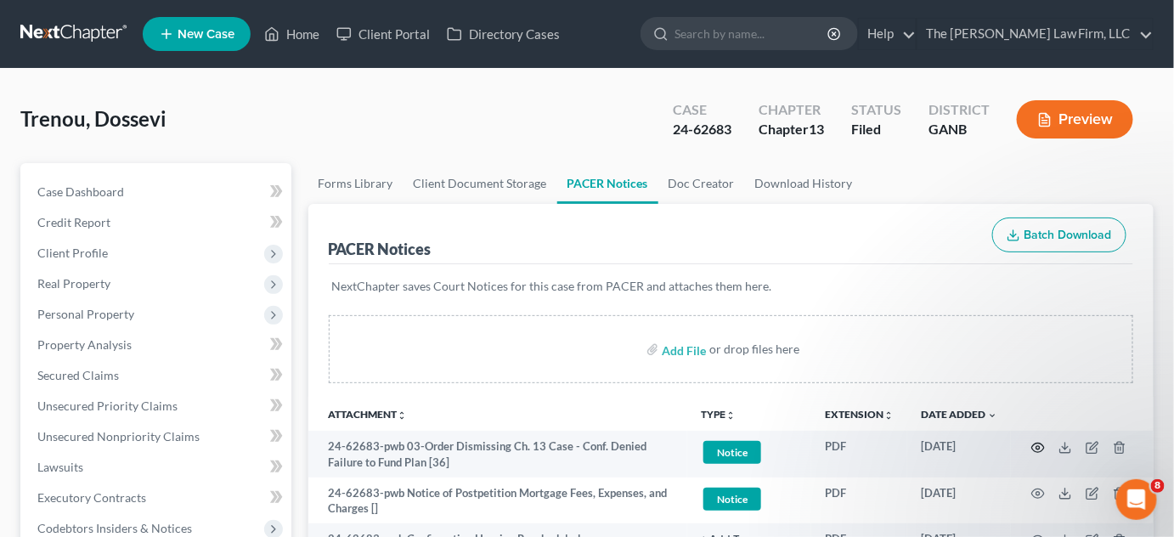
click at [1037, 445] on icon "button" at bounding box center [1038, 448] width 14 height 14
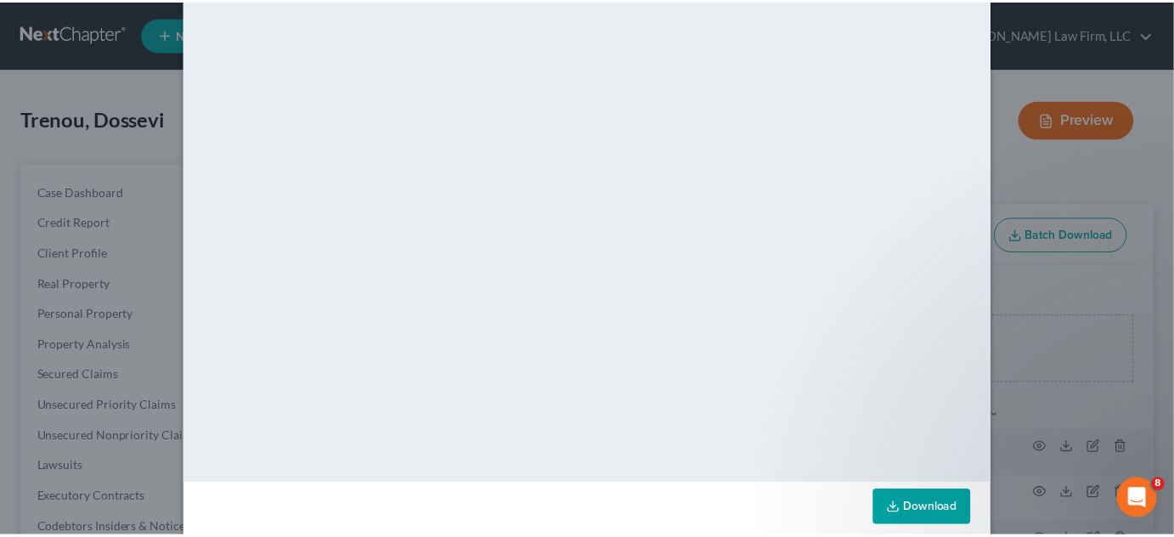
scroll to position [197, 0]
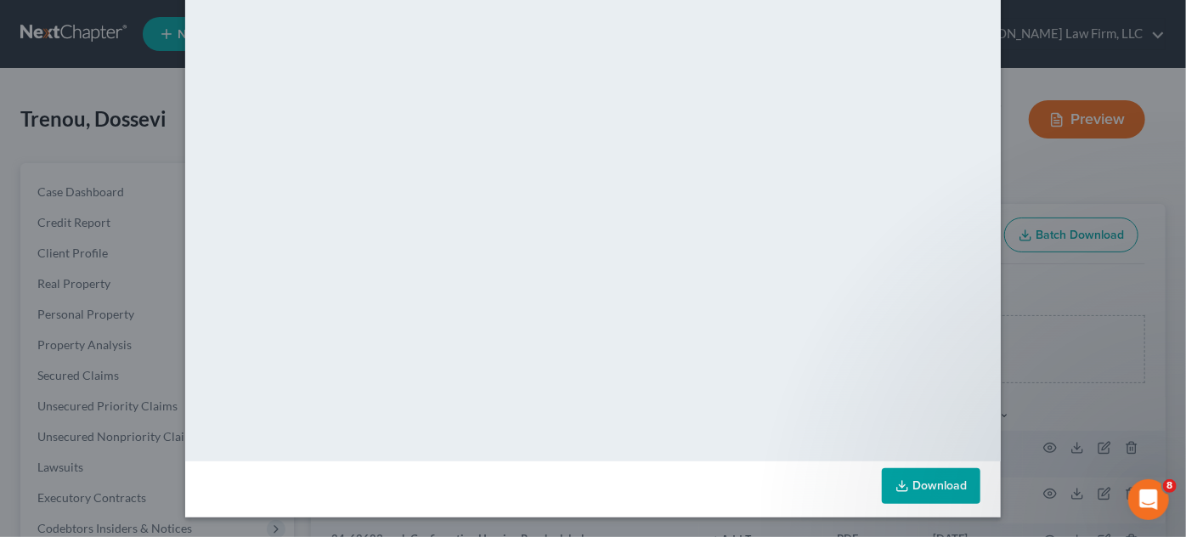
click at [1035, 200] on div "Attachment Preview: 24-62683-pwb 03-Order Dismissing Ch. 13 Case - Conf. Denied…" at bounding box center [593, 268] width 1186 height 537
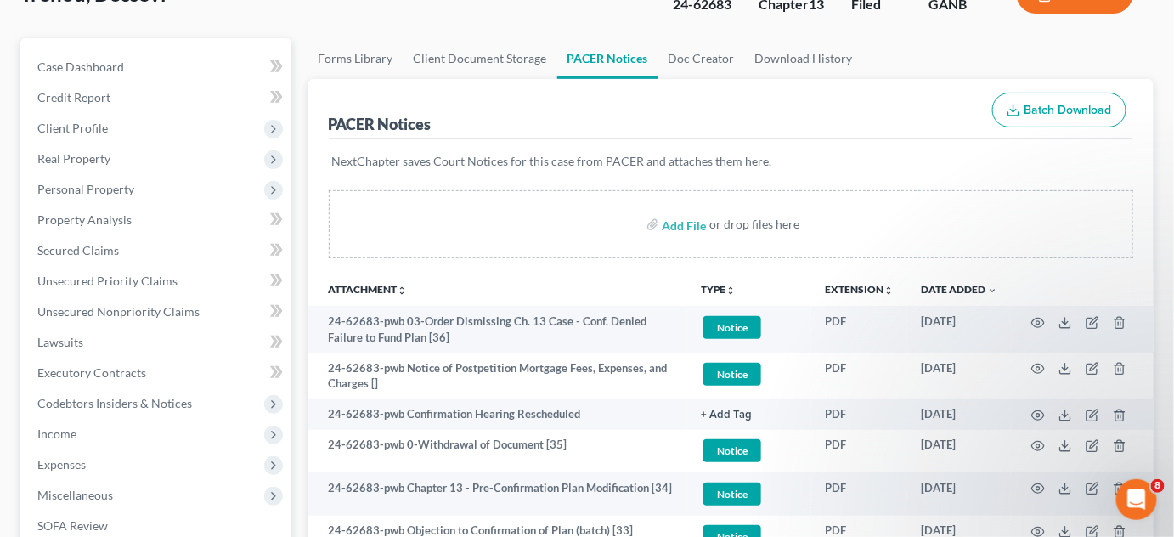
scroll to position [128, 0]
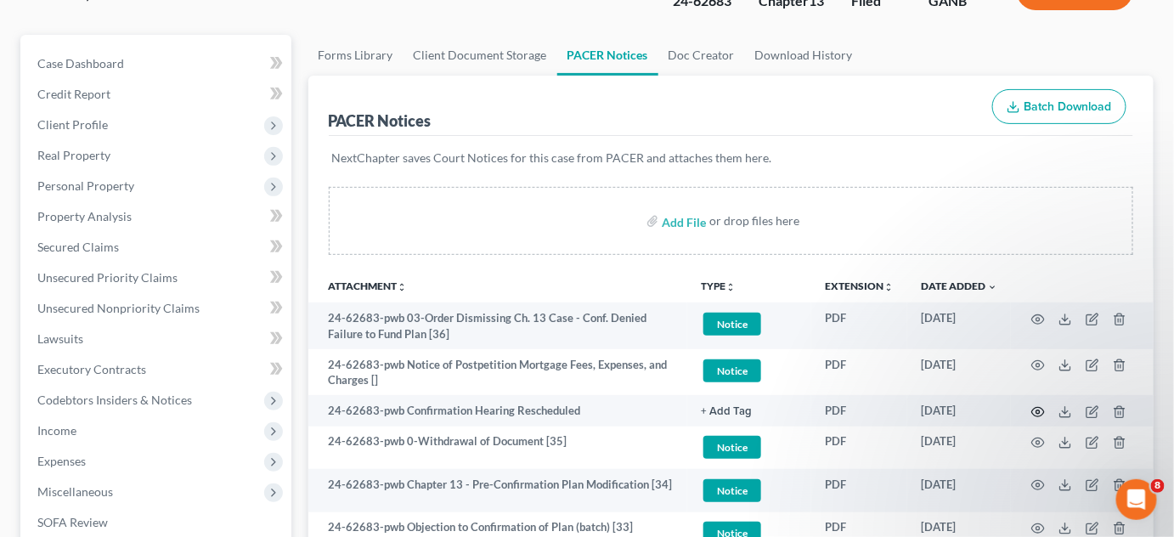
click at [1042, 410] on icon "button" at bounding box center [1038, 412] width 14 height 14
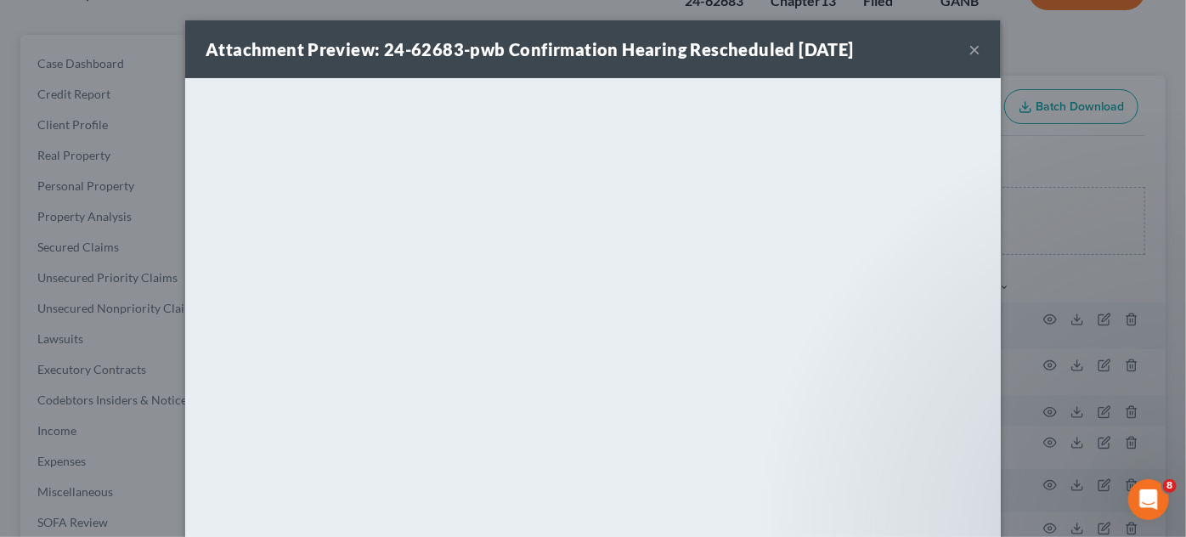
drag, startPoint x: 81, startPoint y: 2, endPoint x: 139, endPoint y: 31, distance: 65.4
click at [82, 2] on div "Attachment Preview: 24-62683-pwb Confirmation Hearing Rescheduled [DATE] × <obj…" at bounding box center [593, 268] width 1186 height 537
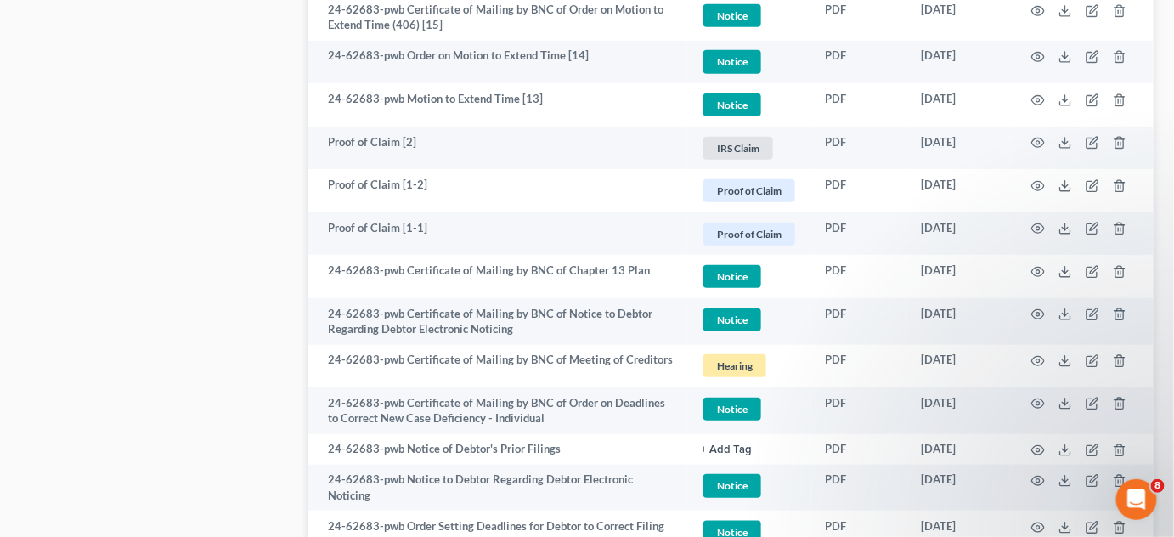
scroll to position [2844, 0]
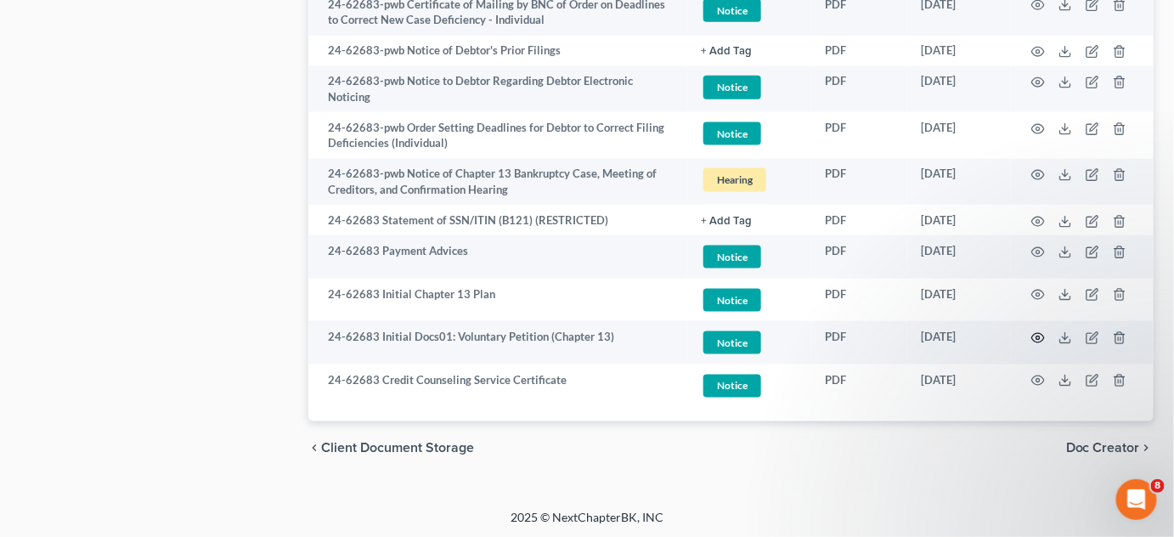
click at [1036, 335] on icon "button" at bounding box center [1038, 338] width 14 height 14
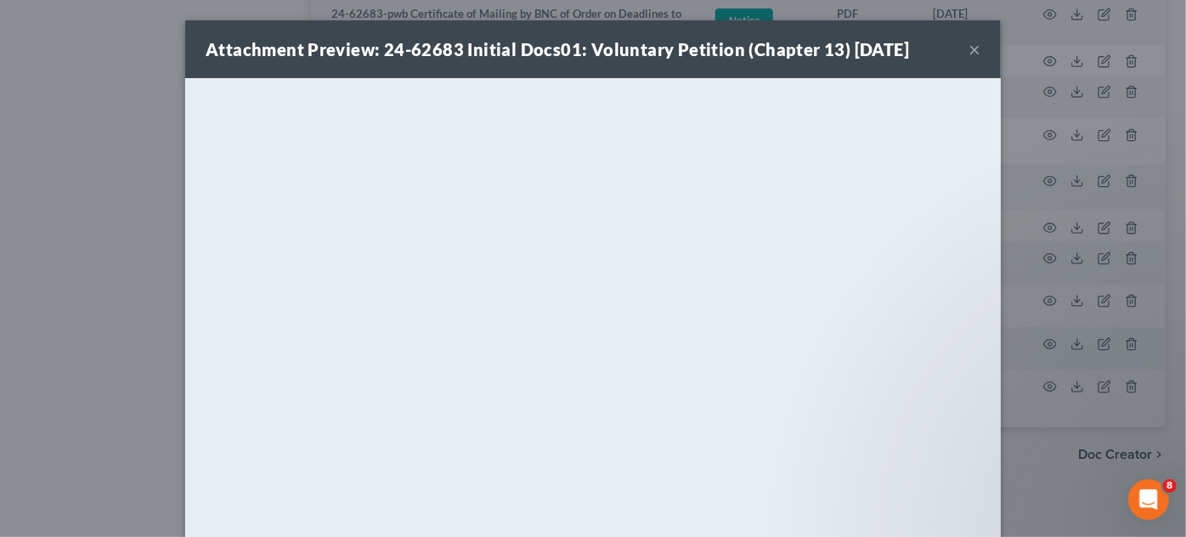
click at [87, 46] on div "Attachment Preview: 24-62683 Initial Docs01: Voluntary Petition (Chapter 13) [D…" at bounding box center [593, 268] width 1186 height 537
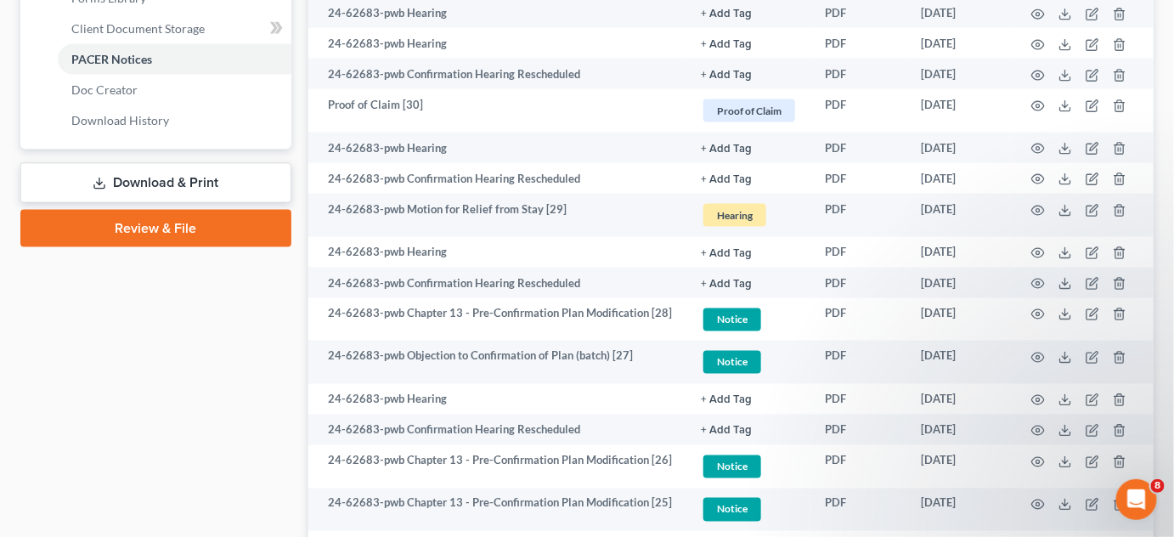
scroll to position [388, 0]
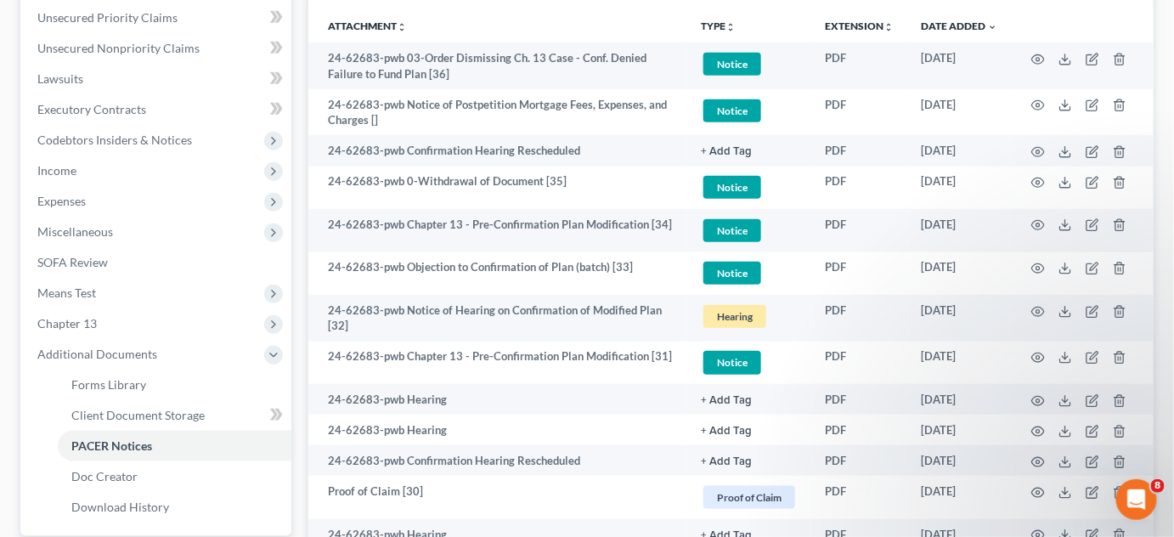
click at [59, 222] on span "Miscellaneous" at bounding box center [158, 232] width 268 height 31
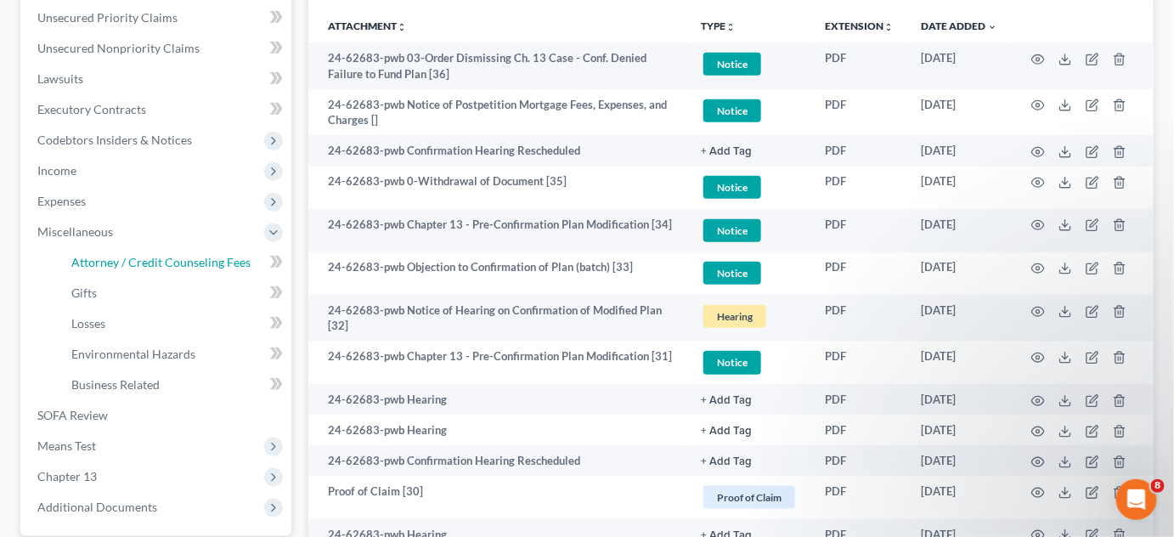
click at [92, 264] on span "Attorney / Credit Counseling Fees" at bounding box center [160, 262] width 179 height 14
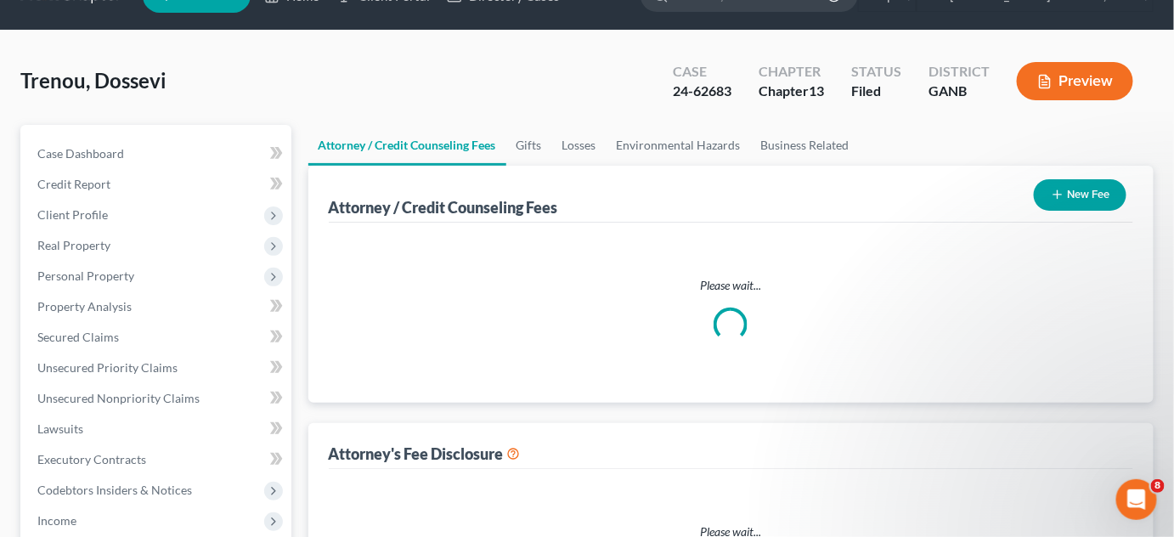
select select "2"
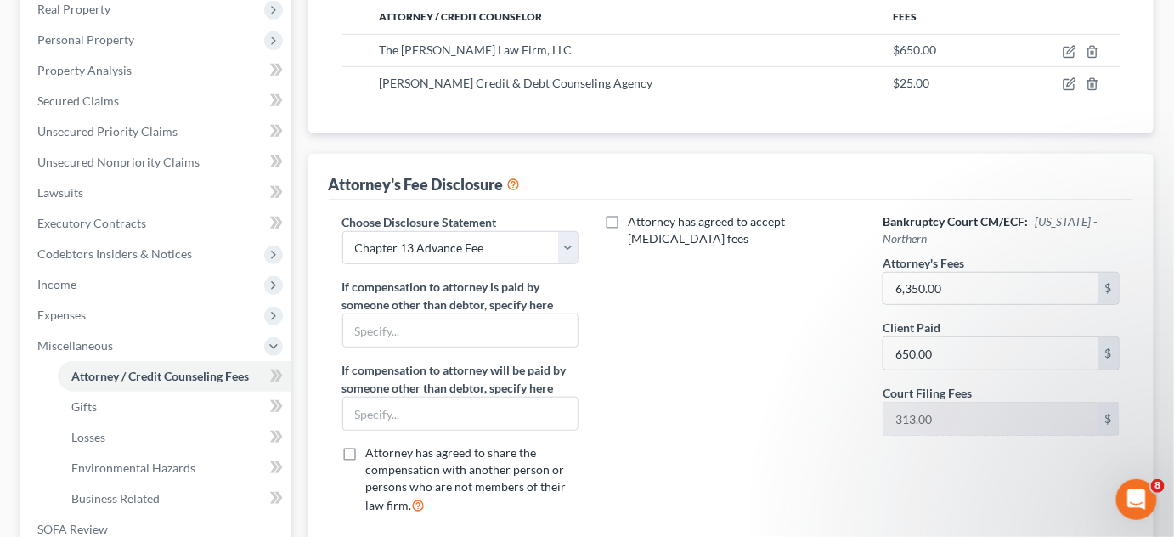
scroll to position [548, 0]
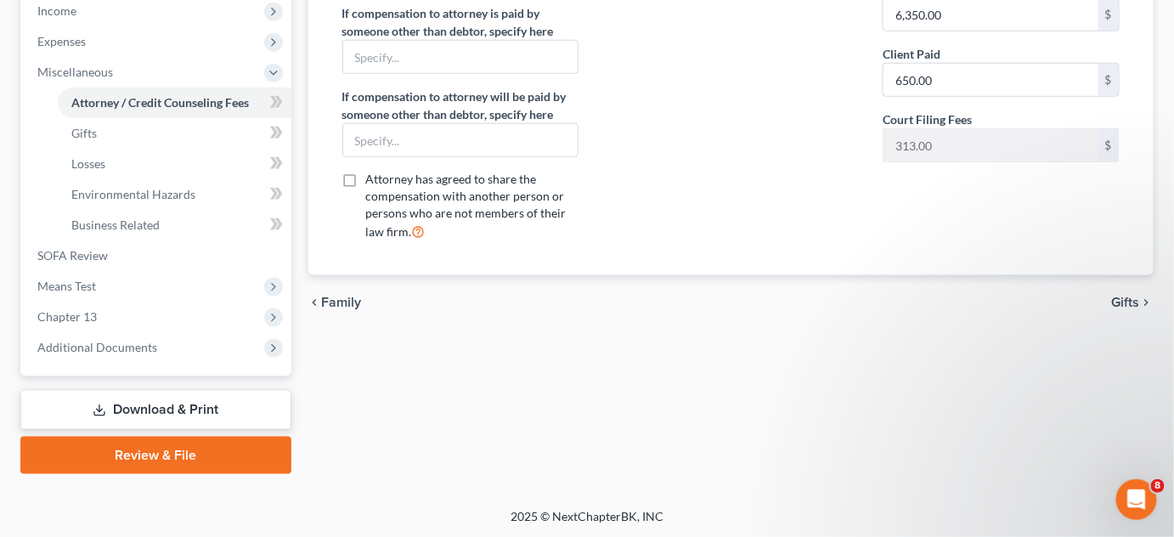
click at [87, 357] on span "Additional Documents" at bounding box center [158, 347] width 268 height 31
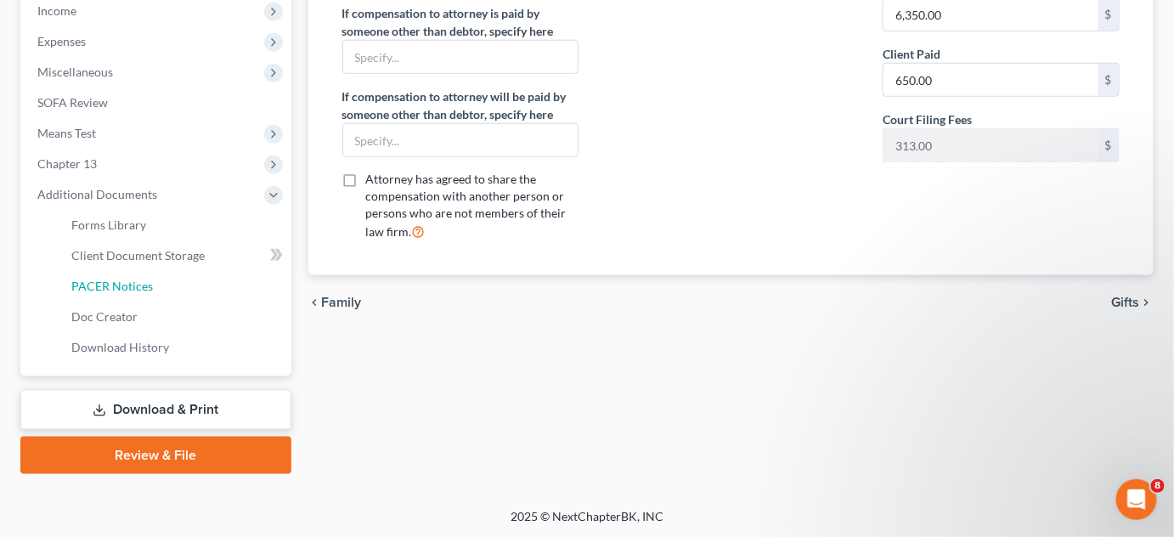
click at [93, 286] on span "PACER Notices" at bounding box center [112, 286] width 82 height 14
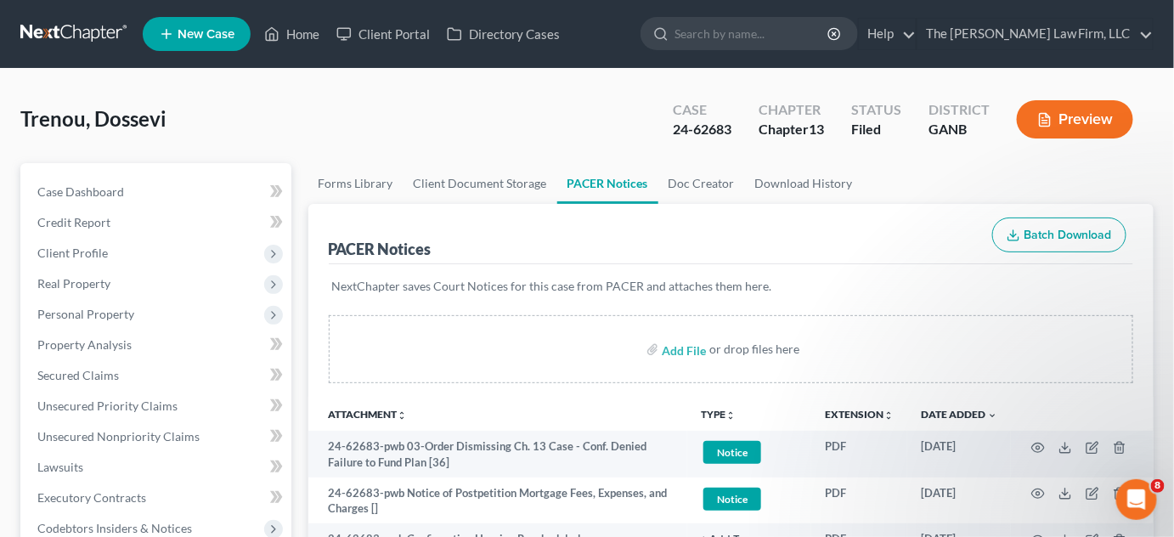
drag, startPoint x: 782, startPoint y: 33, endPoint x: 792, endPoint y: 26, distance: 12.3
click at [792, 26] on input "search" at bounding box center [752, 33] width 155 height 31
type input "[PERSON_NAME]"
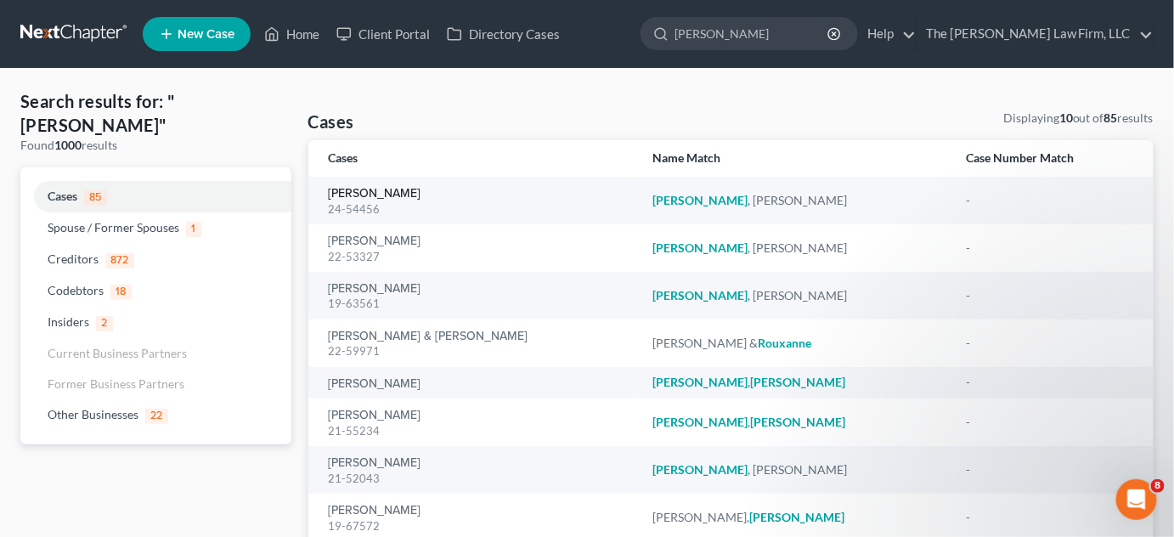
click at [356, 189] on link "[PERSON_NAME]" at bounding box center [375, 194] width 93 height 12
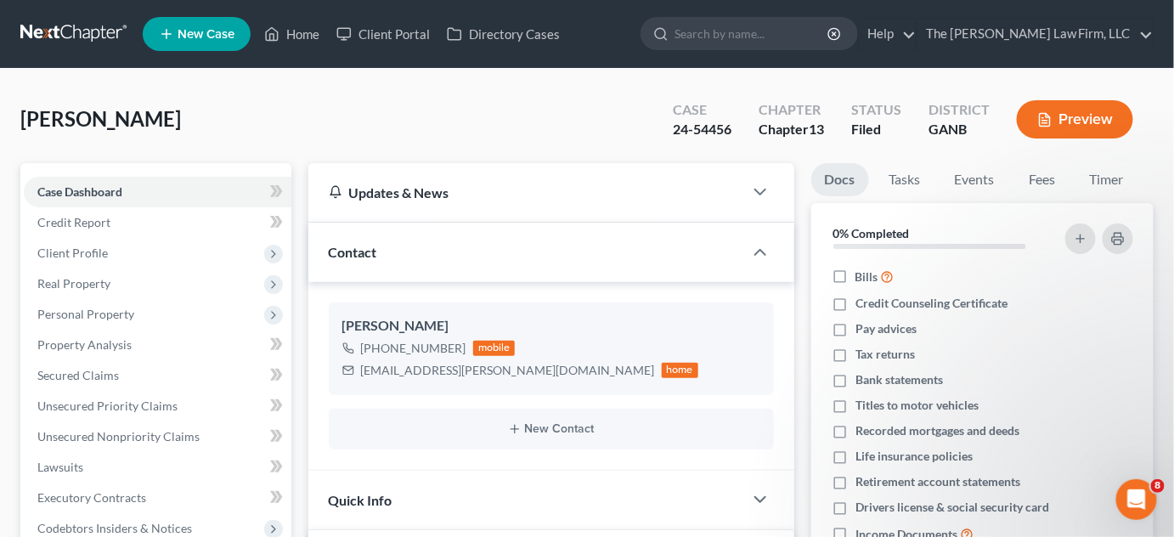
scroll to position [33, 0]
click at [650, 92] on div "[PERSON_NAME] Upgraded Case 24-54456 Chapter Chapter 13 Status Filed District G…" at bounding box center [586, 126] width 1133 height 74
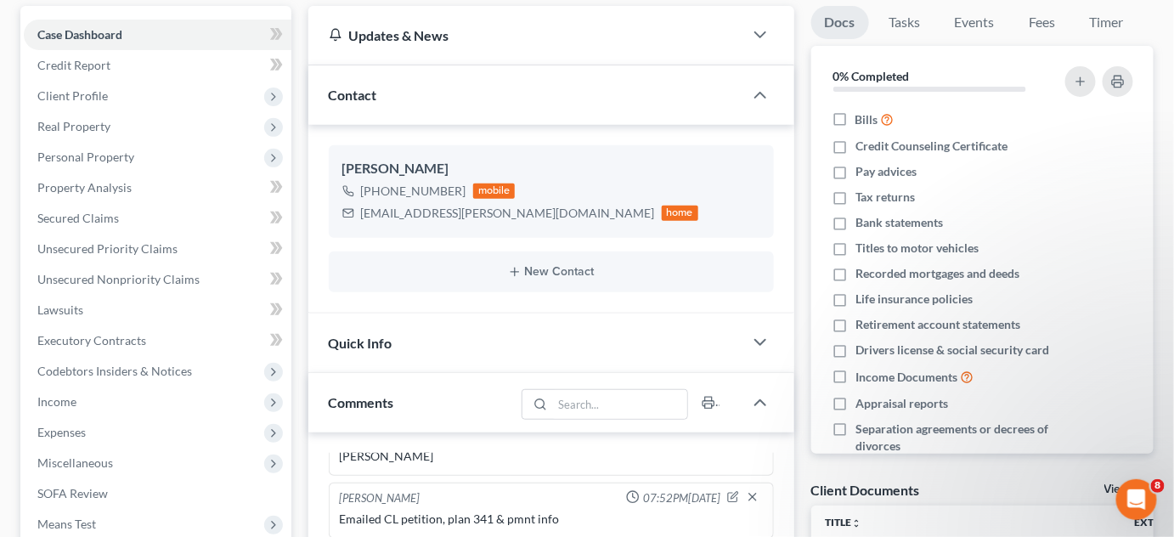
scroll to position [386, 0]
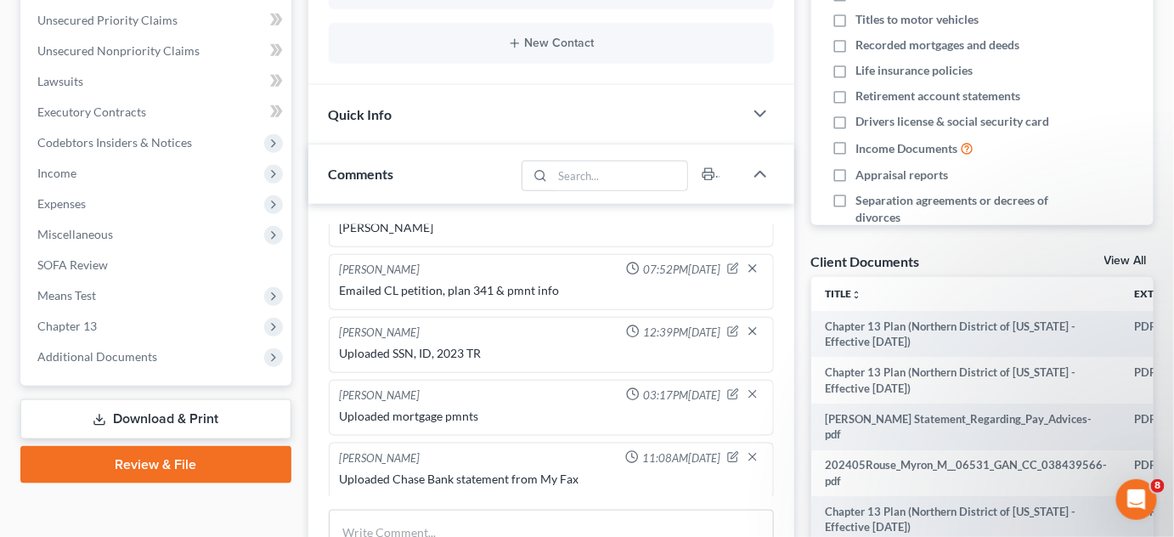
click at [102, 351] on span "Additional Documents" at bounding box center [97, 356] width 120 height 14
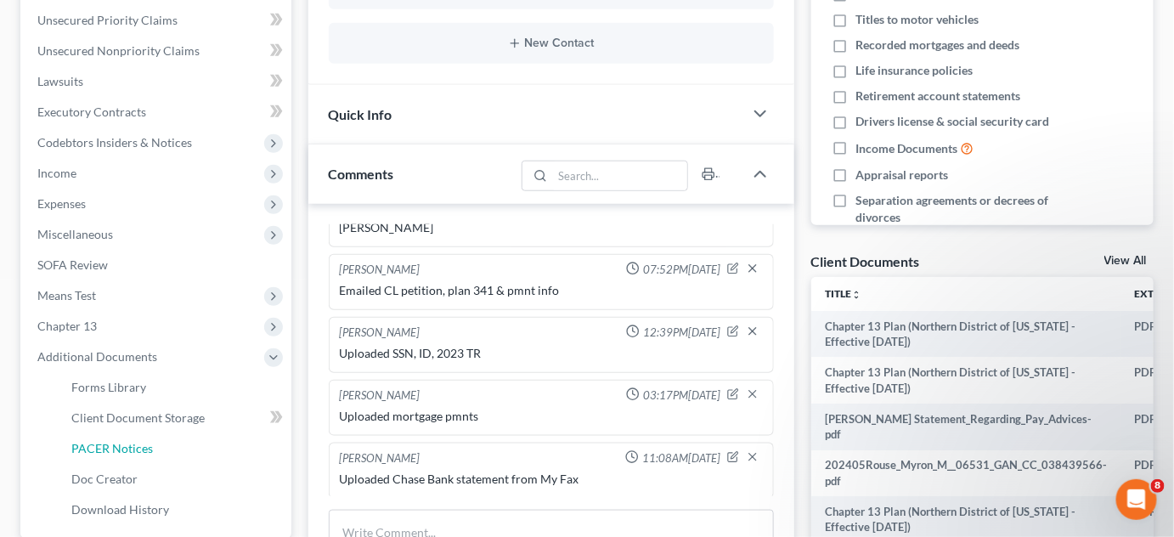
click at [172, 442] on link "PACER Notices" at bounding box center [175, 448] width 234 height 31
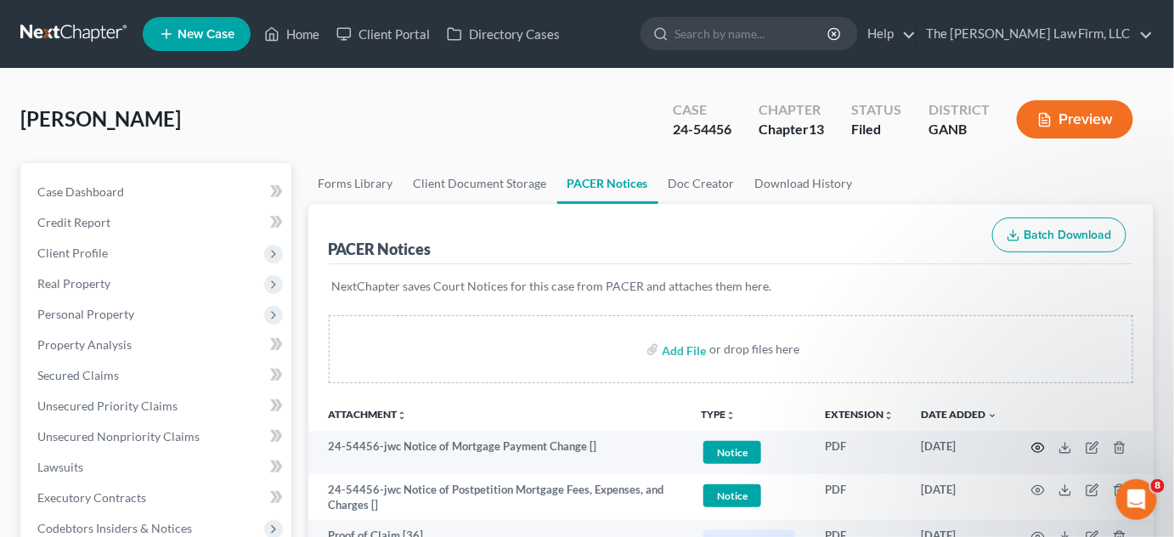
click at [1040, 446] on circle "button" at bounding box center [1038, 447] width 3 height 3
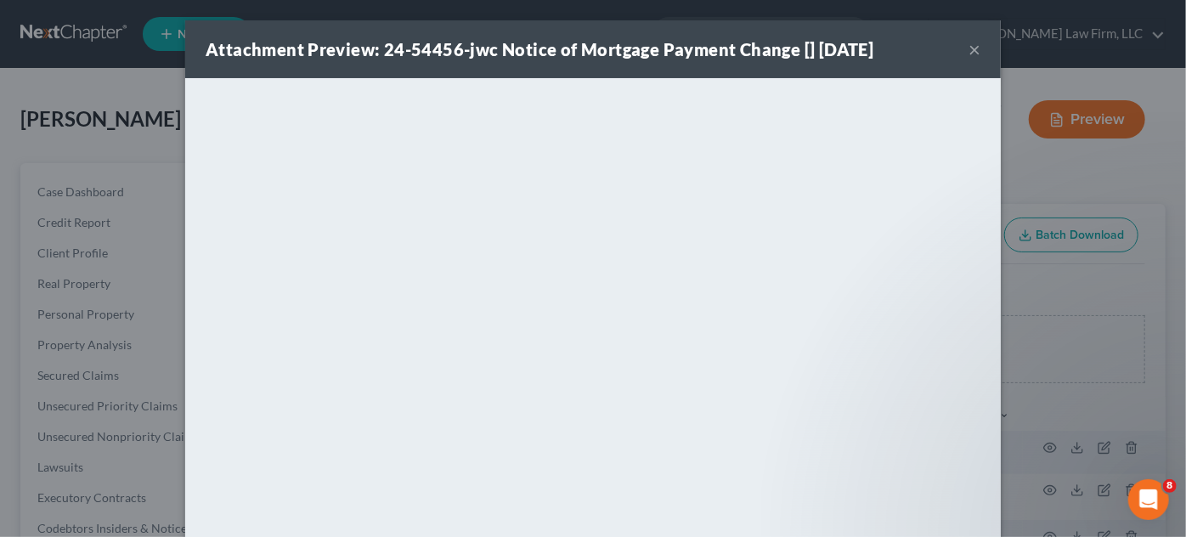
drag, startPoint x: 1077, startPoint y: 170, endPoint x: 1006, endPoint y: 148, distance: 74.7
click at [1061, 158] on div "Attachment Preview: 24-54456-jwc Notice of Mortgage Payment Change [] [DATE] × …" at bounding box center [593, 268] width 1186 height 537
